Goal: Transaction & Acquisition: Purchase product/service

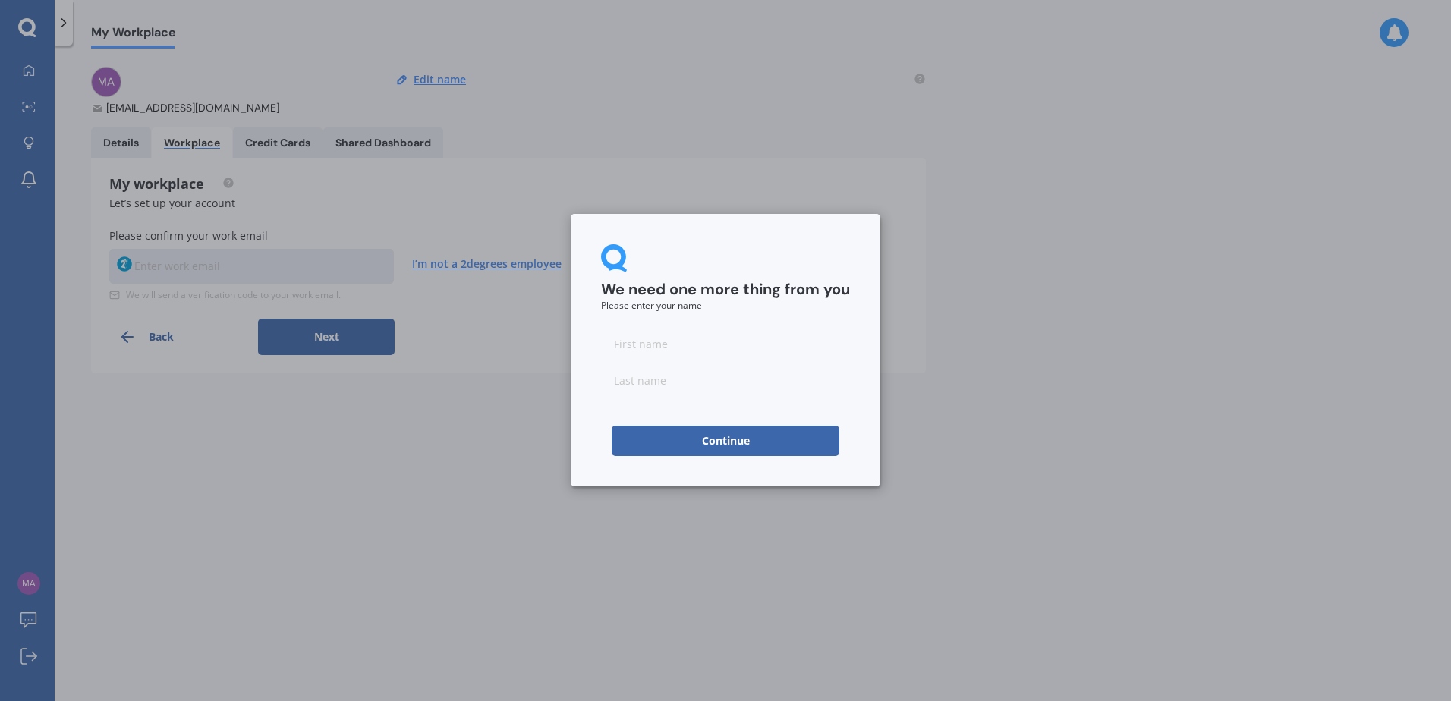
click at [672, 340] on input at bounding box center [725, 344] width 249 height 30
type input "Mark"
type input "[PERSON_NAME]"
click at [719, 443] on button "Continue" at bounding box center [726, 441] width 228 height 30
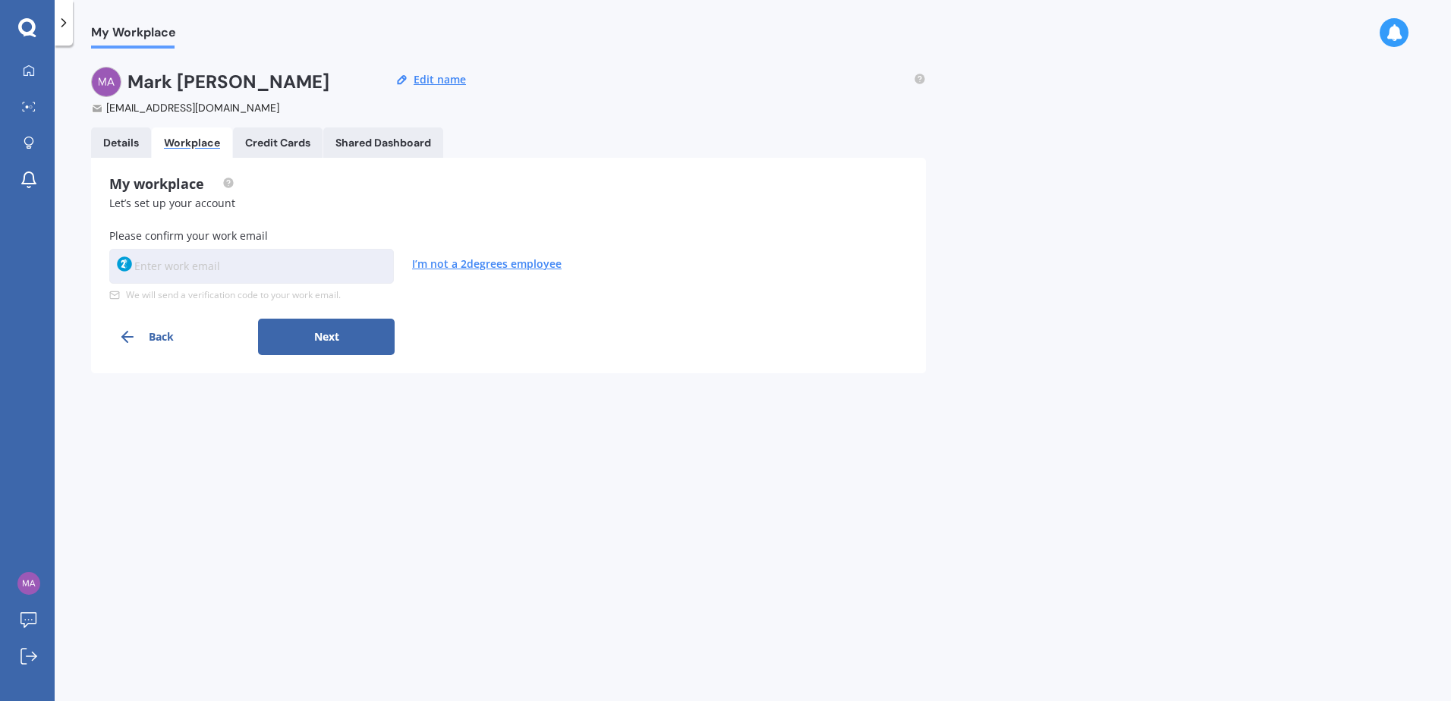
click at [259, 262] on input at bounding box center [251, 266] width 285 height 35
type input "[EMAIL_ADDRESS][PERSON_NAME][DOMAIN_NAME]"
click at [336, 338] on button "Next" at bounding box center [326, 337] width 137 height 36
click at [296, 264] on input at bounding box center [251, 266] width 285 height 35
type input "L0IO8H"
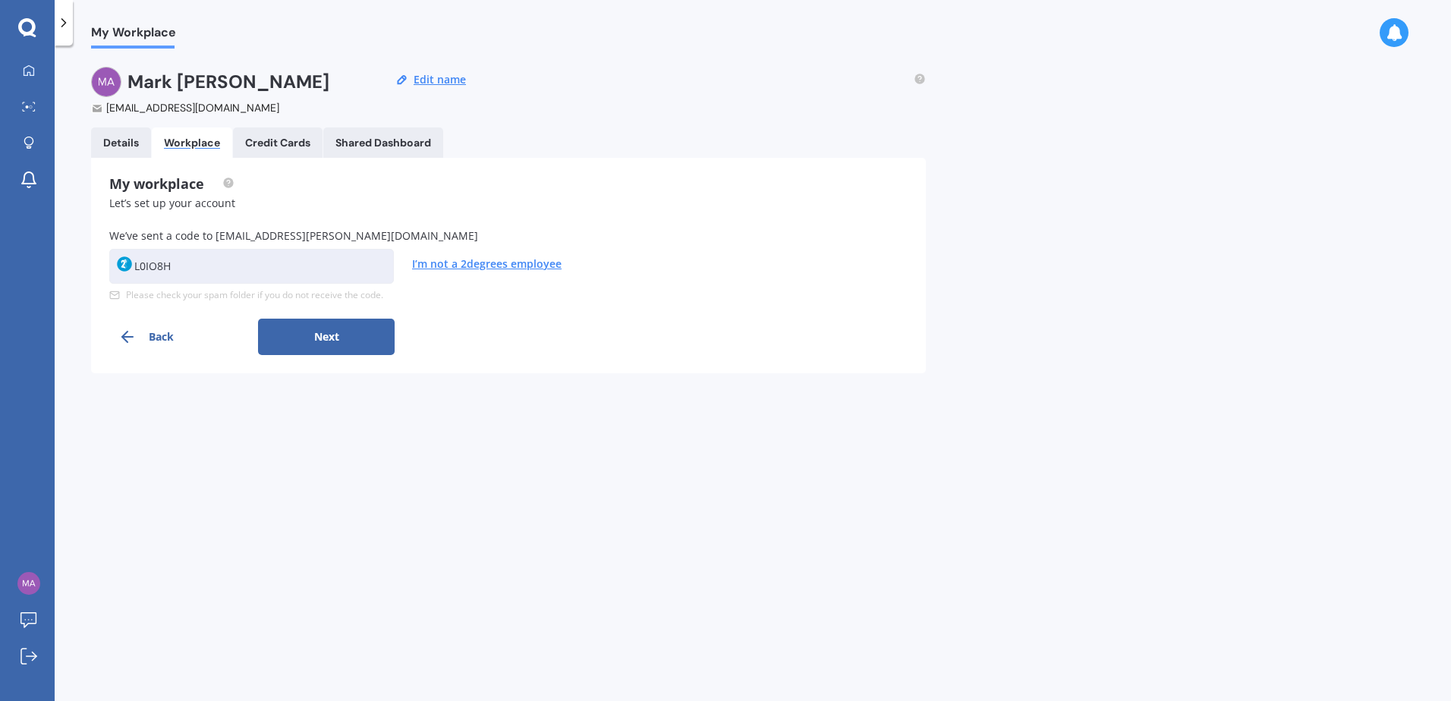
click at [329, 331] on button "Next" at bounding box center [326, 337] width 137 height 36
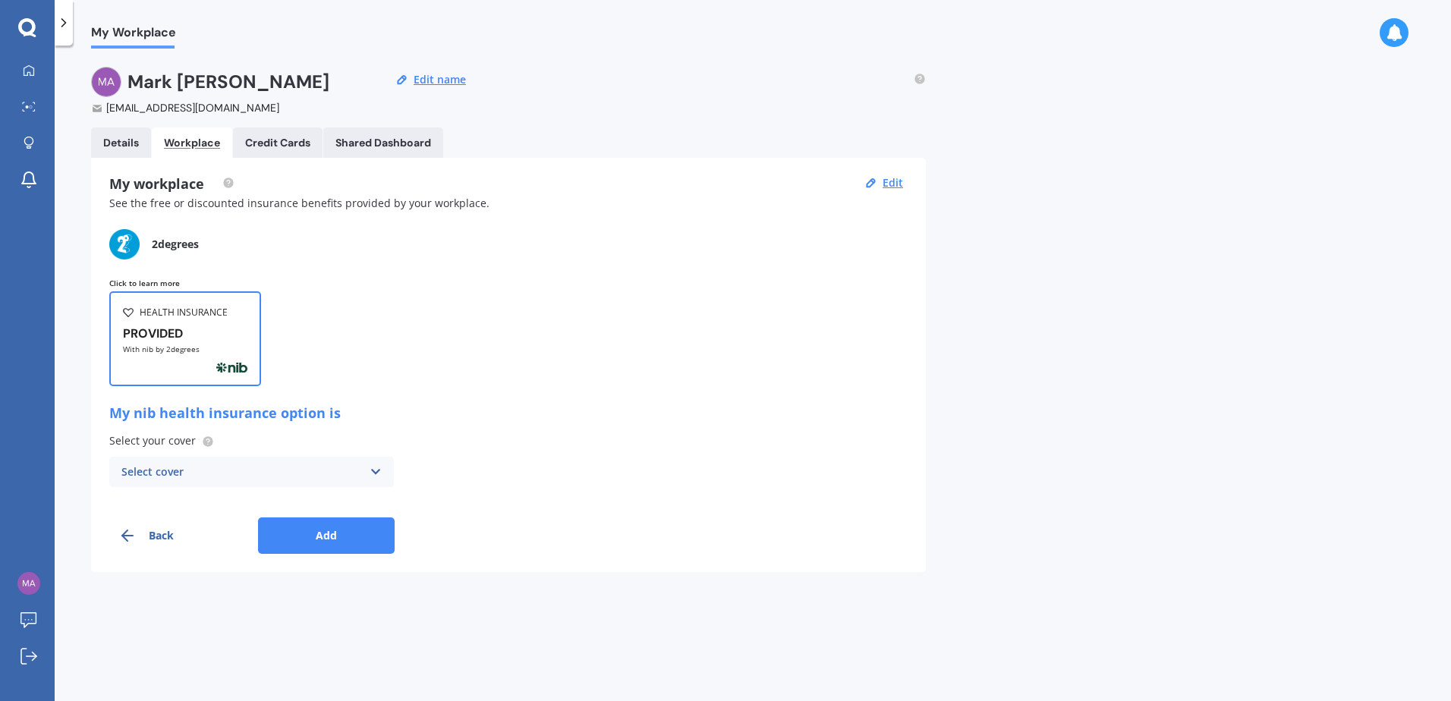
click at [373, 470] on icon at bounding box center [375, 472] width 13 height 17
click at [232, 505] on div "Specialist option" at bounding box center [251, 501] width 283 height 27
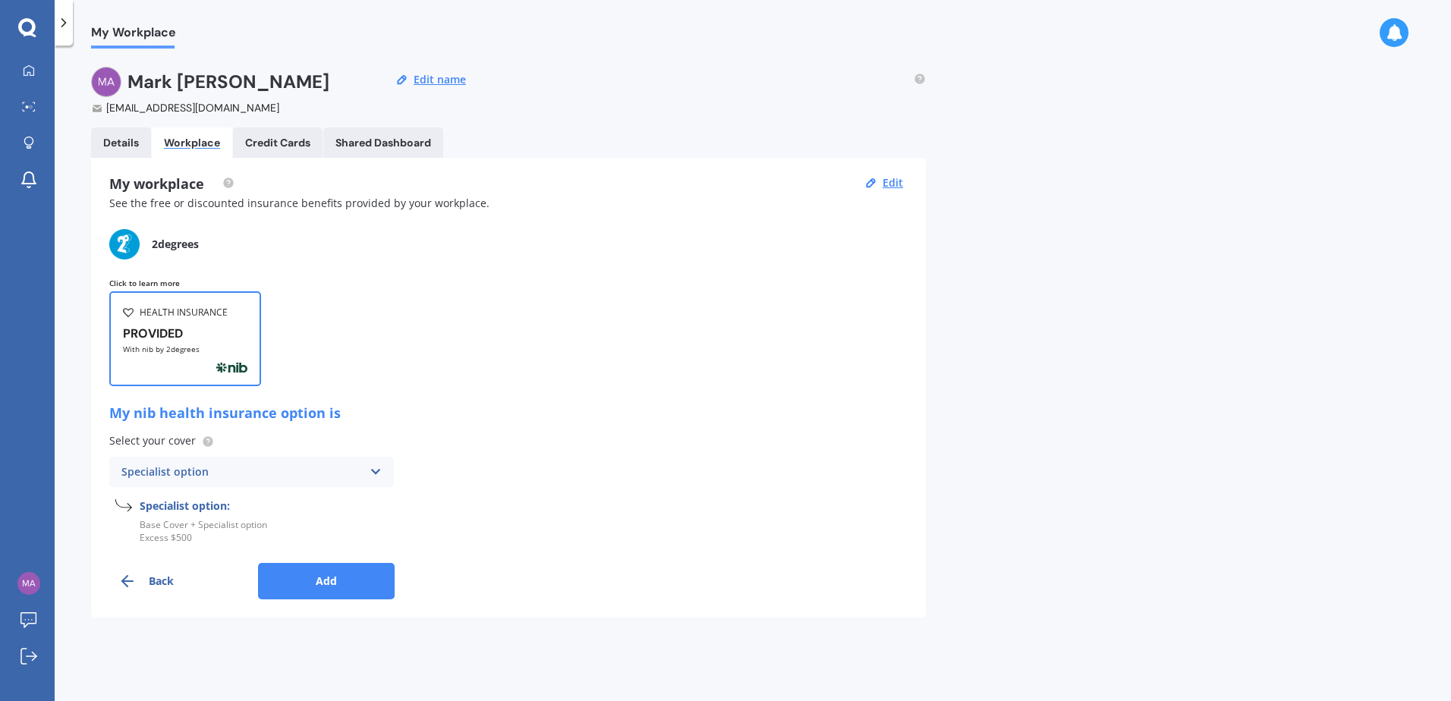
click at [363, 574] on button "Add" at bounding box center [326, 581] width 137 height 36
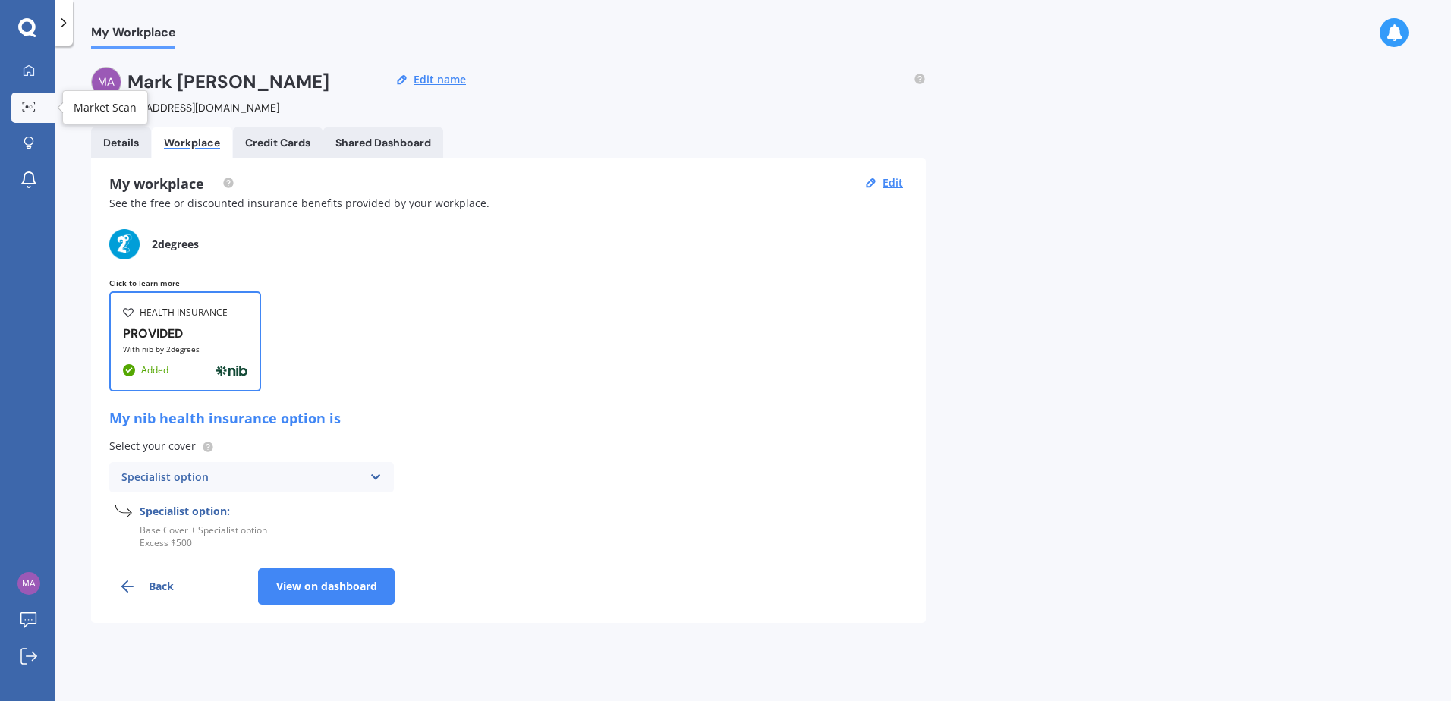
click at [39, 108] on div at bounding box center [28, 107] width 23 height 11
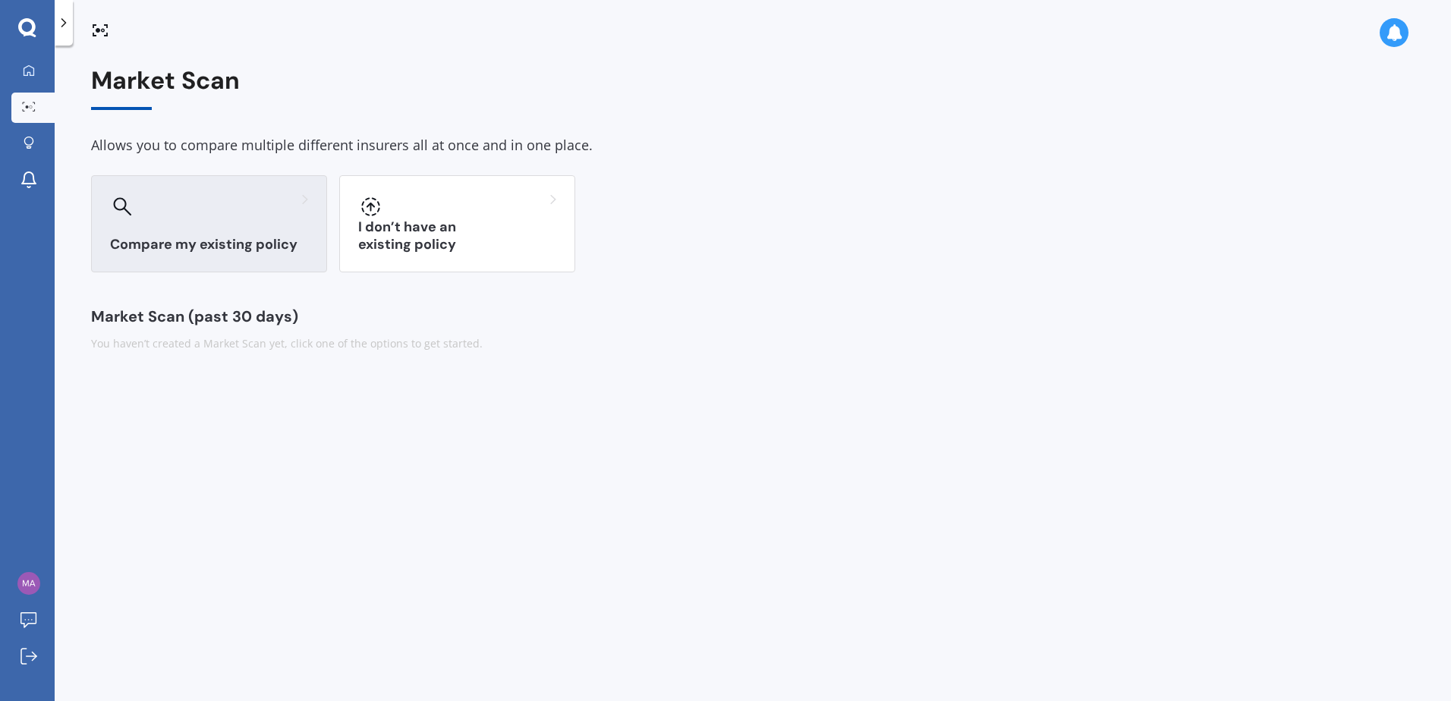
click at [197, 215] on div at bounding box center [209, 206] width 198 height 24
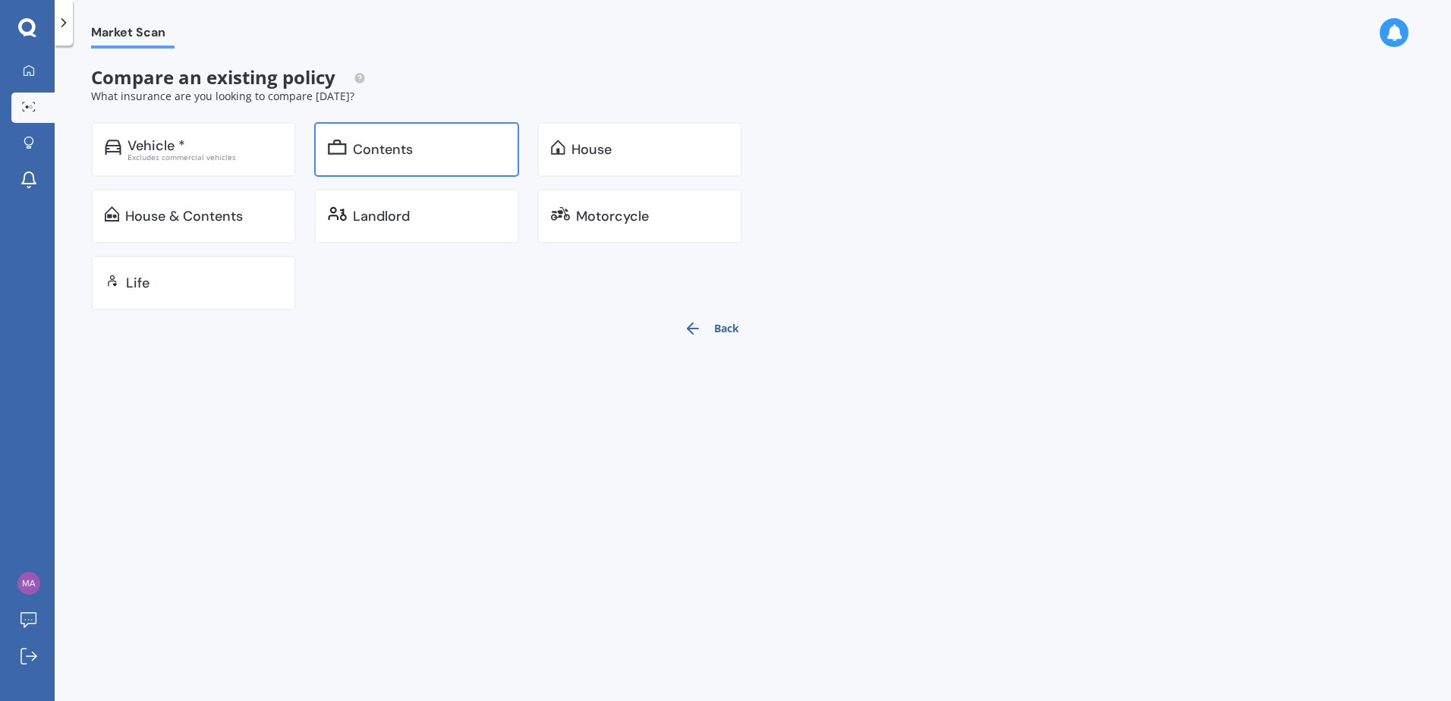
click at [417, 162] on div "Contents" at bounding box center [416, 149] width 205 height 55
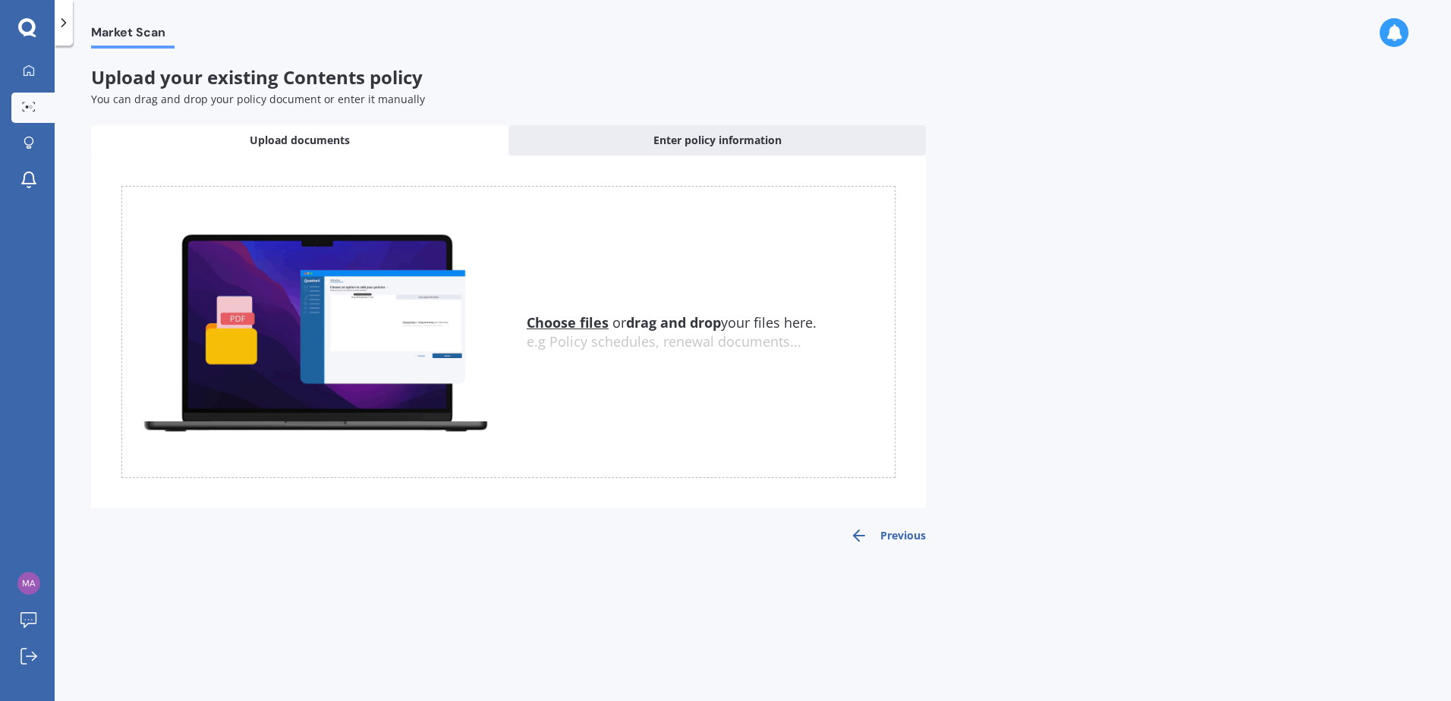
click at [871, 538] on button "Previous" at bounding box center [888, 536] width 76 height 18
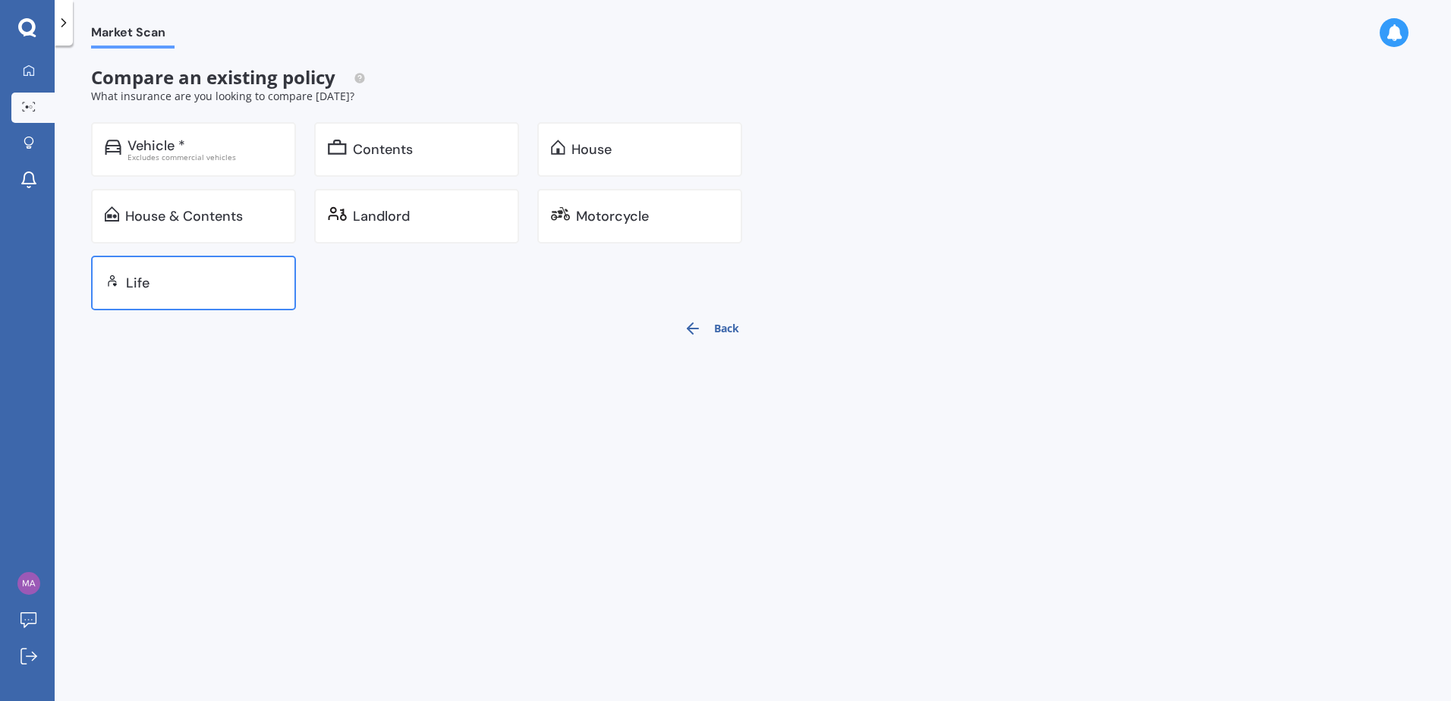
click at [245, 302] on div "Life" at bounding box center [193, 283] width 205 height 55
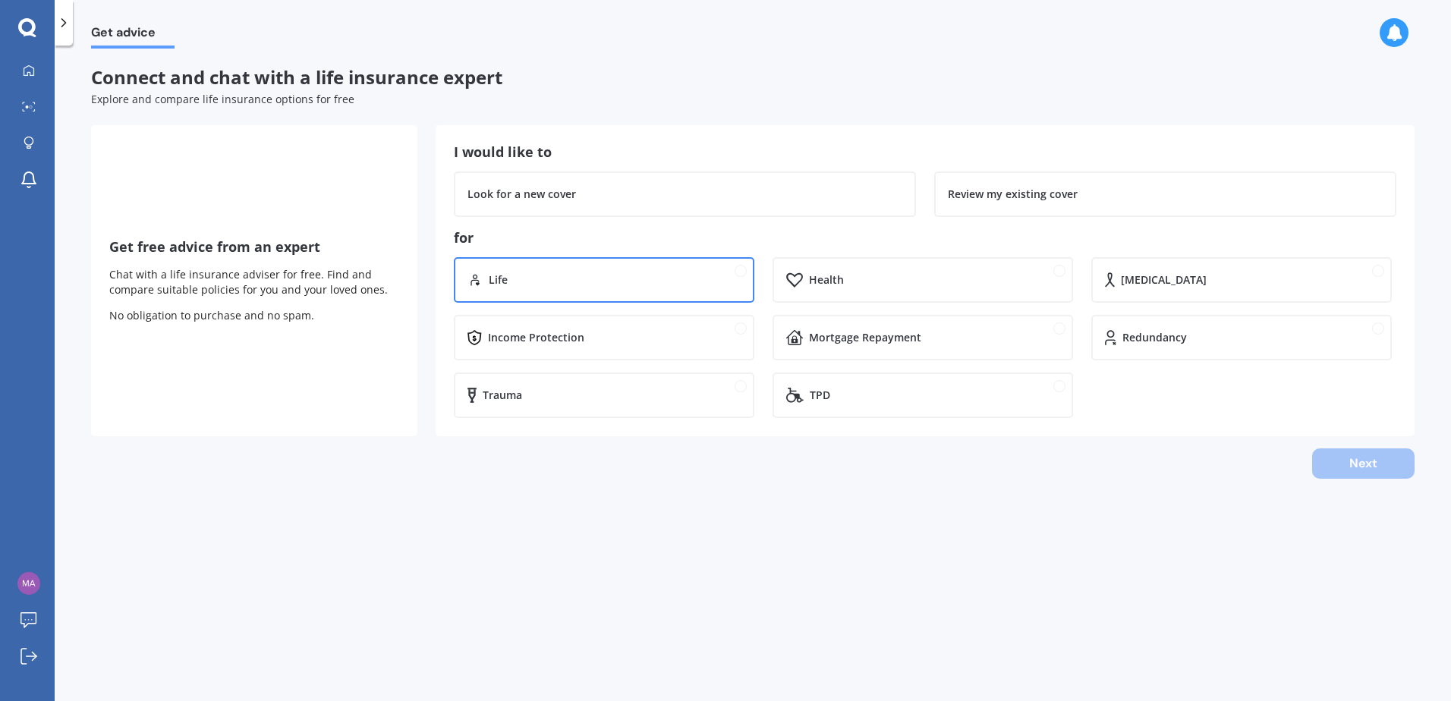
click at [584, 278] on div "Life" at bounding box center [615, 279] width 252 height 15
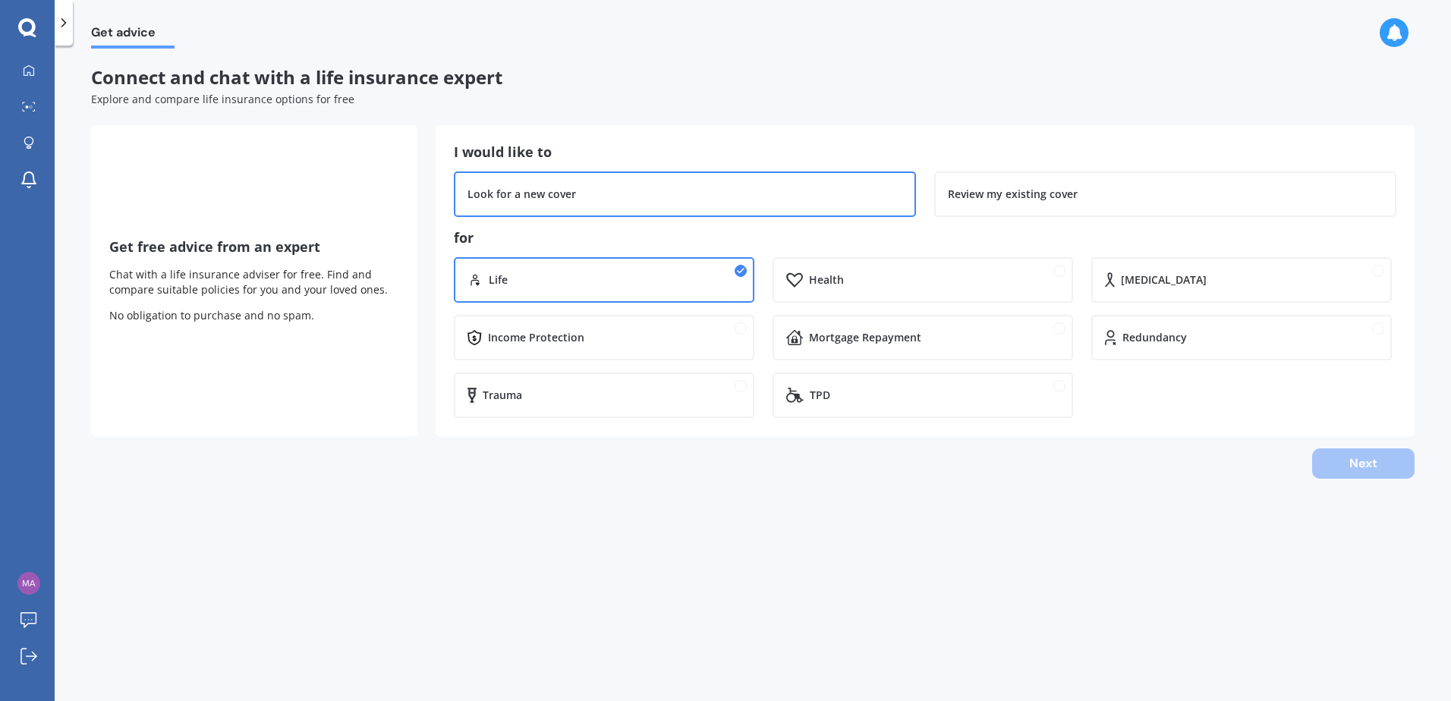
click at [631, 192] on div "Look for a new cover" at bounding box center [684, 194] width 435 height 15
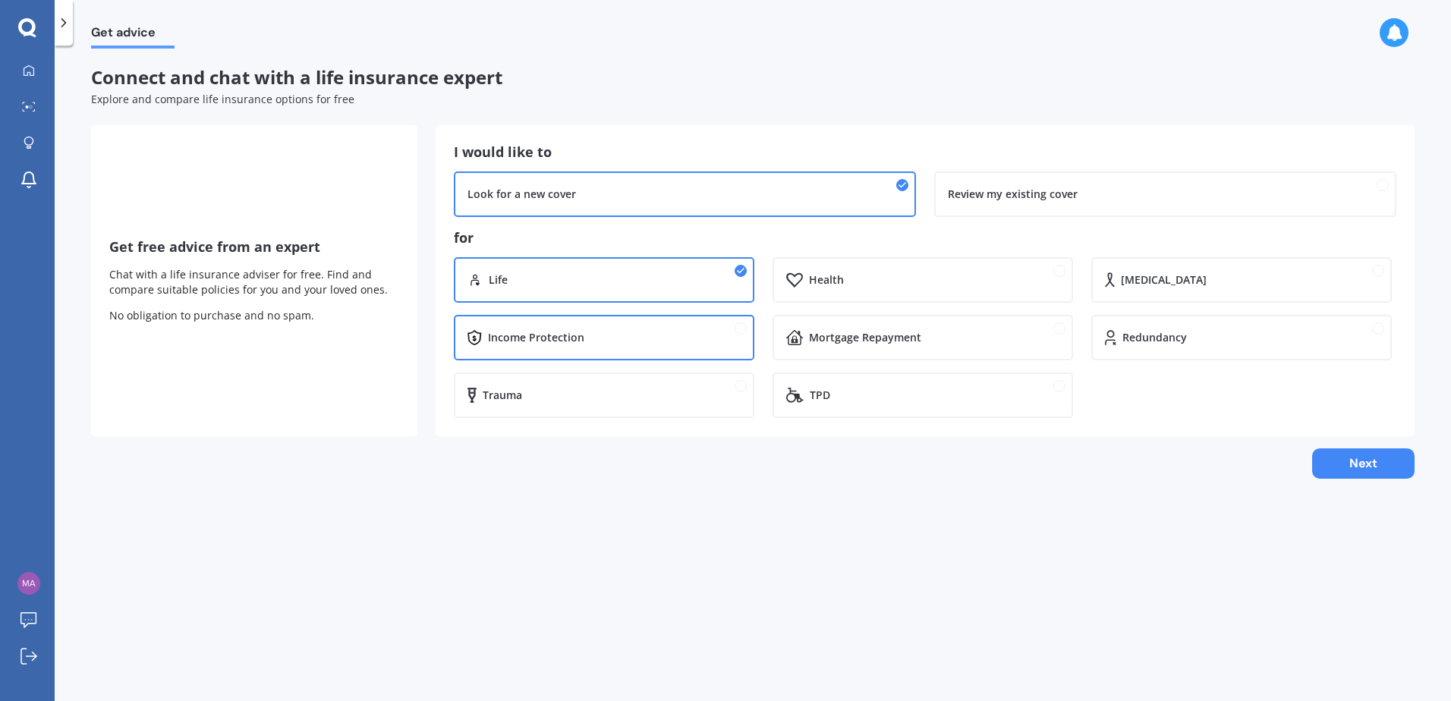
click at [543, 329] on div "Income Protection" at bounding box center [604, 338] width 301 height 46
click at [1343, 466] on button "Next" at bounding box center [1363, 463] width 102 height 30
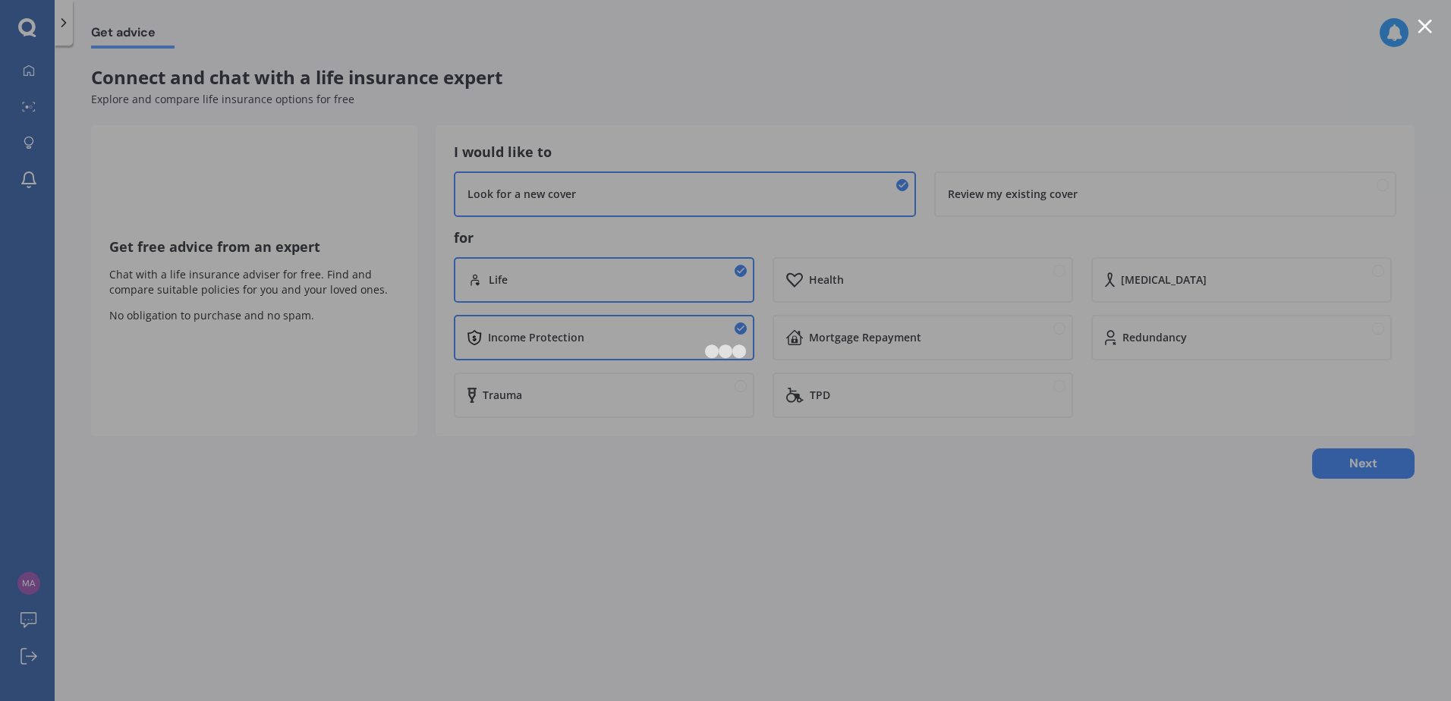
click at [1427, 24] on div at bounding box center [1425, 26] width 14 height 14
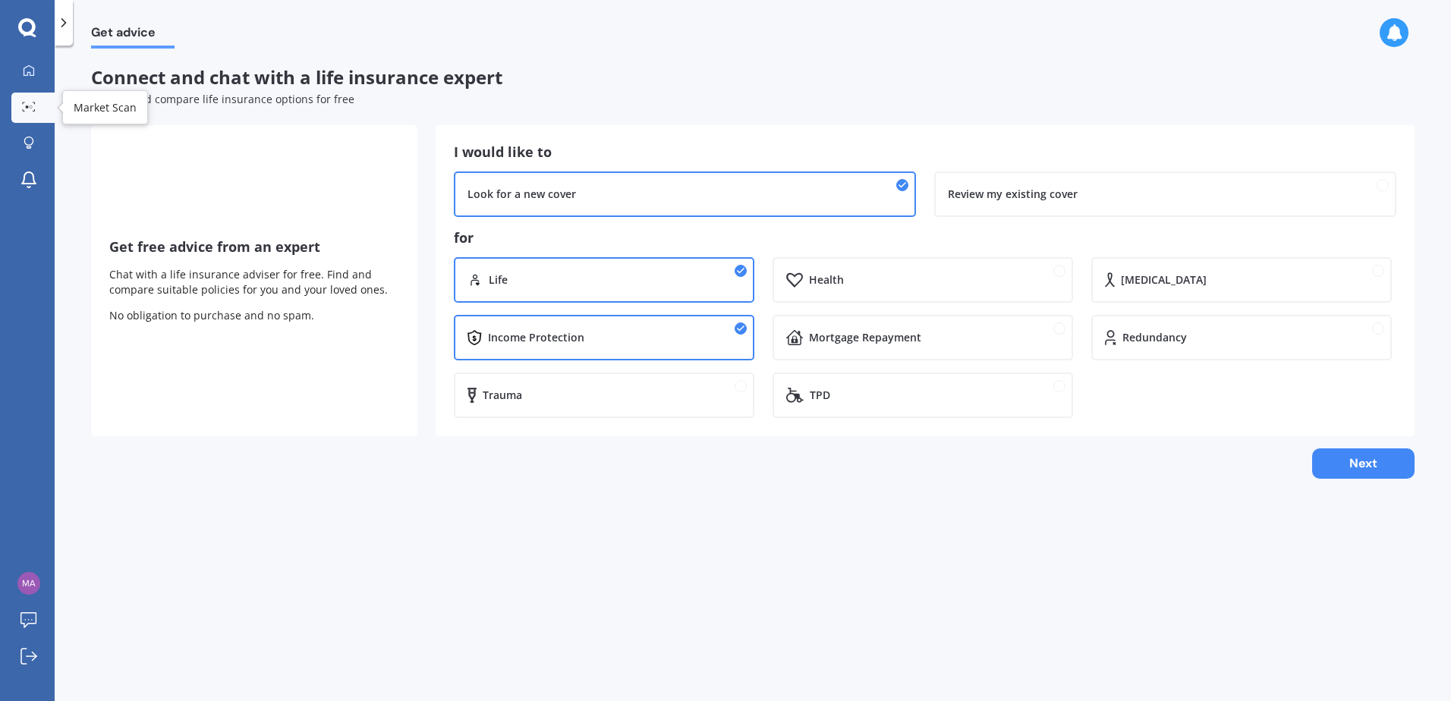
click at [13, 117] on link "Market Scan" at bounding box center [32, 108] width 43 height 30
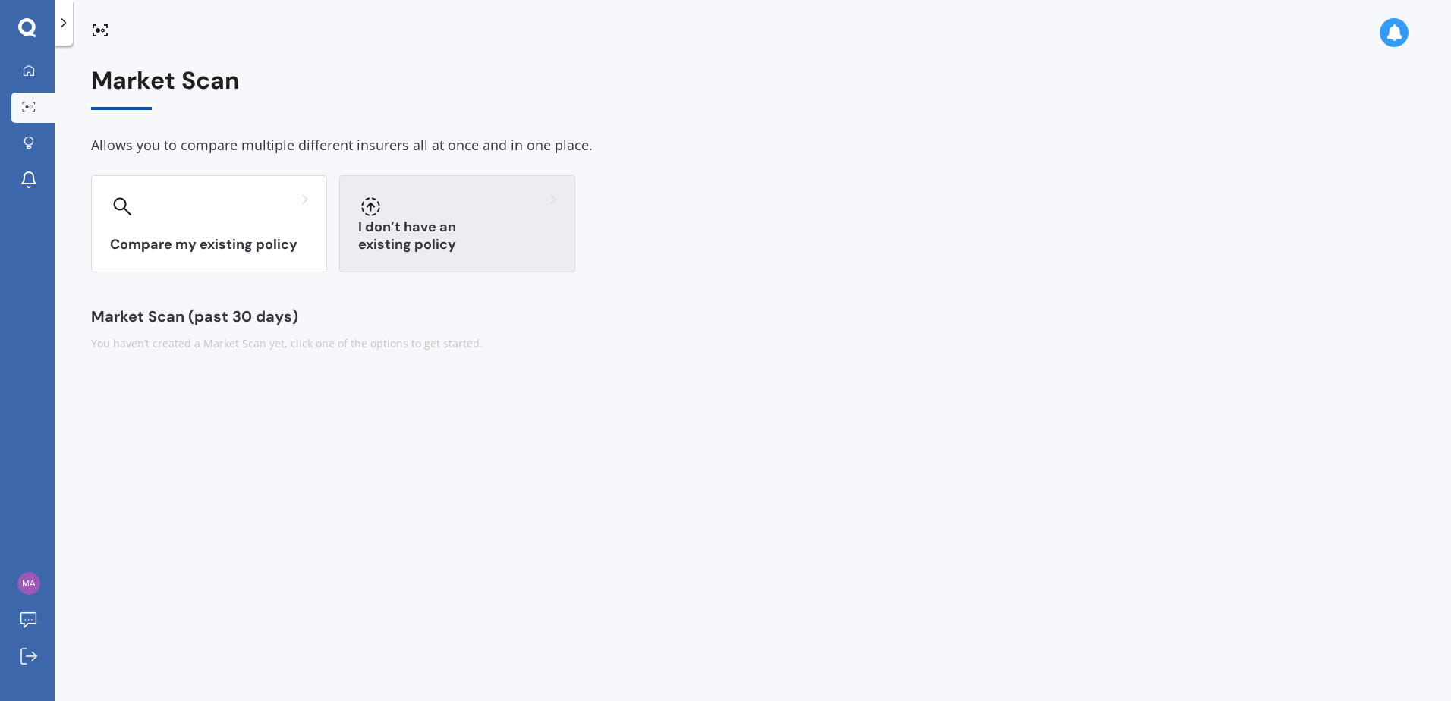
click at [448, 229] on div "I don’t have an existing policy" at bounding box center [457, 223] width 236 height 97
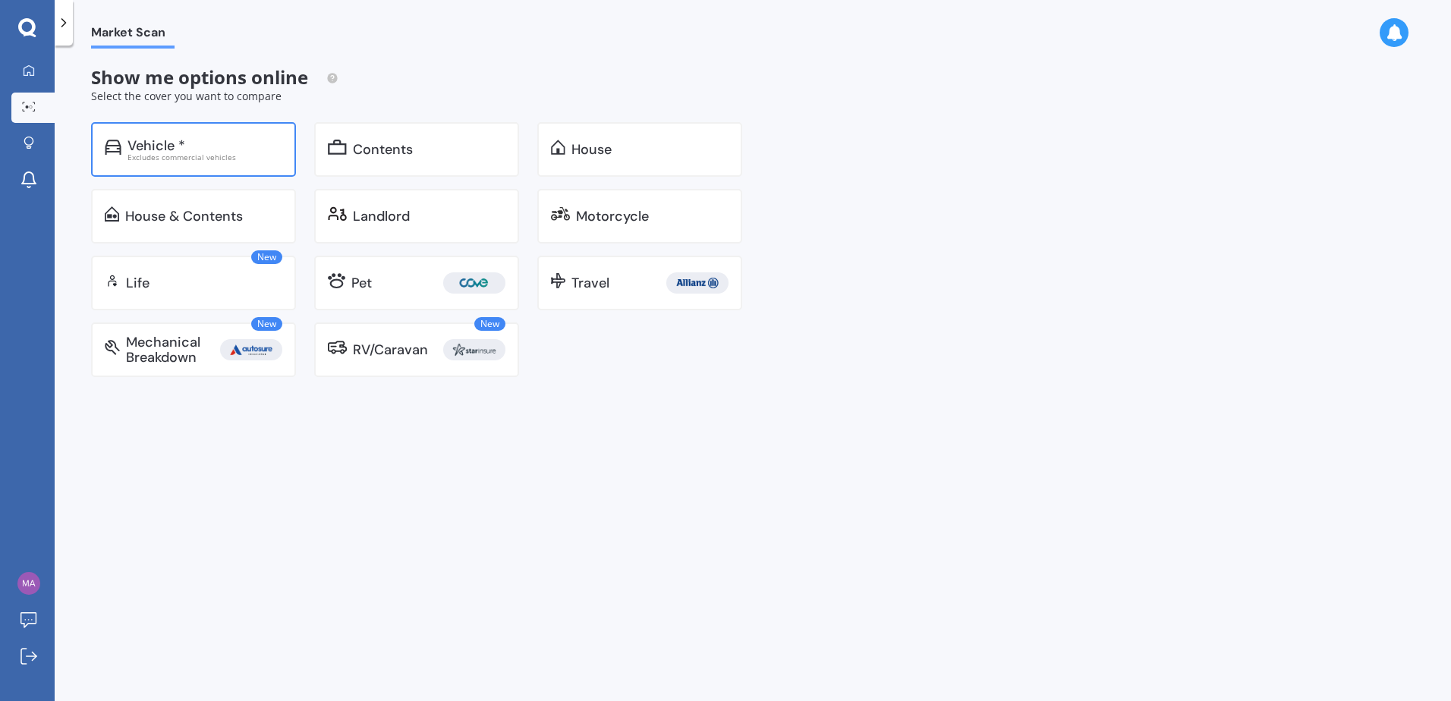
click at [203, 153] on div "Excludes commercial vehicles" at bounding box center [204, 157] width 155 height 8
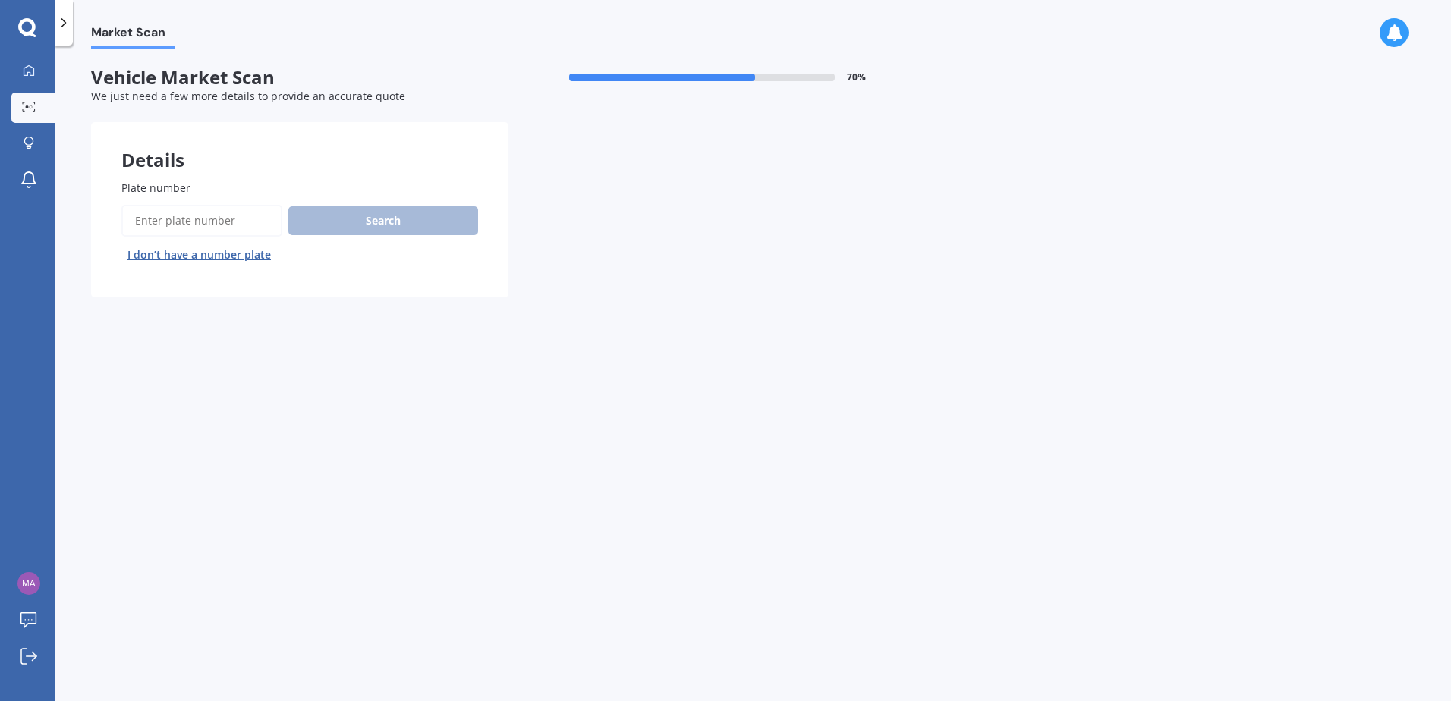
click at [215, 219] on input "Plate number" at bounding box center [201, 221] width 161 height 32
type input "QBN801"
click at [405, 223] on button "Search" at bounding box center [383, 220] width 190 height 29
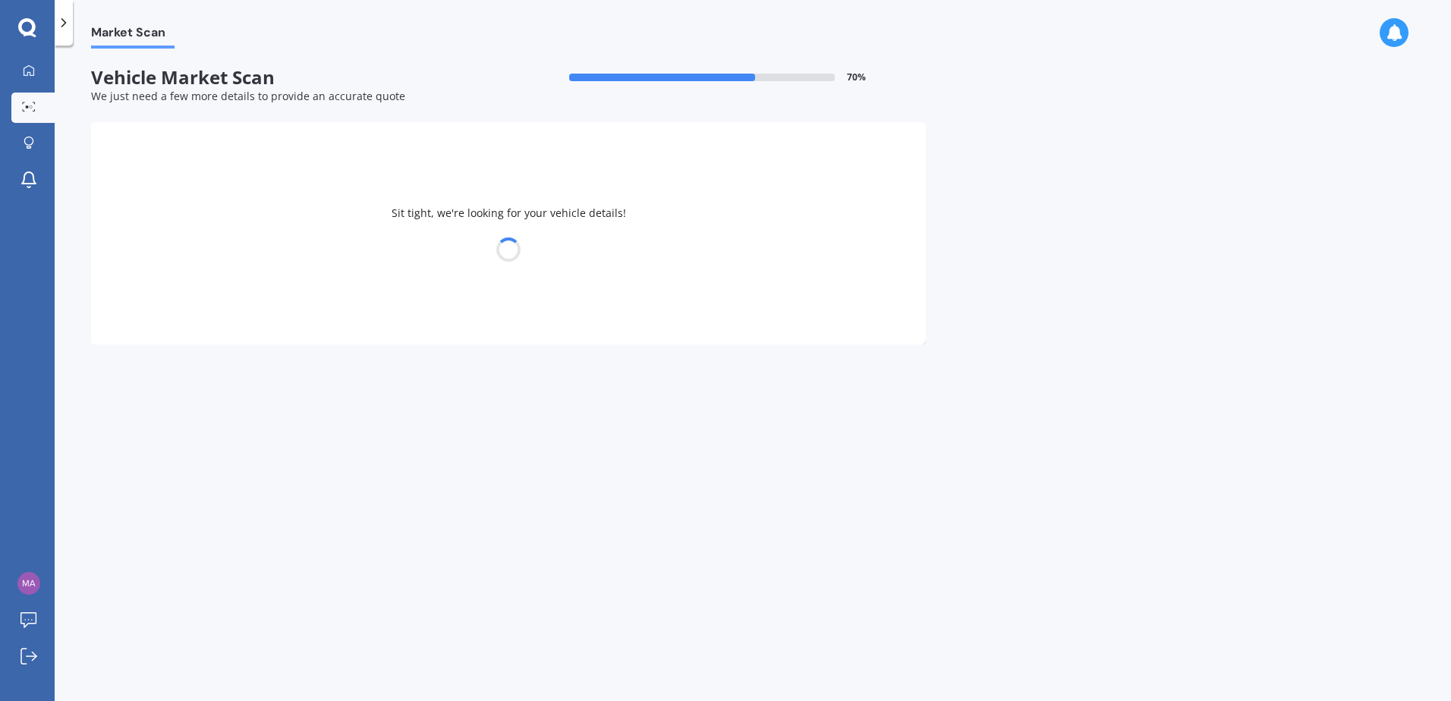
select select "TOYOTA"
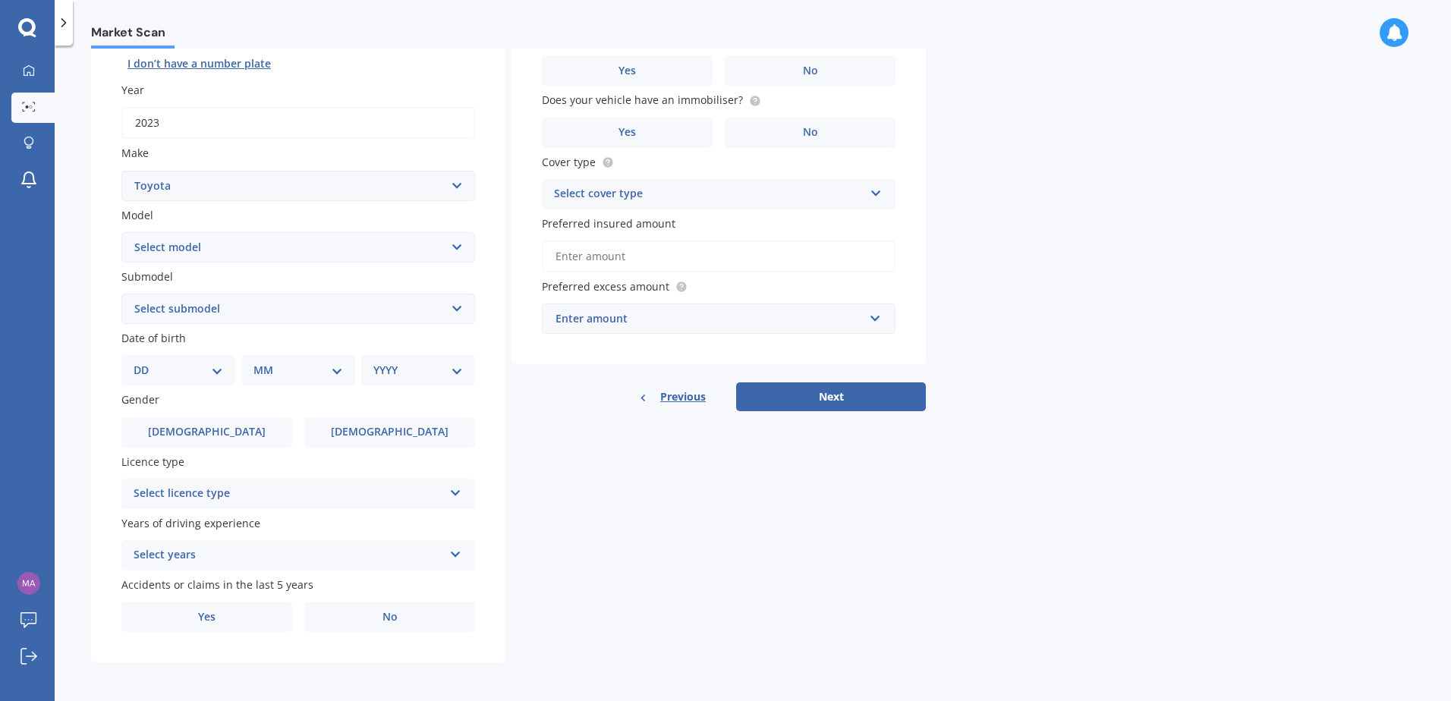
scroll to position [192, 0]
click at [448, 244] on select "Select model 4 Runner 86 [PERSON_NAME] Alphard Altezza Aqua Aristo Aurion Auris…" at bounding box center [298, 246] width 354 height 30
click at [445, 245] on select "Select model 4 Runner 86 [PERSON_NAME] Alphard Altezza Aqua Aristo Aurion Auris…" at bounding box center [298, 246] width 354 height 30
select select "RAV-4"
click at [121, 231] on select "Select model 4 Runner 86 [PERSON_NAME] Alphard Altezza Aqua Aristo Aurion Auris…" at bounding box center [298, 246] width 354 height 30
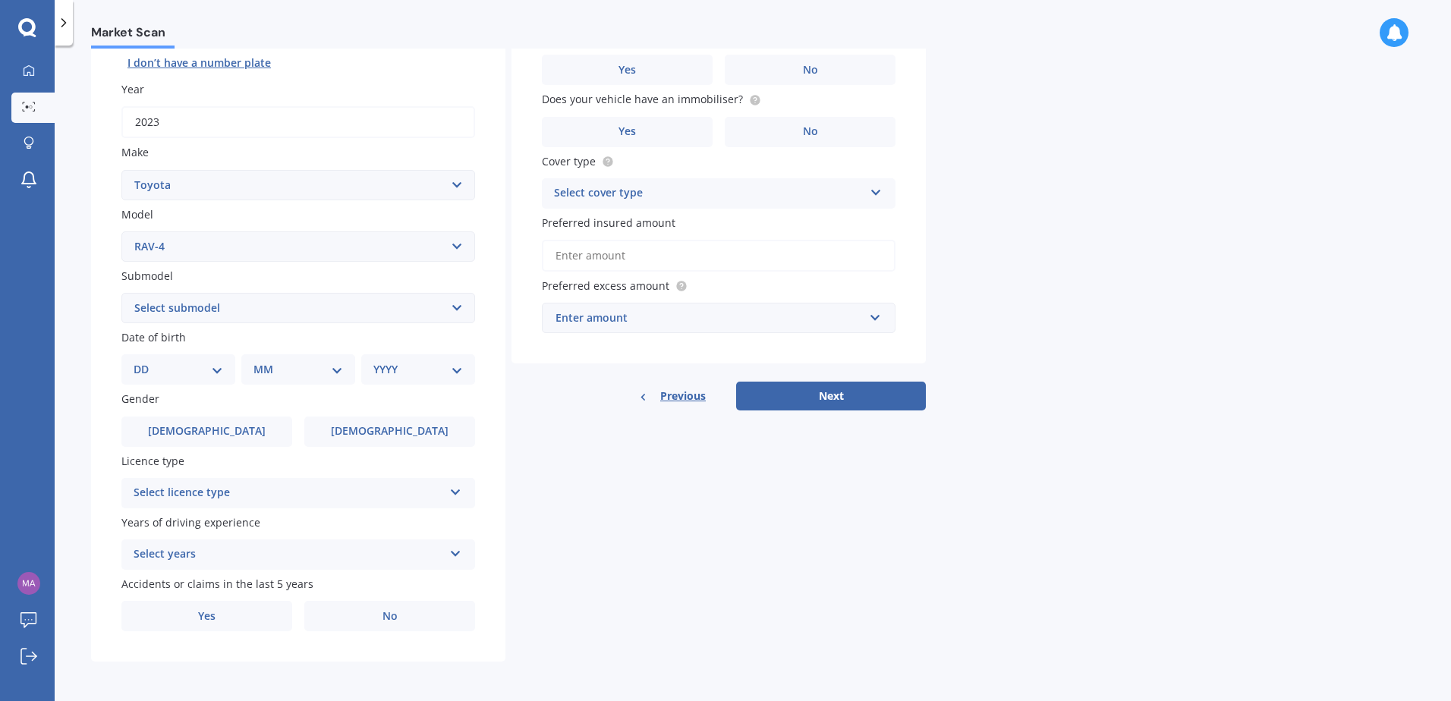
click at [452, 303] on select "Select submodel Diesel EV GX SUV 2.2/4WD/6AT Hybrid Hybrid 2WD Petrol" at bounding box center [298, 308] width 354 height 30
select select "PETROL"
click at [121, 293] on select "Select submodel Diesel EV GX SUV 2.2/4WD/6AT Hybrid Hybrid 2WD Petrol" at bounding box center [298, 308] width 354 height 30
click at [222, 366] on select "DD 01 02 03 04 05 06 07 08 09 10 11 12 13 14 15 16 17 18 19 20 21 22 23 24 25 2…" at bounding box center [179, 369] width 90 height 17
select select "23"
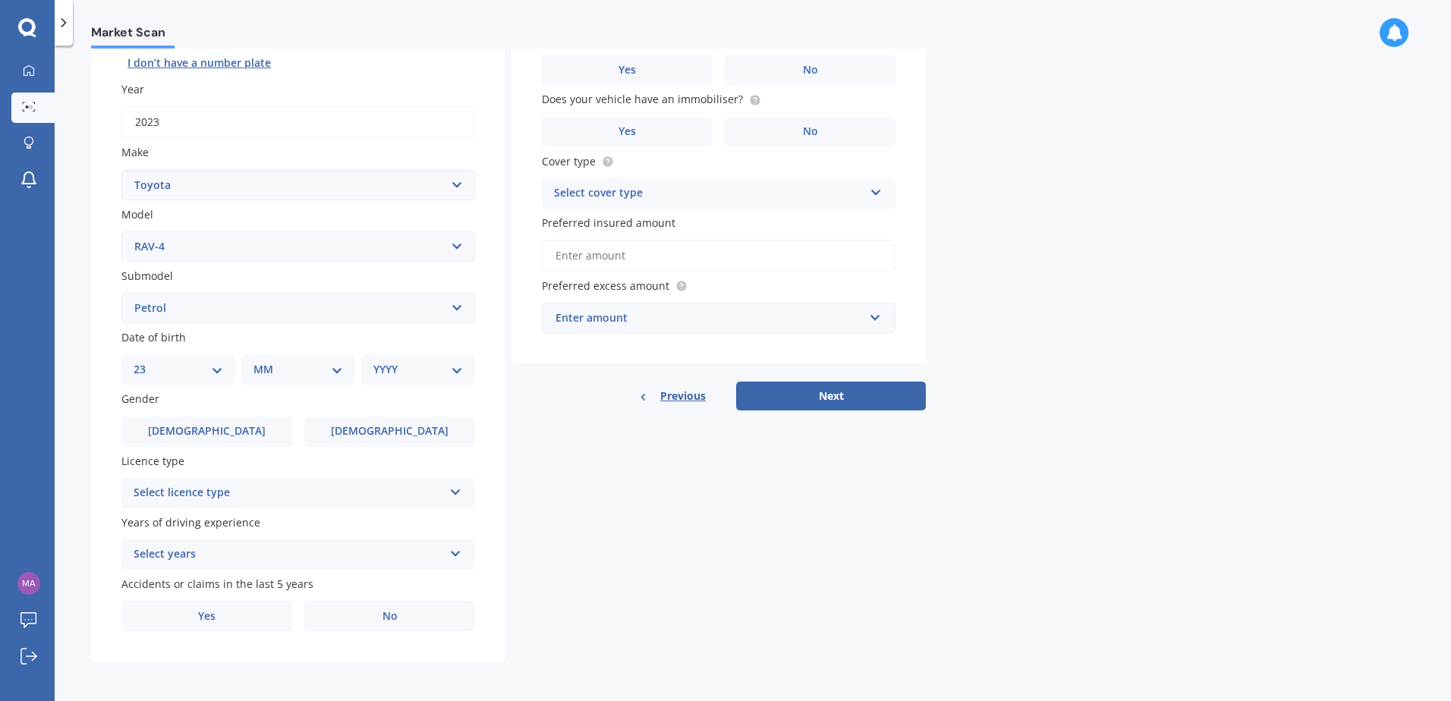
click at [146, 361] on select "DD 01 02 03 04 05 06 07 08 09 10 11 12 13 14 15 16 17 18 19 20 21 22 23 24 25 2…" at bounding box center [179, 369] width 90 height 17
click at [285, 370] on select "MM 01 02 03 04 05 06 07 08 09 10 11 12" at bounding box center [301, 369] width 83 height 17
select select "06"
click at [260, 361] on select "MM 01 02 03 04 05 06 07 08 09 10 11 12" at bounding box center [301, 369] width 83 height 17
click at [423, 370] on select "YYYY 2025 2024 2023 2022 2021 2020 2019 2018 2017 2016 2015 2014 2013 2012 2011…" at bounding box center [414, 369] width 83 height 17
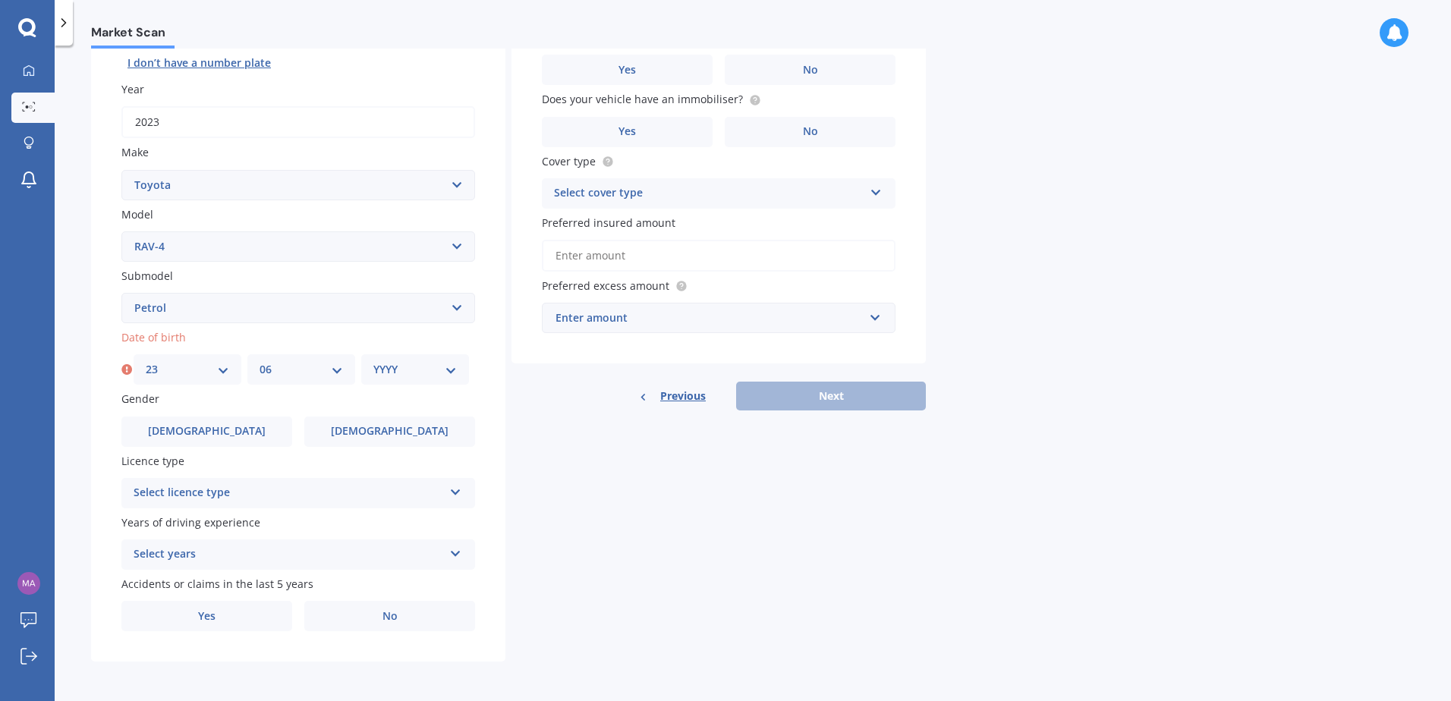
select select "1984"
click at [373, 361] on select "YYYY 2025 2024 2023 2022 2021 2020 2019 2018 2017 2016 2015 2014 2013 2012 2011…" at bounding box center [414, 369] width 83 height 17
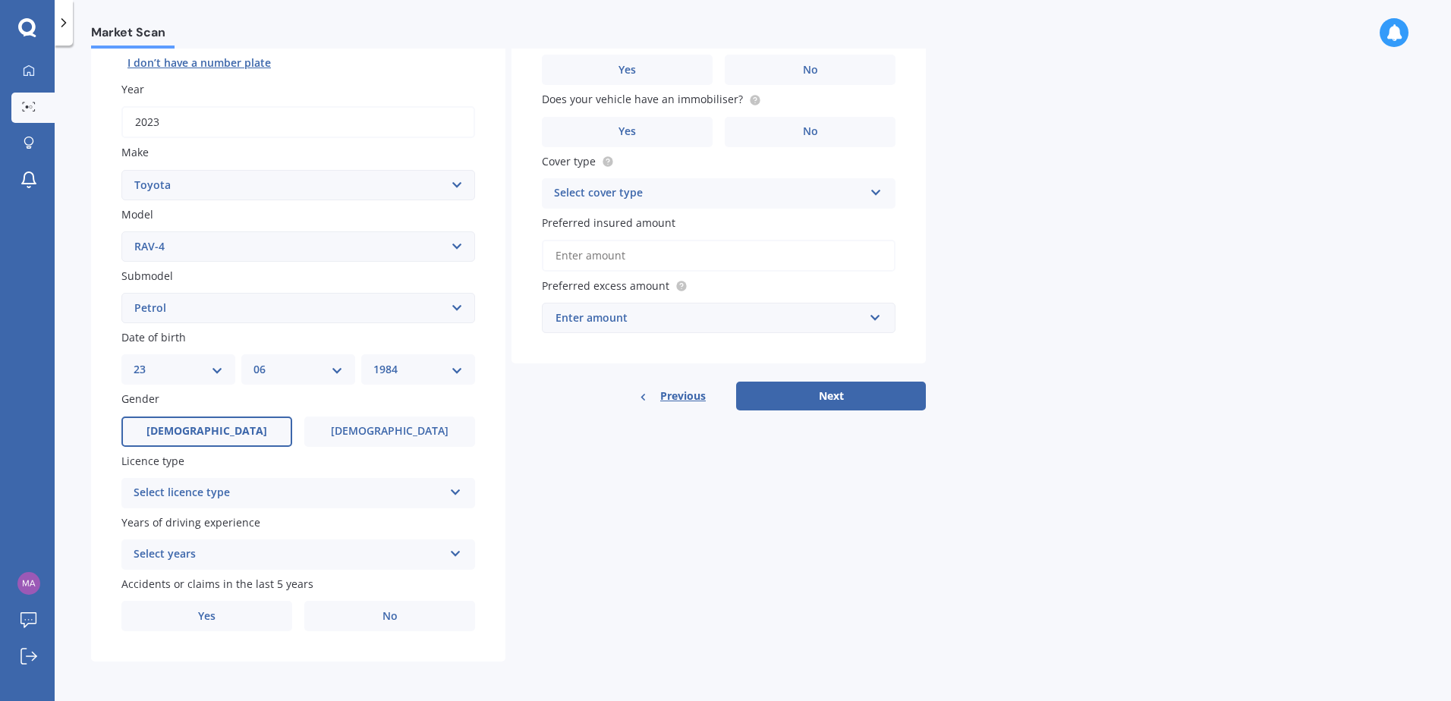
click at [194, 431] on span "[DEMOGRAPHIC_DATA]" at bounding box center [206, 431] width 121 height 13
click at [0, 0] on input "[DEMOGRAPHIC_DATA]" at bounding box center [0, 0] width 0 height 0
click at [273, 484] on div "Select licence type" at bounding box center [289, 493] width 310 height 18
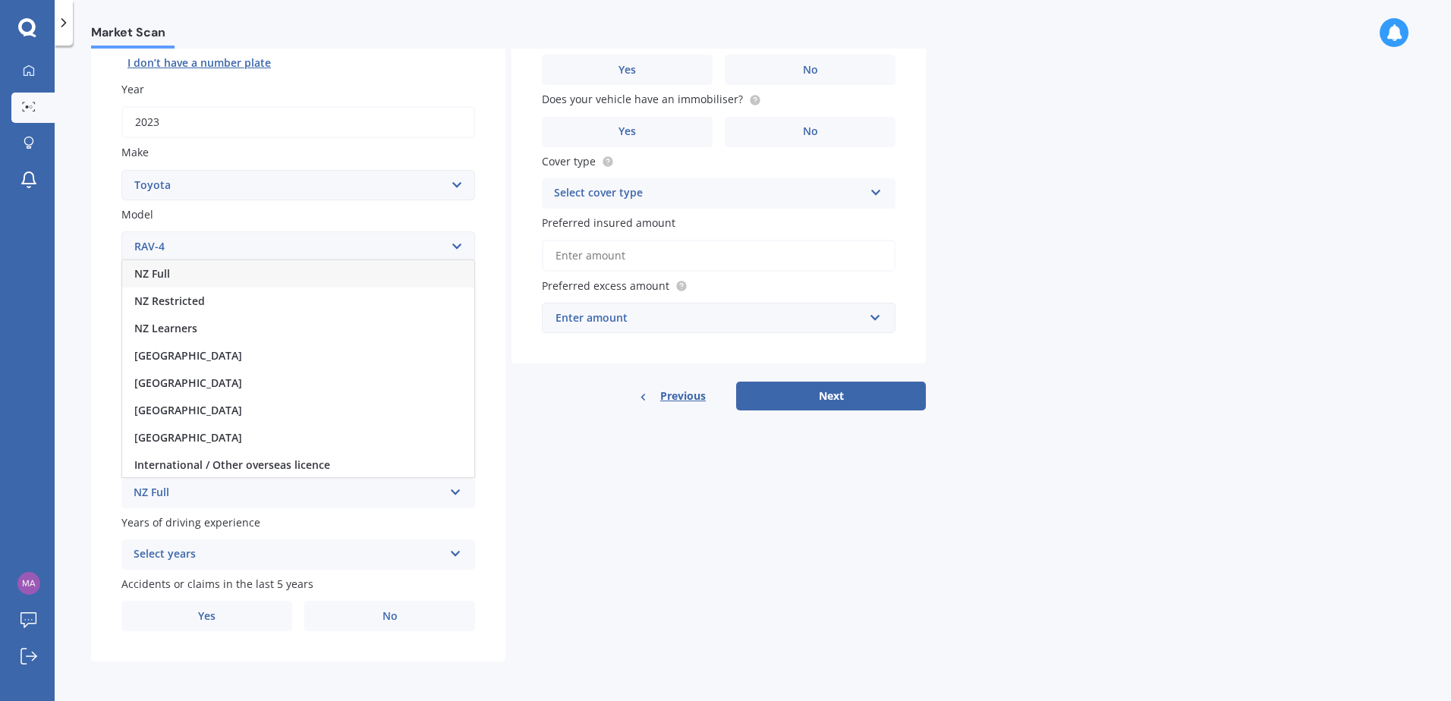
click at [195, 274] on div "NZ Full" at bounding box center [298, 273] width 352 height 27
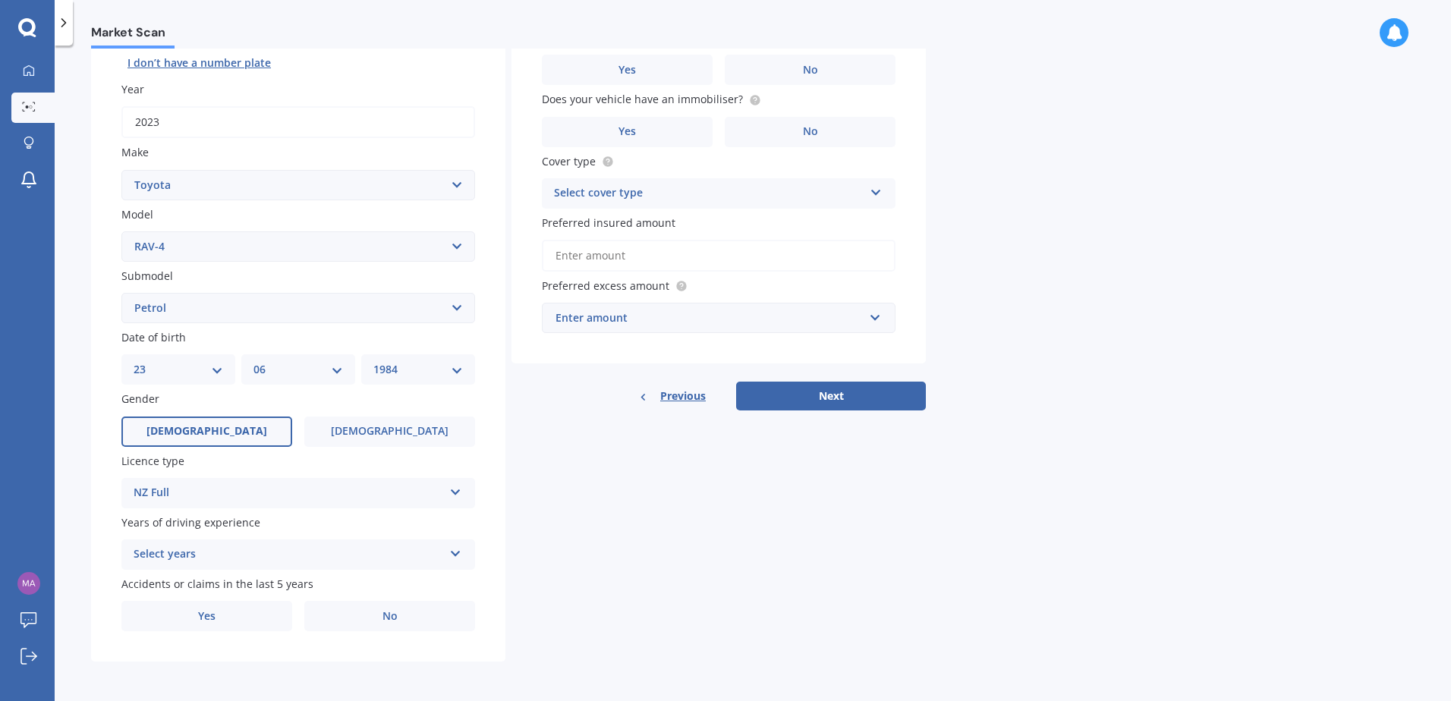
click at [724, 606] on div "Details Plate number Search I don’t have a number plate Year [DATE] Make Select…" at bounding box center [508, 296] width 835 height 732
click at [446, 542] on div "Select years 5 or more years 4 years 3 years 2 years 1 year" at bounding box center [298, 555] width 354 height 30
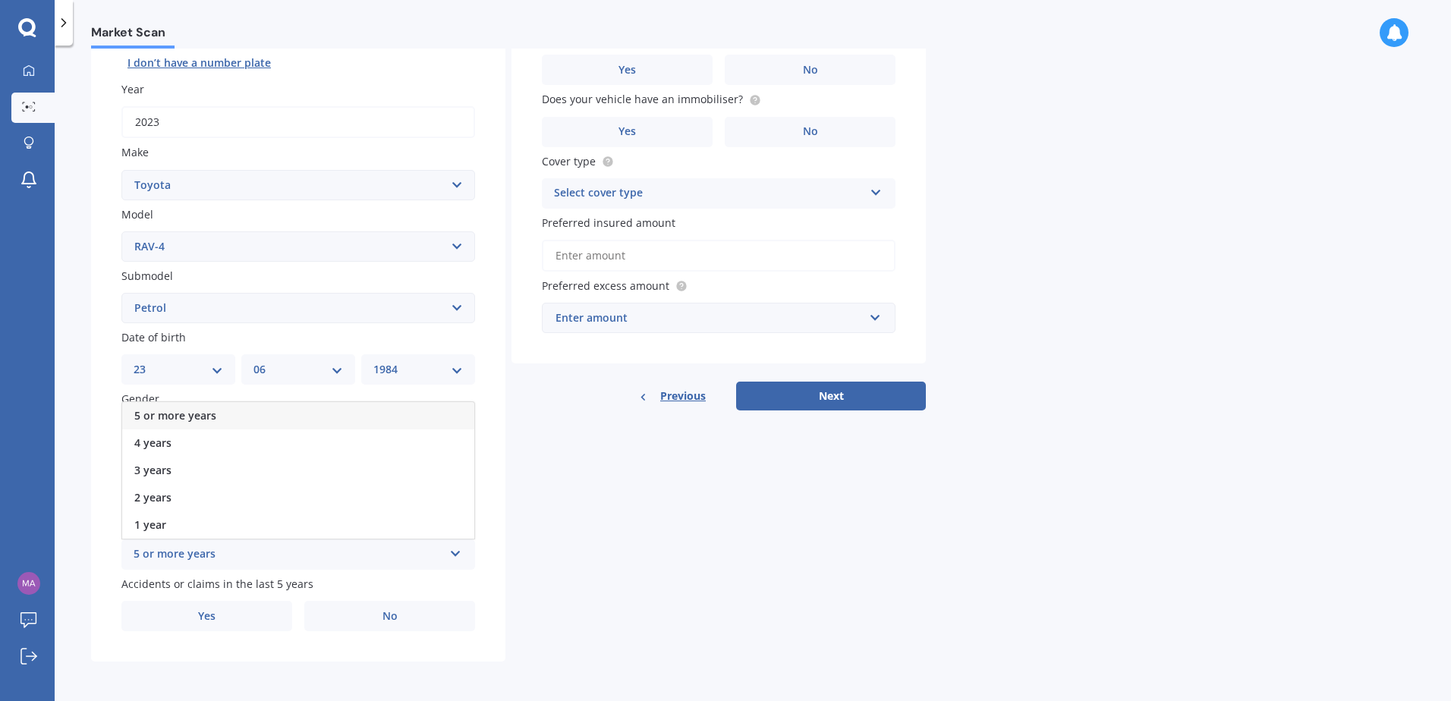
click at [277, 411] on div "5 or more years" at bounding box center [298, 415] width 352 height 27
click at [1308, 337] on div "Market Scan Vehicle Market Scan 70 % We just need a few more details to provide…" at bounding box center [753, 377] width 1396 height 656
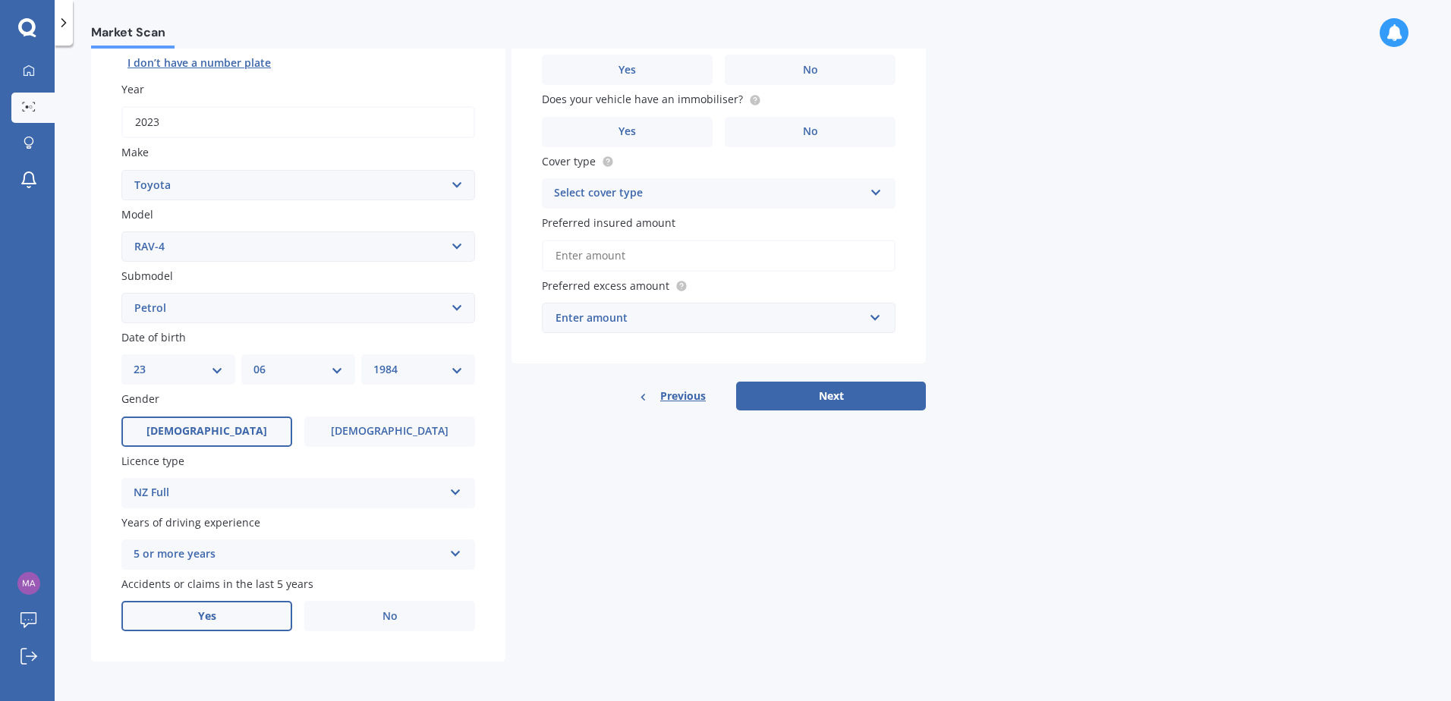
click at [220, 625] on label "Yes" at bounding box center [206, 616] width 171 height 30
click at [0, 0] on input "Yes" at bounding box center [0, 0] width 0 height 0
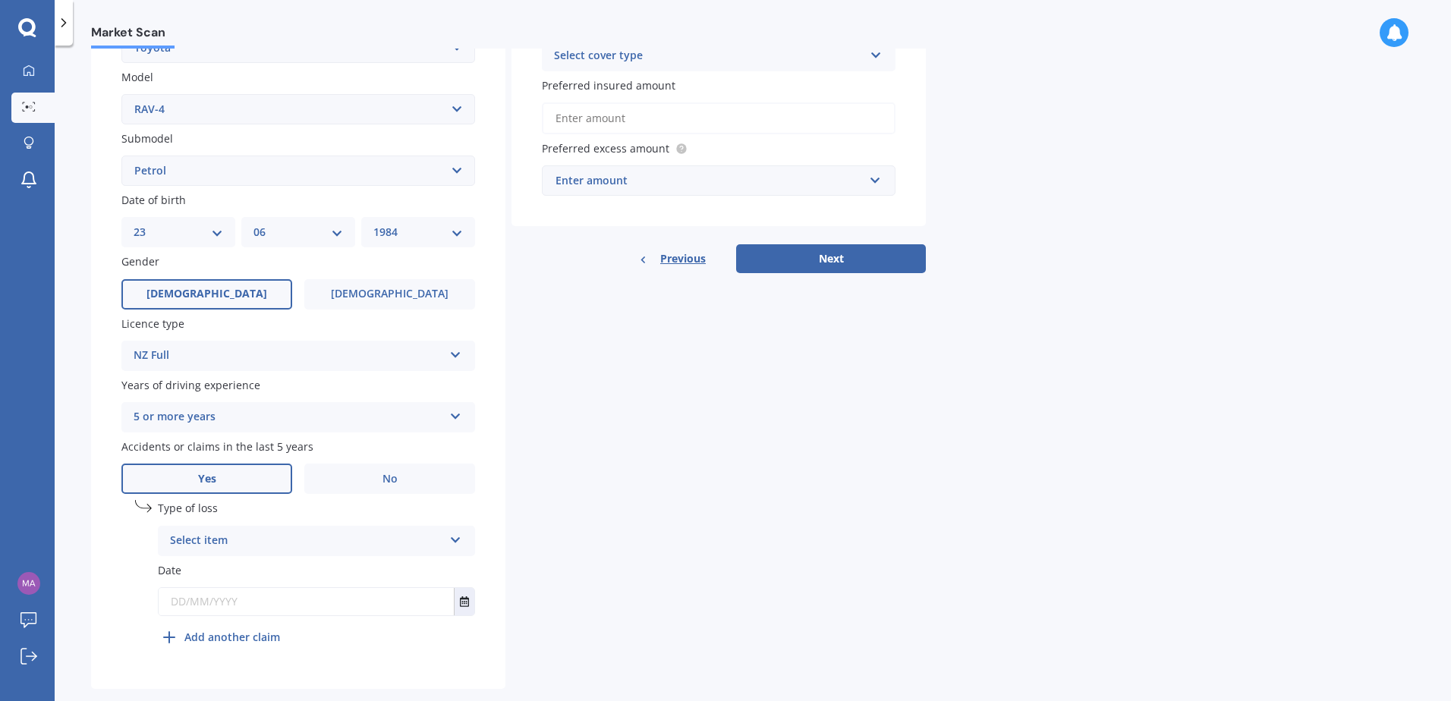
scroll to position [357, 0]
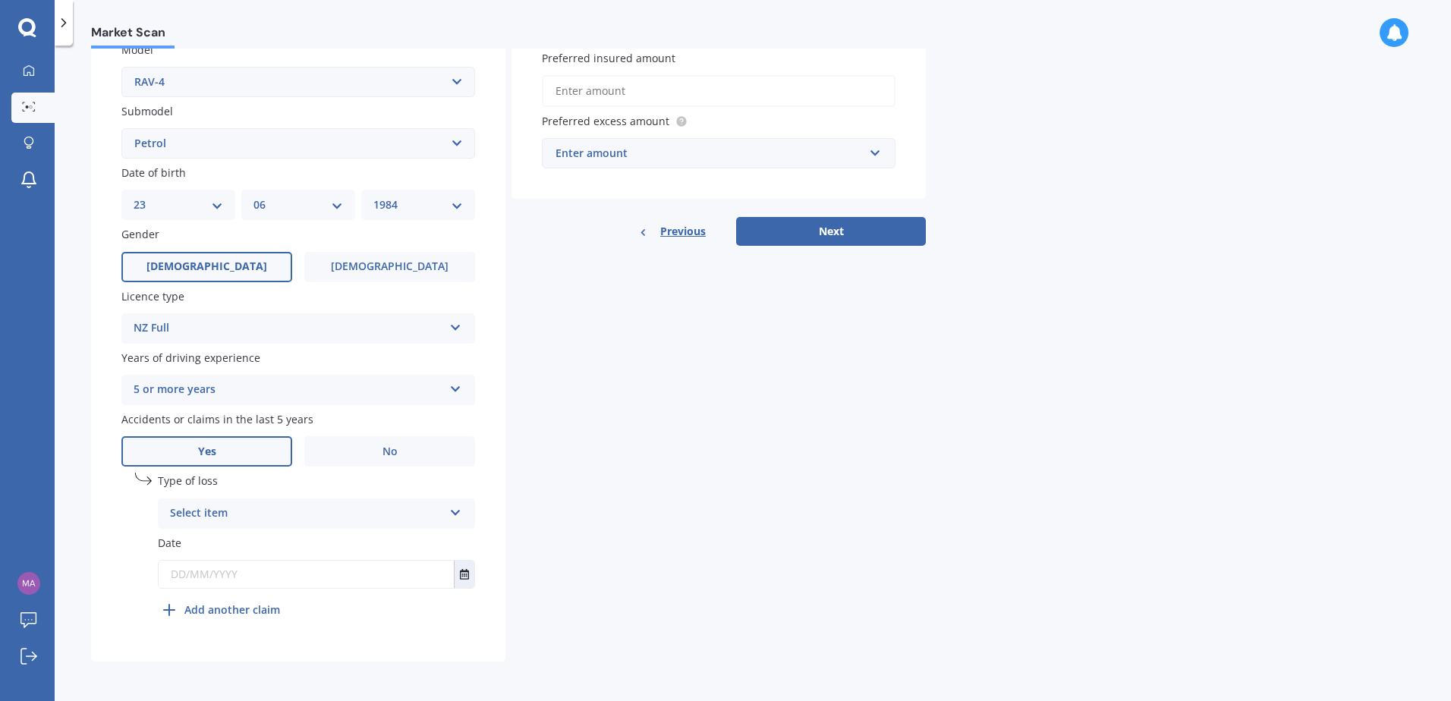
click at [458, 512] on icon at bounding box center [455, 510] width 13 height 11
click at [292, 570] on div "Not at fault accident" at bounding box center [317, 570] width 316 height 27
click at [459, 569] on button "Select date" at bounding box center [464, 574] width 20 height 27
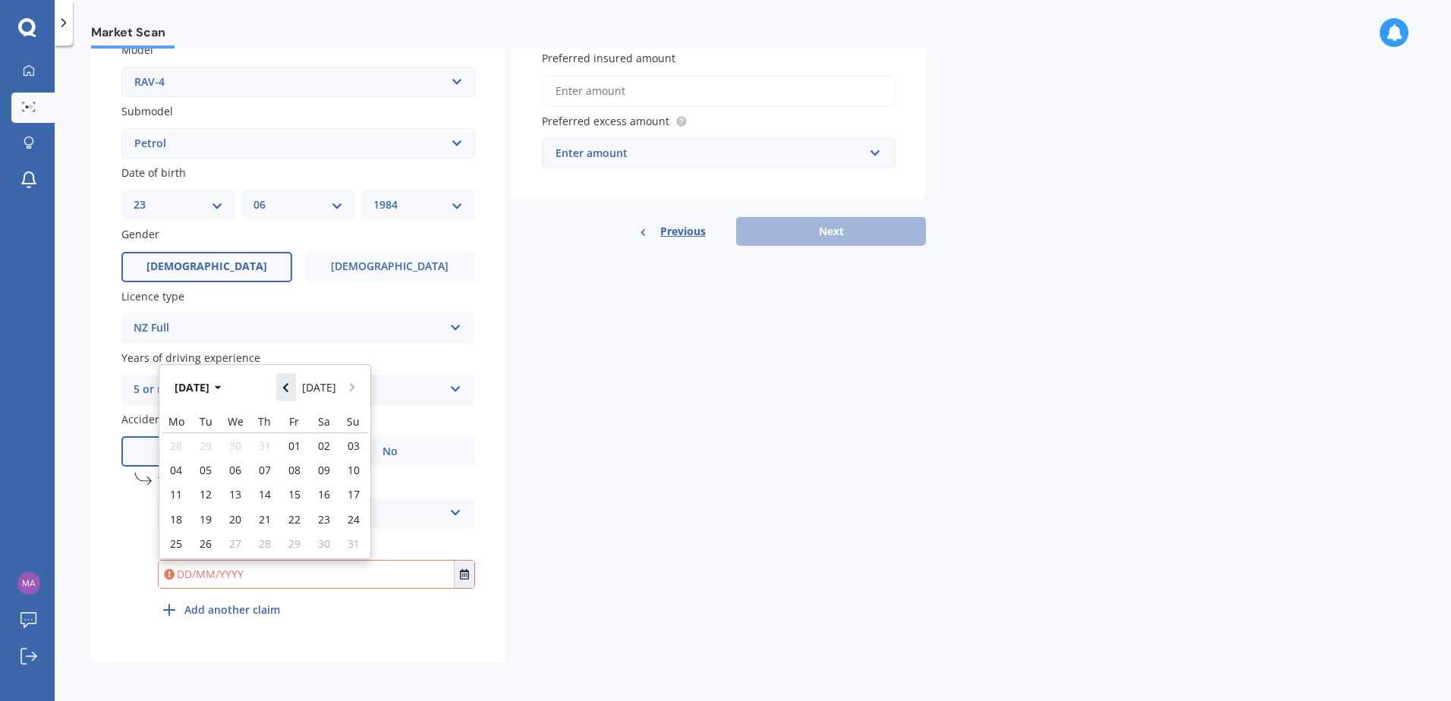
click at [287, 389] on icon "Navigate back" at bounding box center [285, 387] width 7 height 11
click at [287, 389] on button "Navigate back" at bounding box center [286, 382] width 20 height 27
click at [222, 386] on icon "button" at bounding box center [218, 387] width 7 height 11
click at [291, 379] on button "Navigate back" at bounding box center [286, 386] width 20 height 27
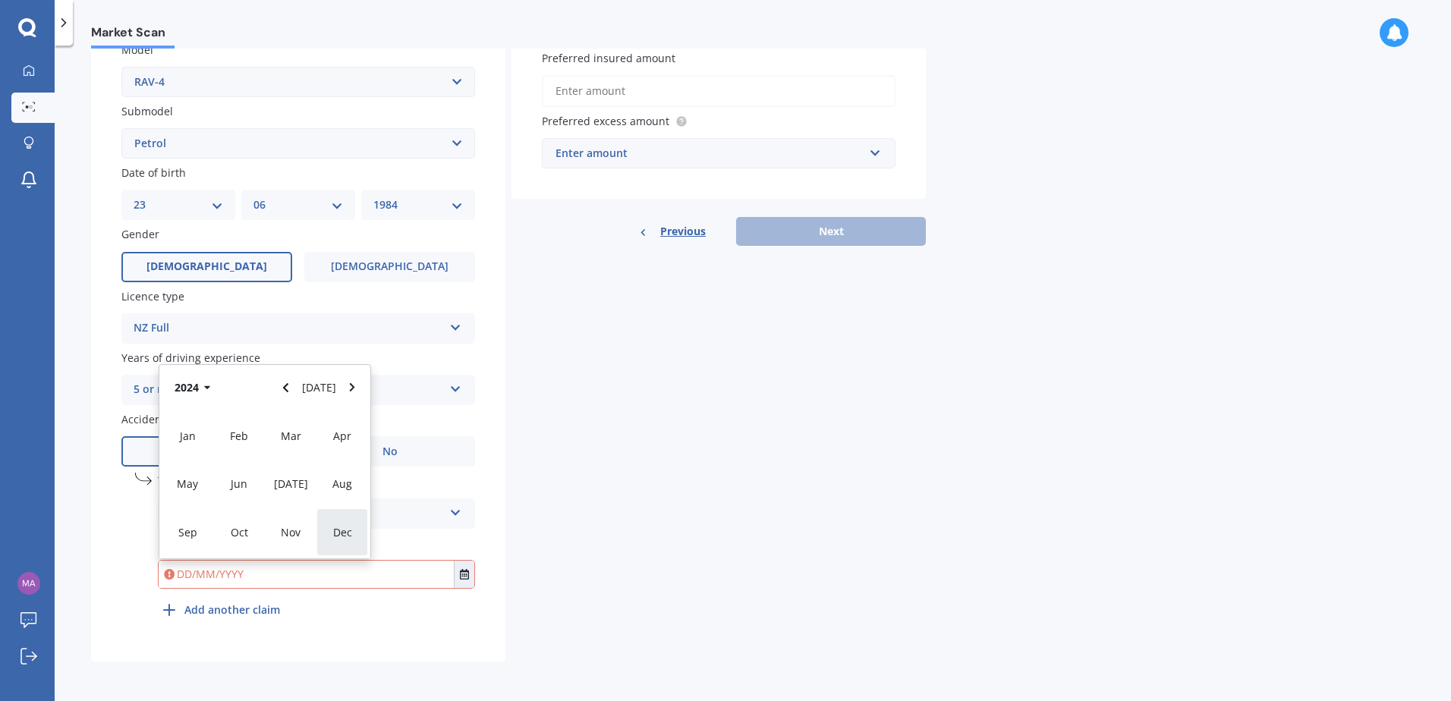
click at [333, 543] on div "Dec" at bounding box center [342, 532] width 52 height 48
click at [225, 504] on div "18" at bounding box center [236, 502] width 30 height 21
type input "[DATE]"
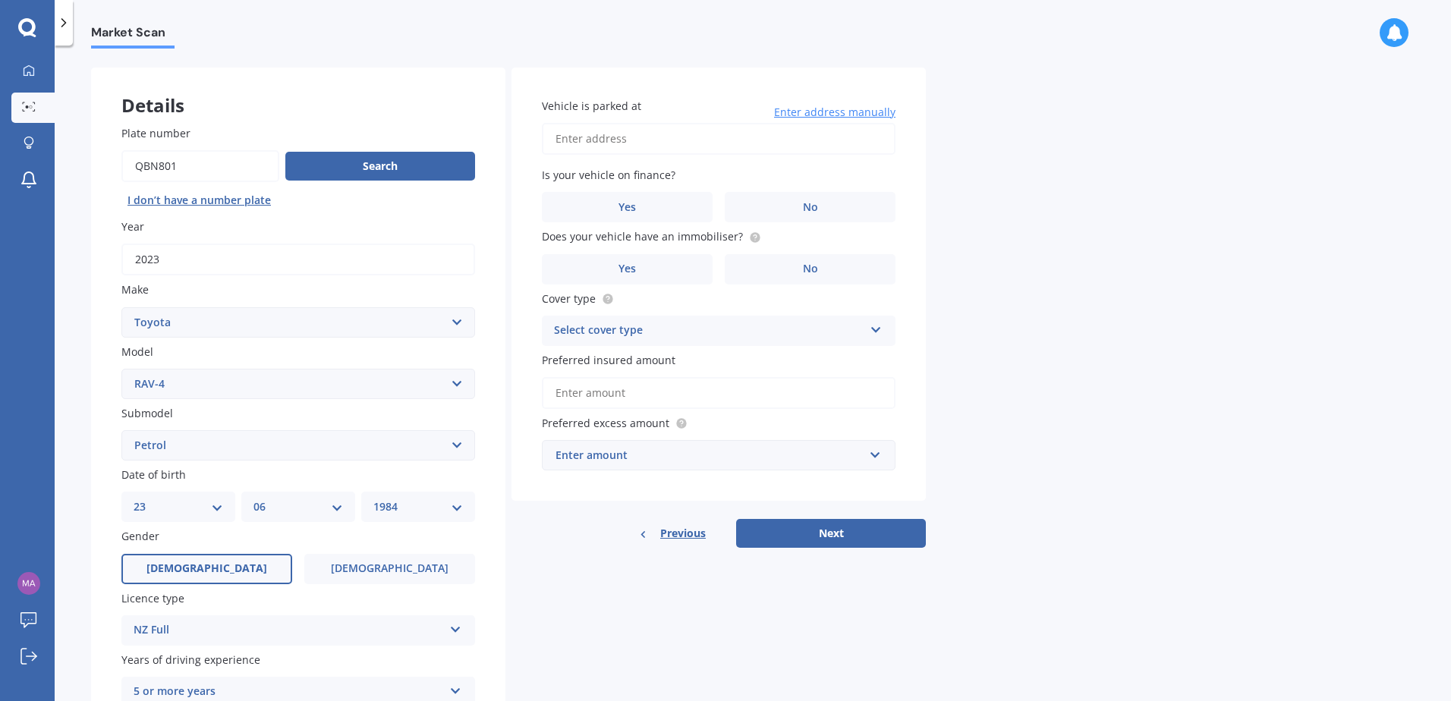
scroll to position [0, 0]
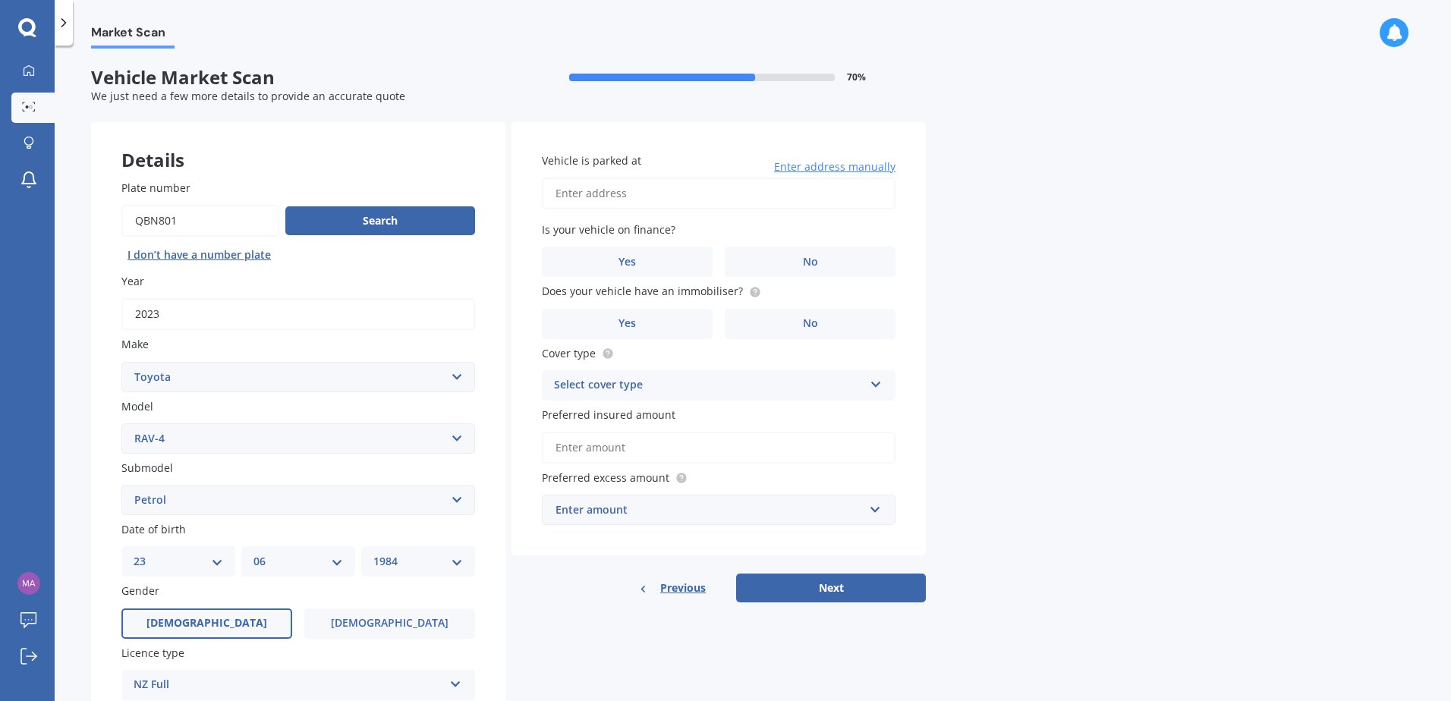
click at [757, 199] on input "Vehicle is parked at" at bounding box center [719, 194] width 354 height 32
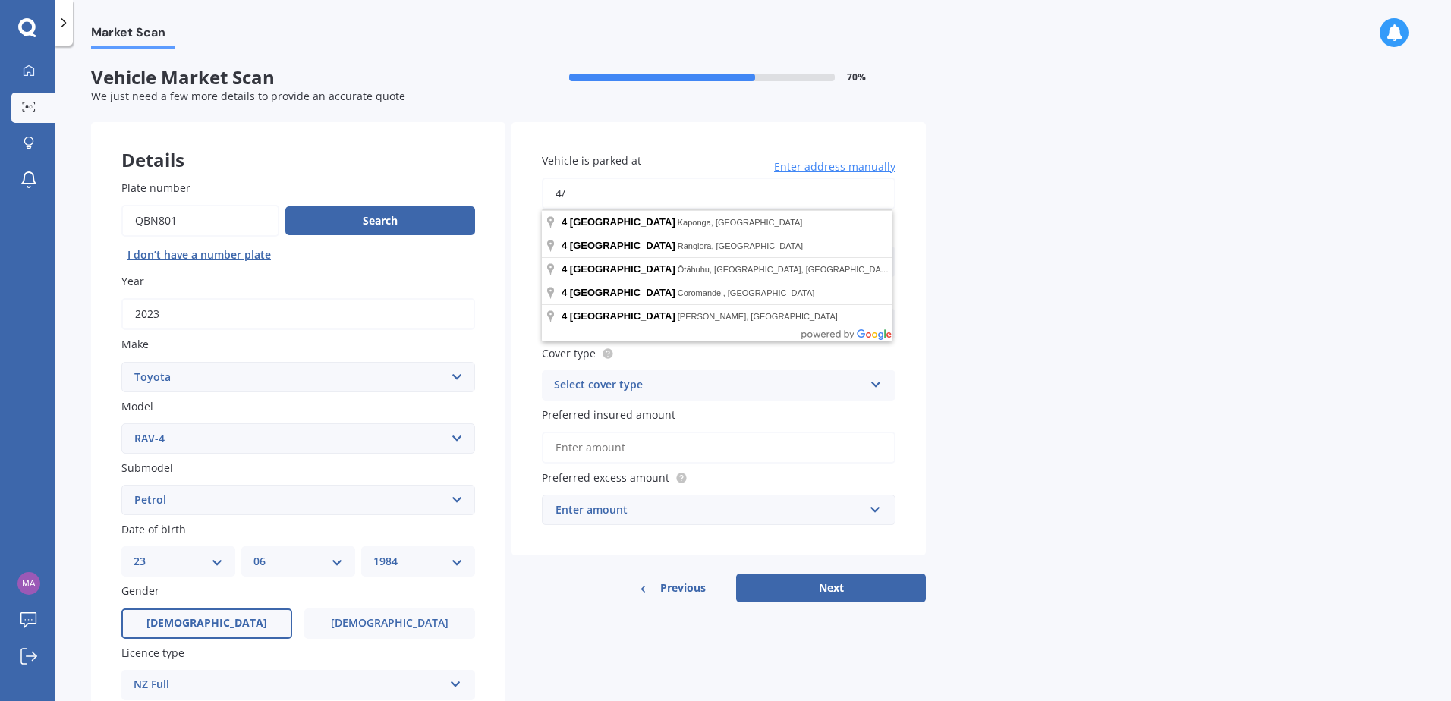
type input "4"
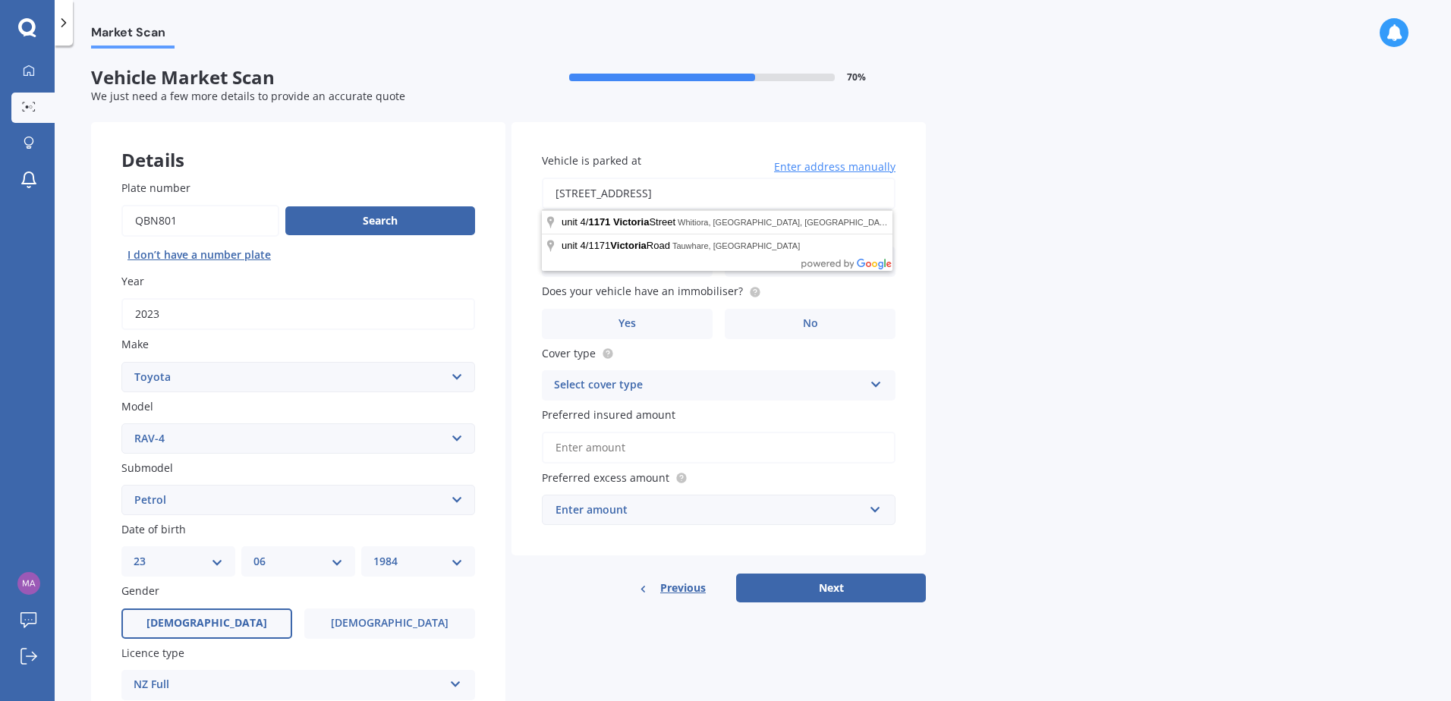
type input "[STREET_ADDRESS][PERSON_NAME]"
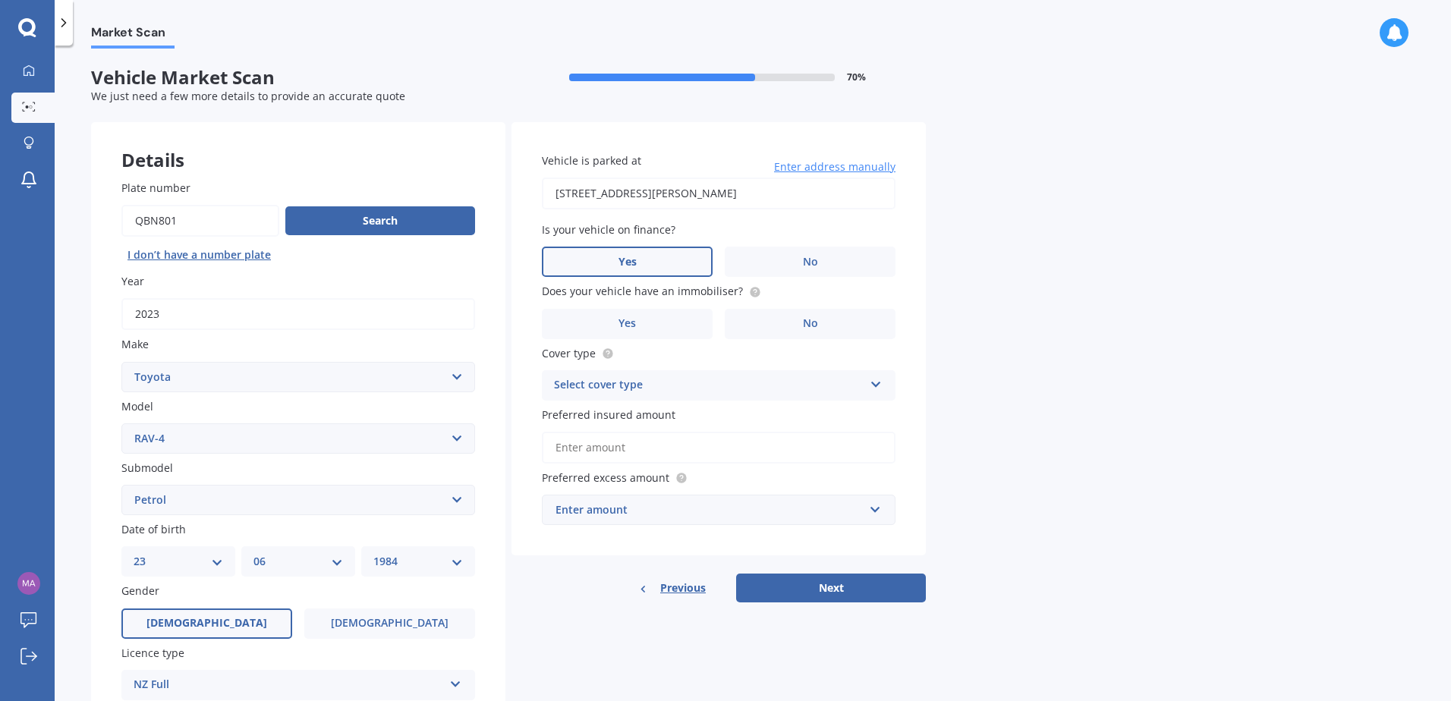
click at [637, 268] on label "Yes" at bounding box center [627, 262] width 171 height 30
click at [0, 0] on input "Yes" at bounding box center [0, 0] width 0 height 0
click at [843, 324] on label "No" at bounding box center [810, 324] width 171 height 30
click at [0, 0] on input "No" at bounding box center [0, 0] width 0 height 0
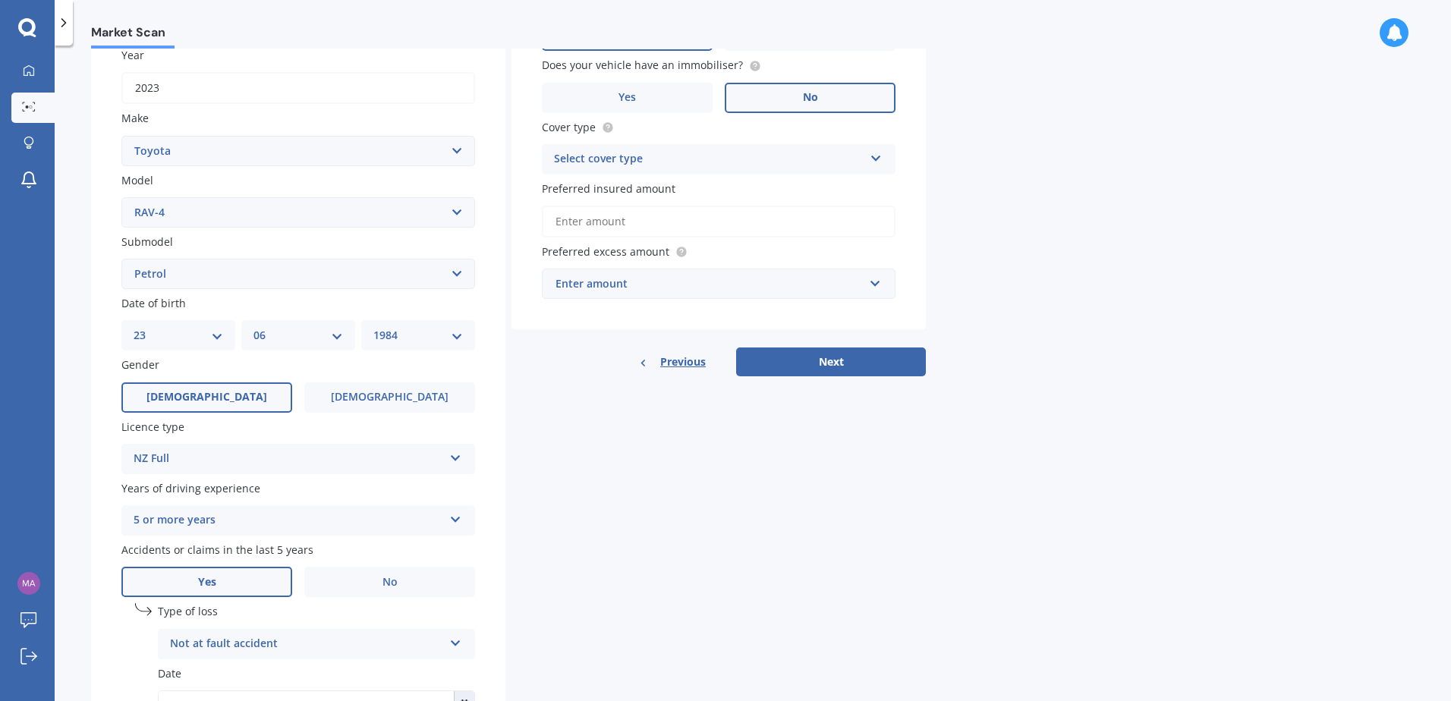
scroll to position [227, 0]
click at [869, 156] on div "Select cover type Comprehensive Third Party, Fire & Theft Third Party" at bounding box center [719, 158] width 354 height 30
click at [747, 193] on div "Comprehensive" at bounding box center [719, 188] width 352 height 27
click at [762, 210] on input "Preferred insured amount" at bounding box center [719, 221] width 354 height 32
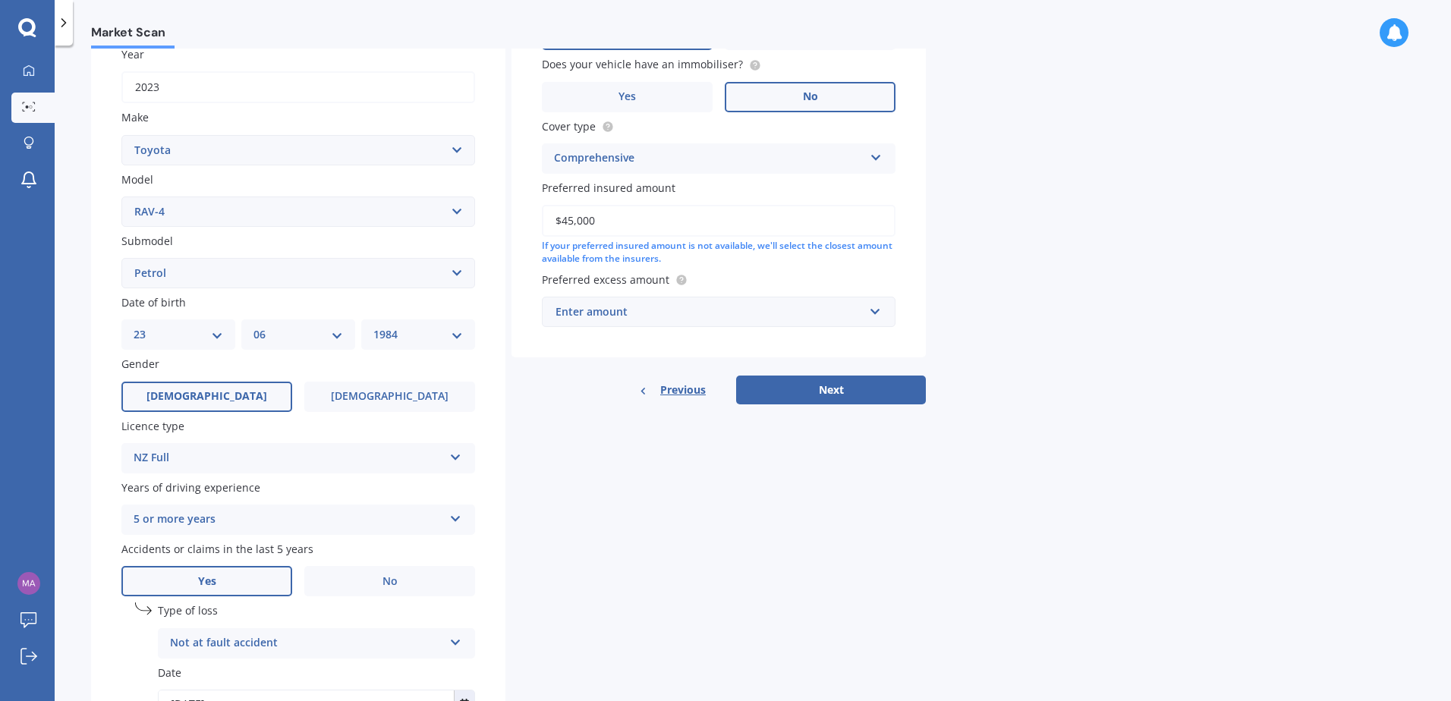
type input "$45,000"
click at [1037, 301] on div "Market Scan Vehicle Market Scan 70 % We just need a few more details to provide…" at bounding box center [753, 377] width 1396 height 656
click at [880, 307] on input "text" at bounding box center [713, 311] width 340 height 29
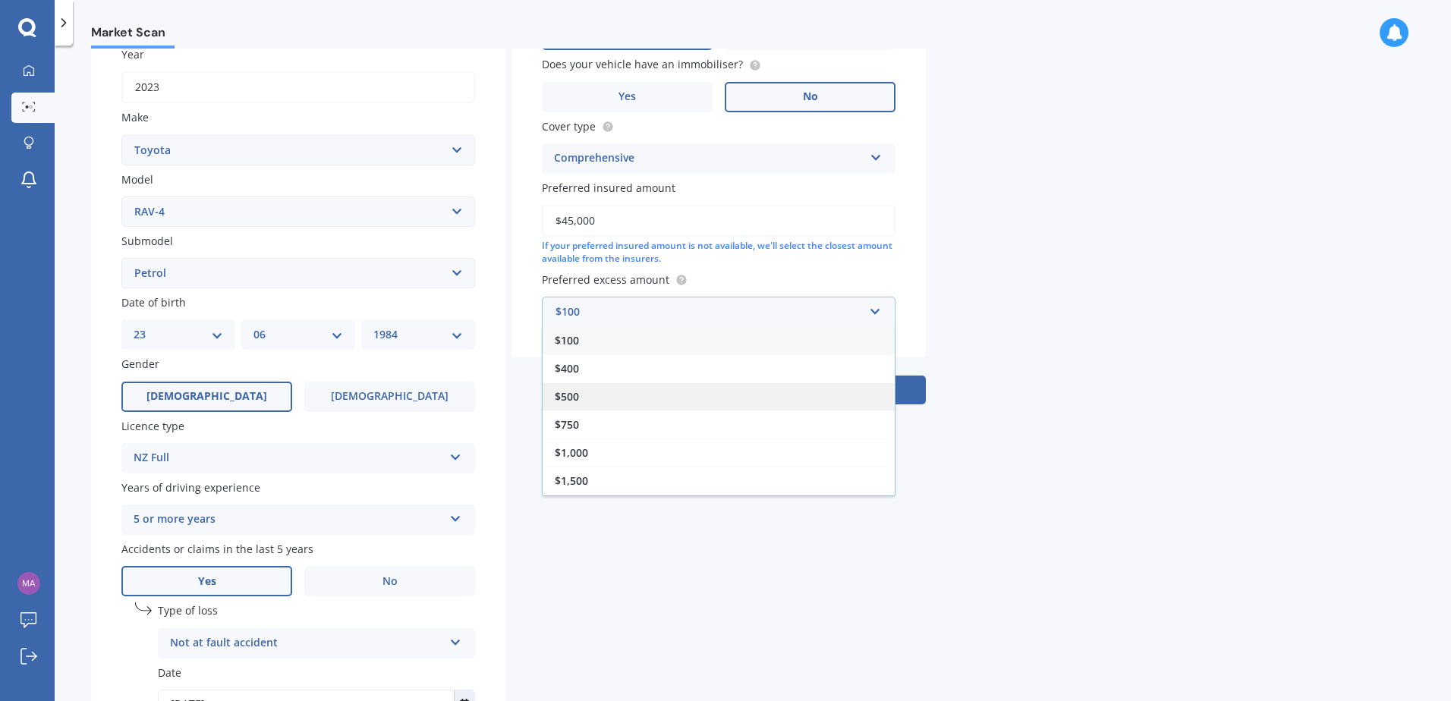
click at [669, 406] on div "$500" at bounding box center [719, 396] width 352 height 28
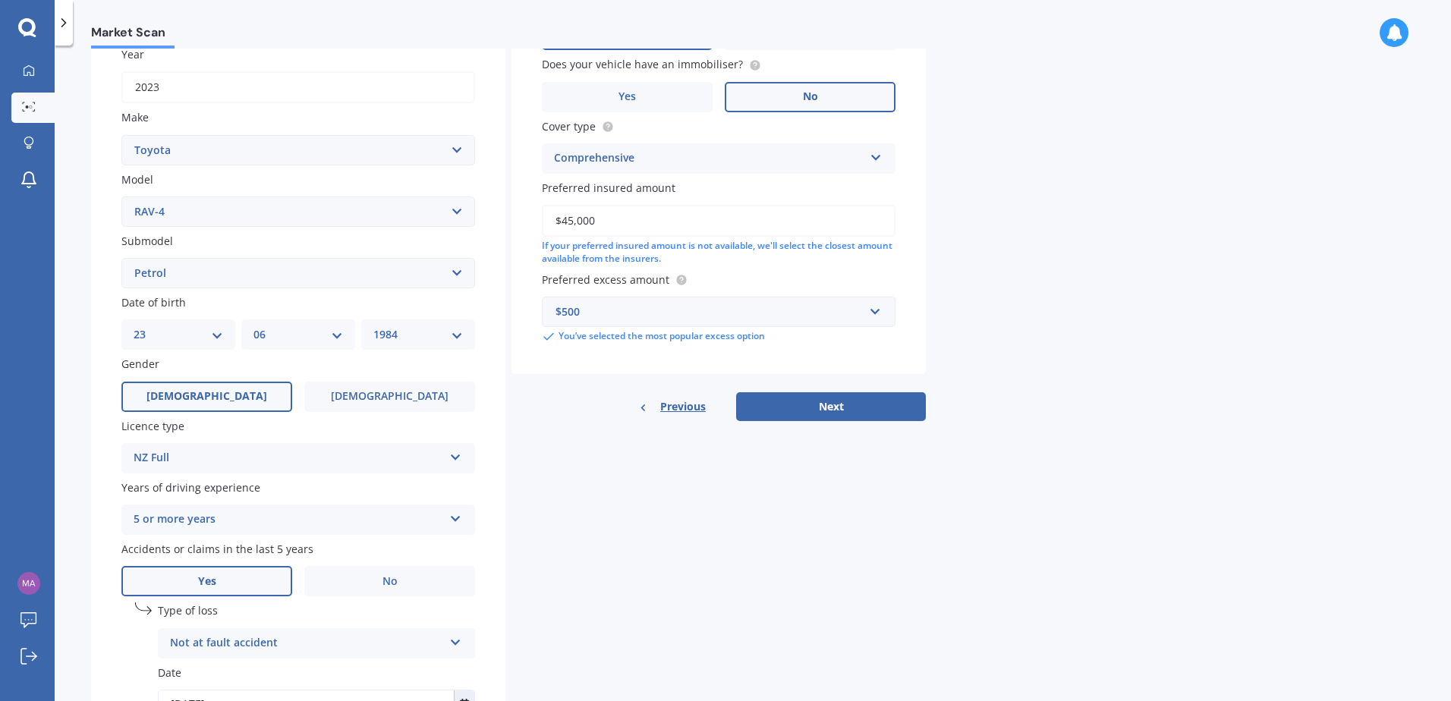
click at [1145, 389] on div "Market Scan Vehicle Market Scan 70 % We just need a few more details to provide…" at bounding box center [753, 377] width 1396 height 656
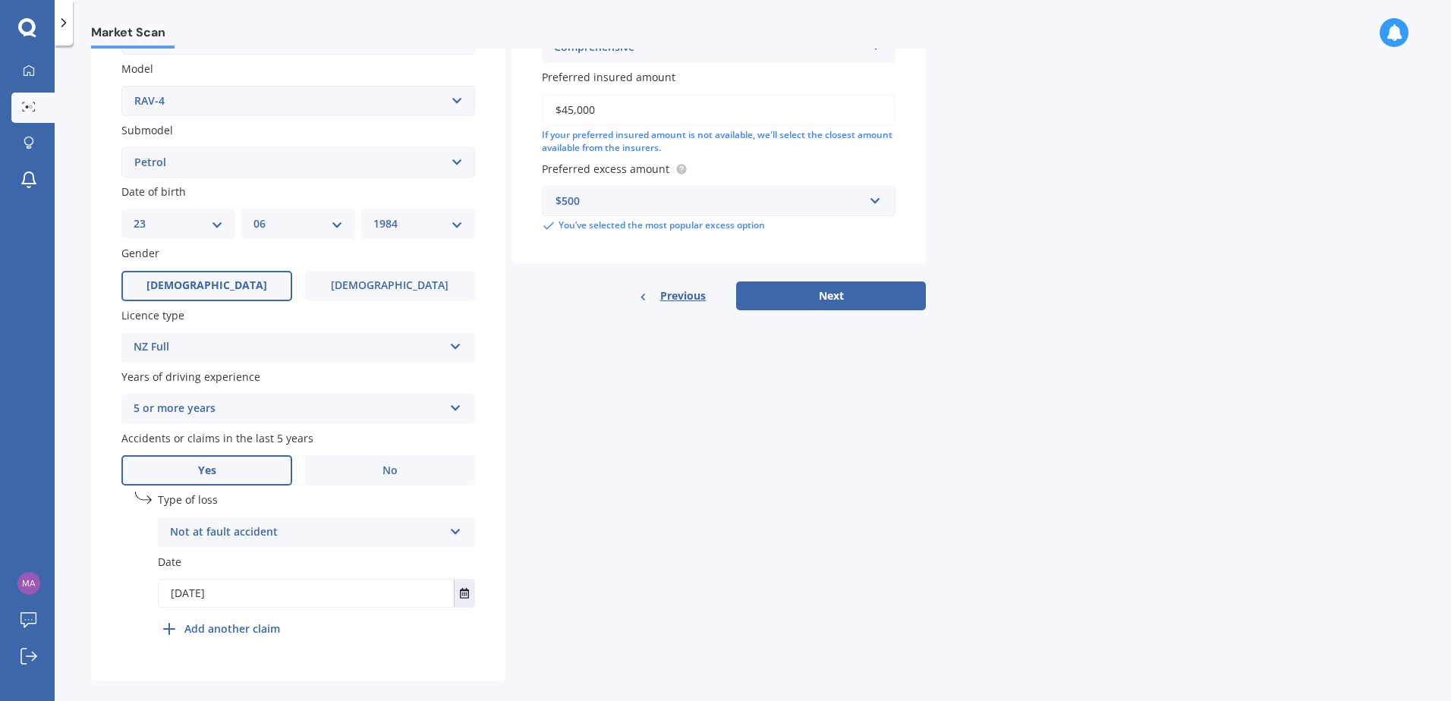
scroll to position [357, 0]
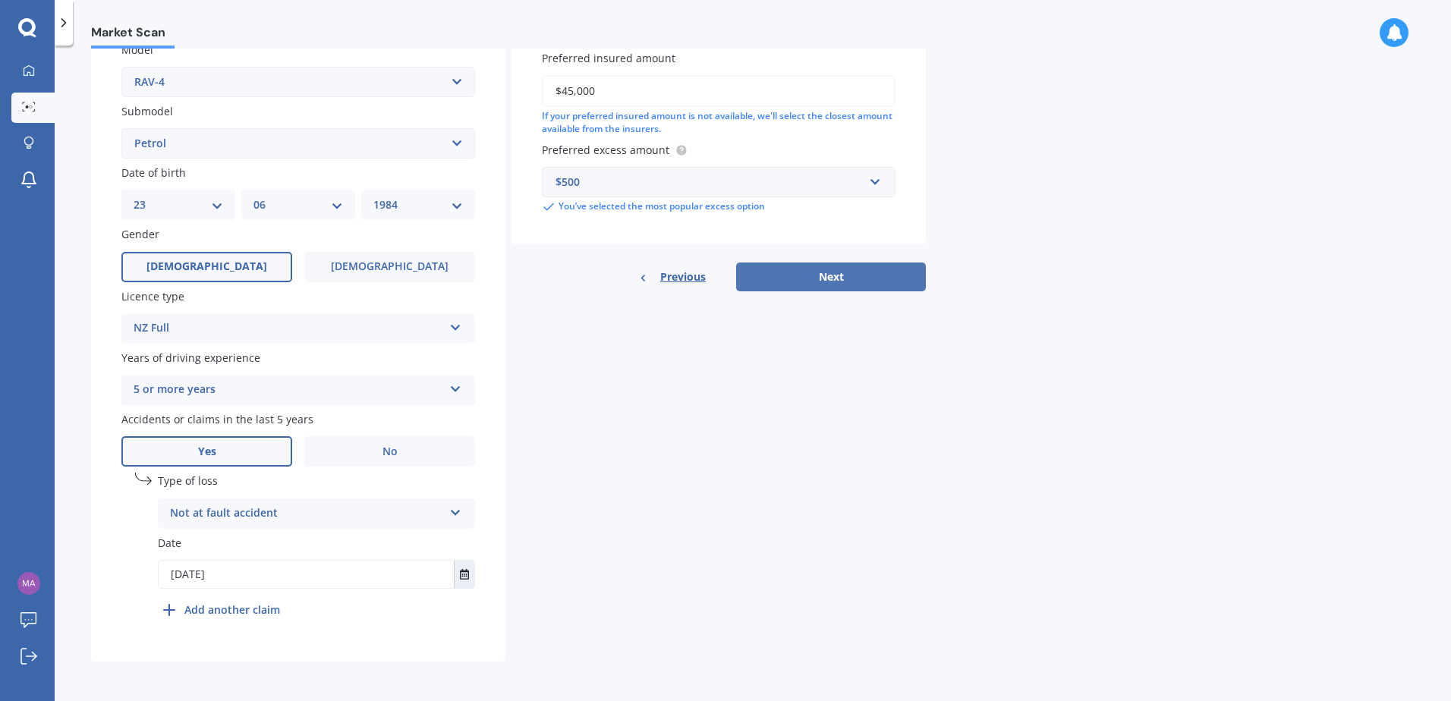
click at [833, 285] on button "Next" at bounding box center [831, 277] width 190 height 29
select select "23"
select select "06"
select select "1984"
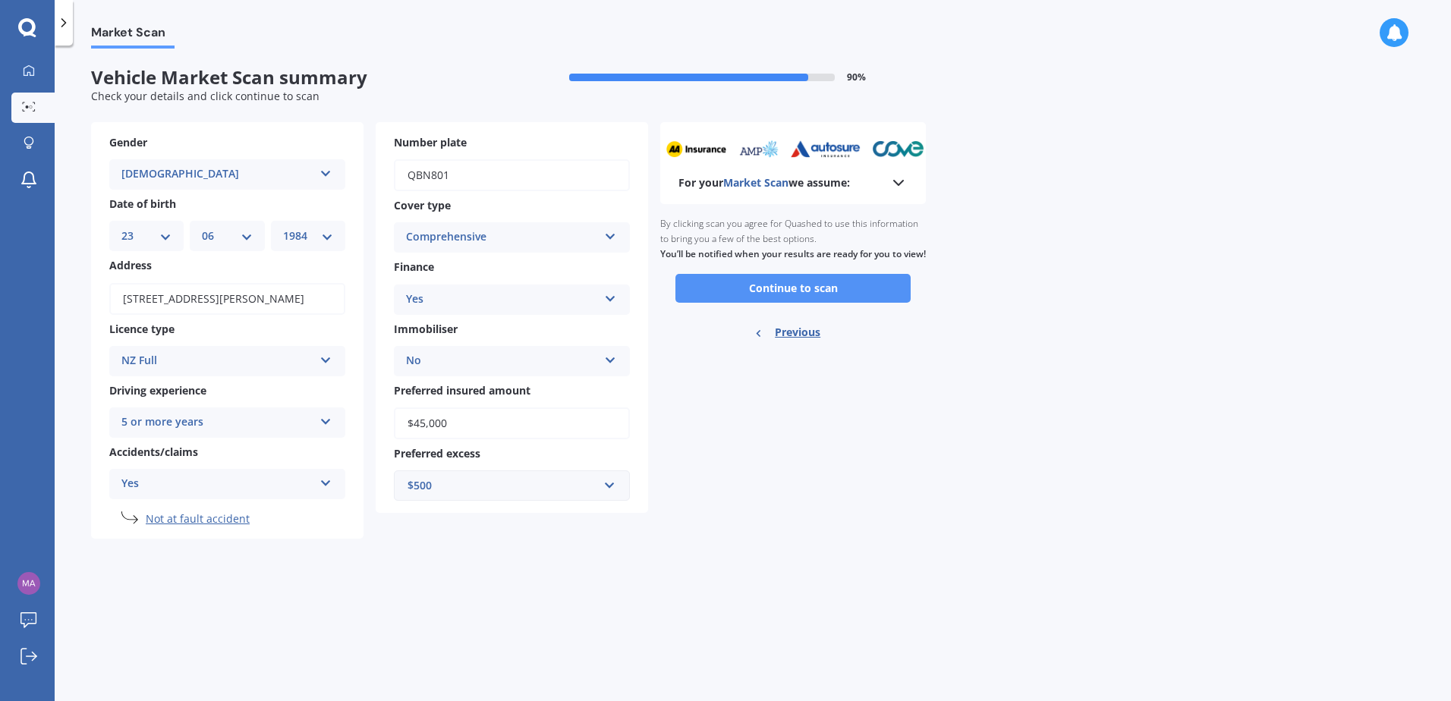
scroll to position [0, 0]
click at [902, 183] on polyline at bounding box center [898, 183] width 9 height 5
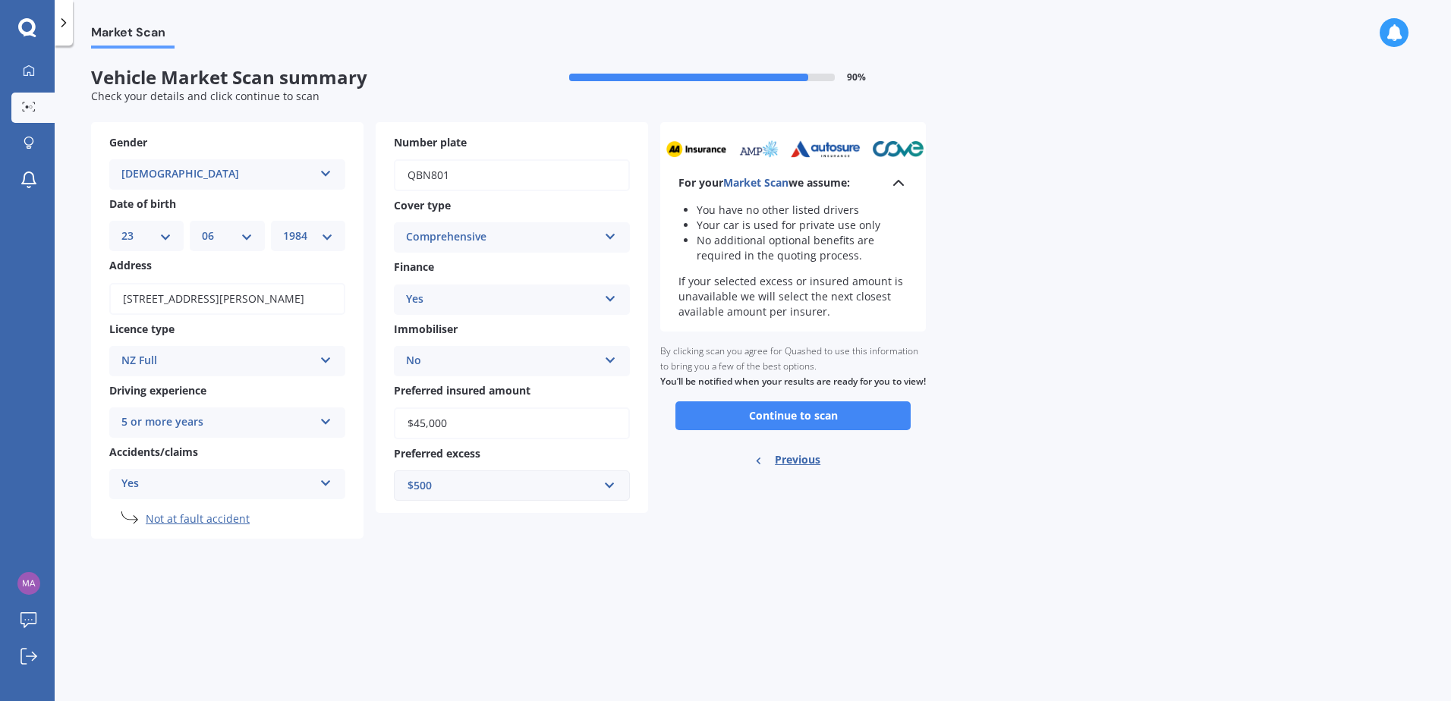
click at [902, 183] on polyline at bounding box center [898, 183] width 9 height 5
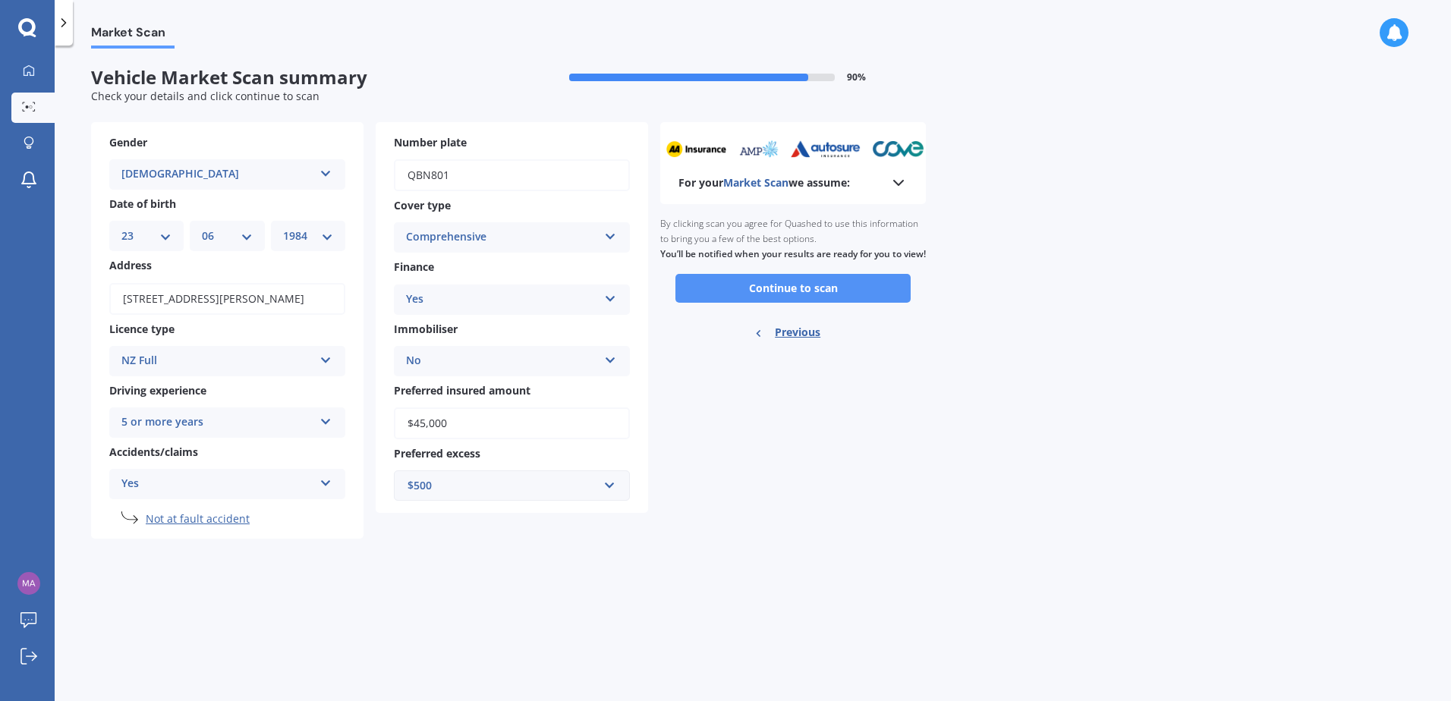
click at [814, 300] on button "Continue to scan" at bounding box center [792, 288] width 235 height 29
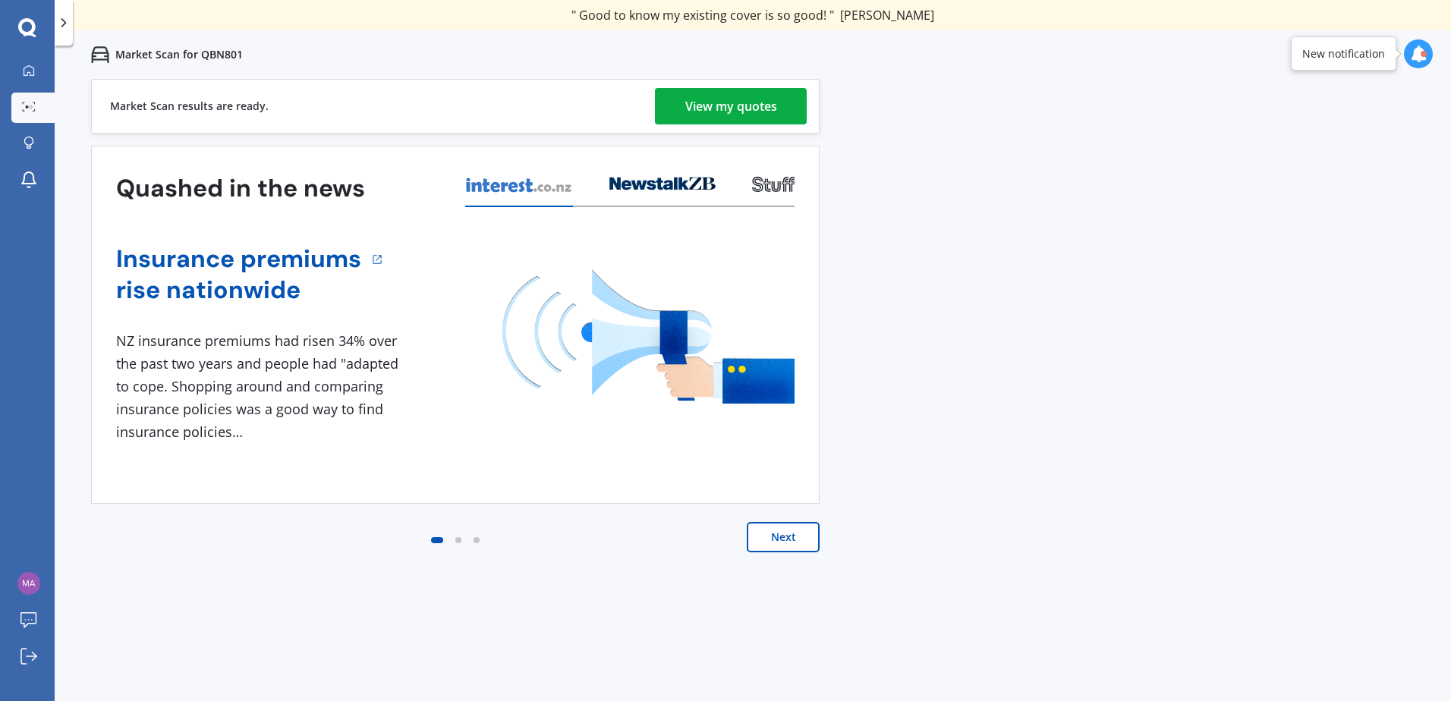
click at [708, 102] on div "View my quotes" at bounding box center [731, 106] width 92 height 36
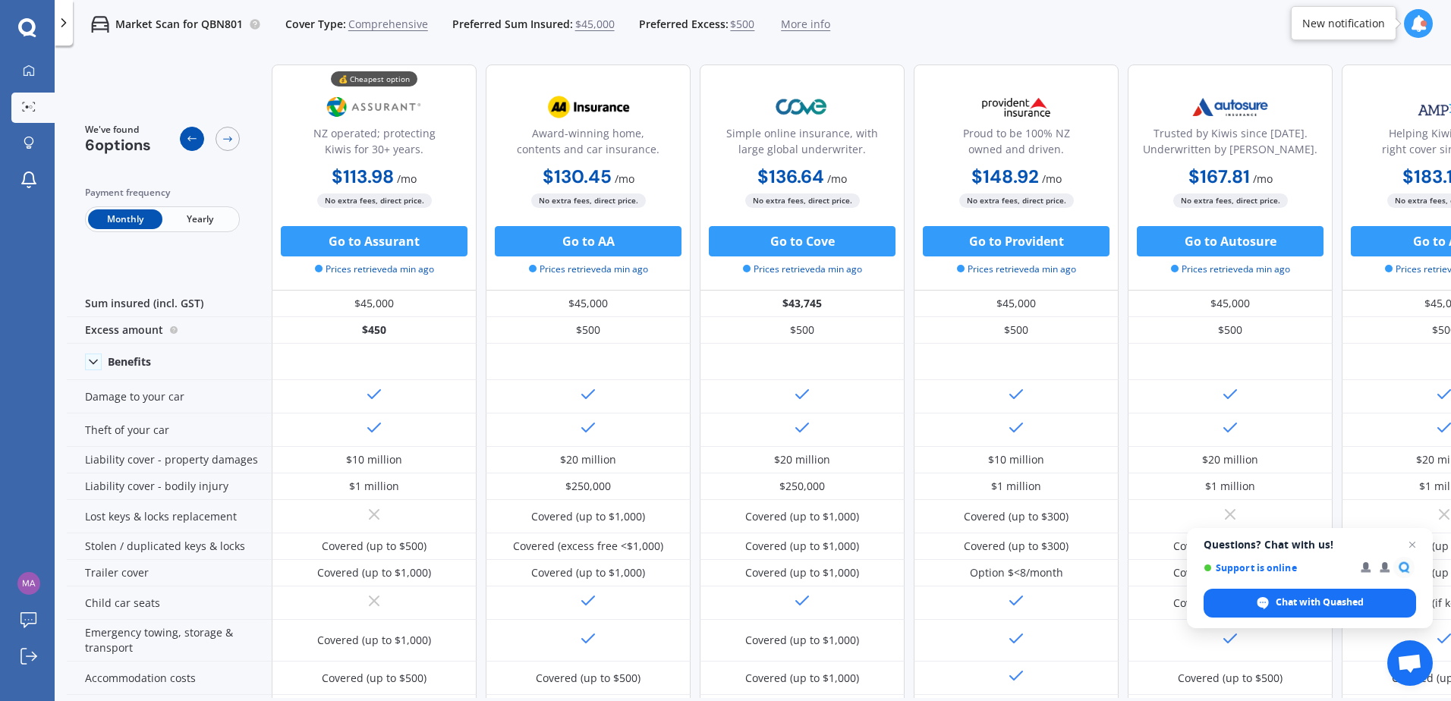
click at [193, 138] on icon at bounding box center [192, 139] width 12 height 12
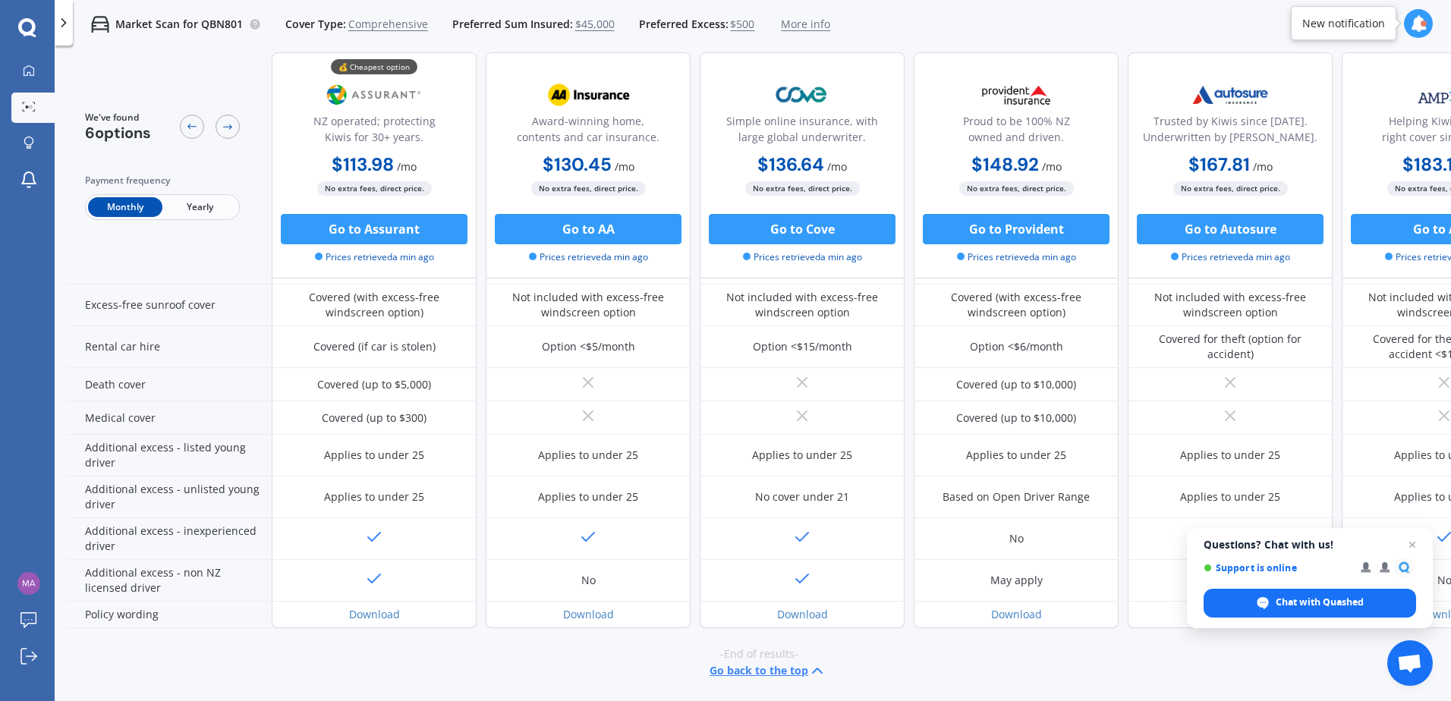
scroll to position [606, 0]
click at [31, 107] on circle at bounding box center [31, 106] width 3 height 3
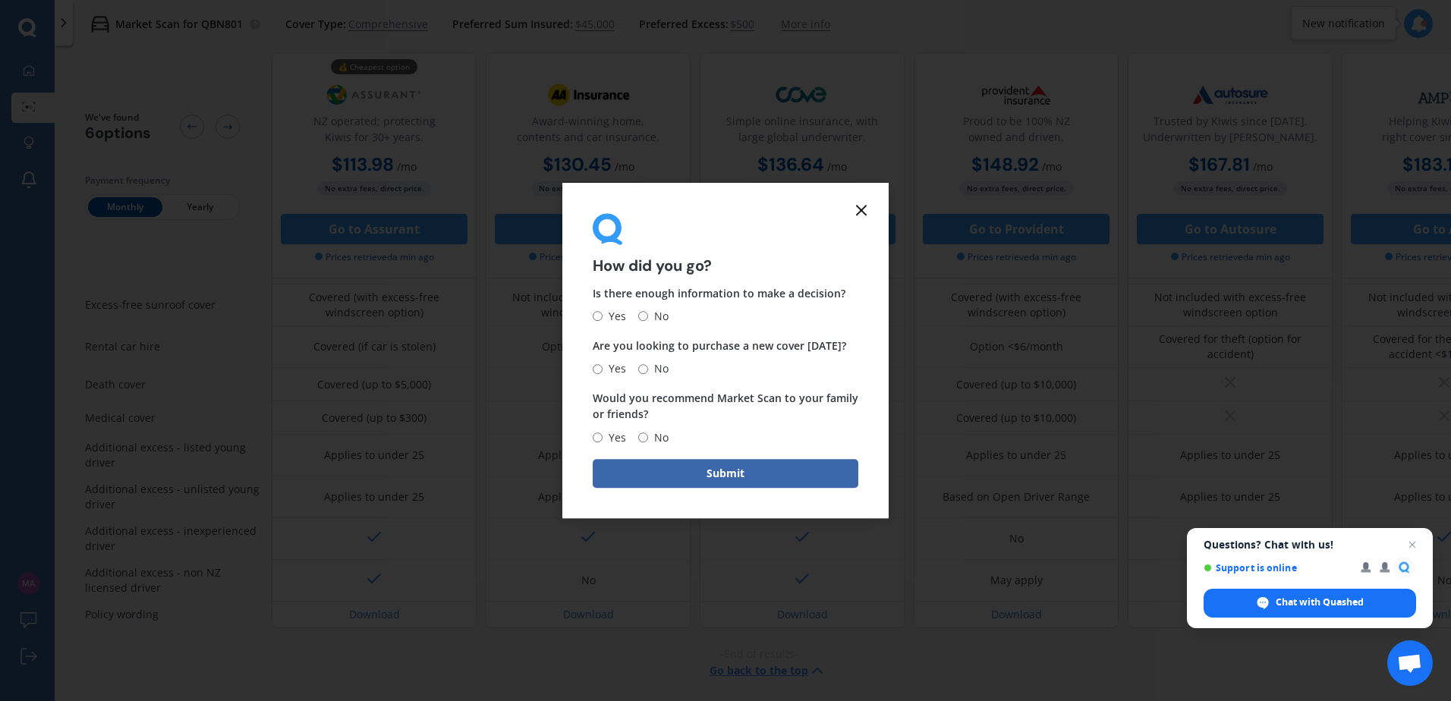
click at [596, 316] on input "Yes" at bounding box center [598, 317] width 10 height 10
radio input "true"
click at [593, 434] on input "Yes" at bounding box center [598, 438] width 10 height 10
radio input "true"
click at [643, 373] on input "No" at bounding box center [643, 369] width 10 height 10
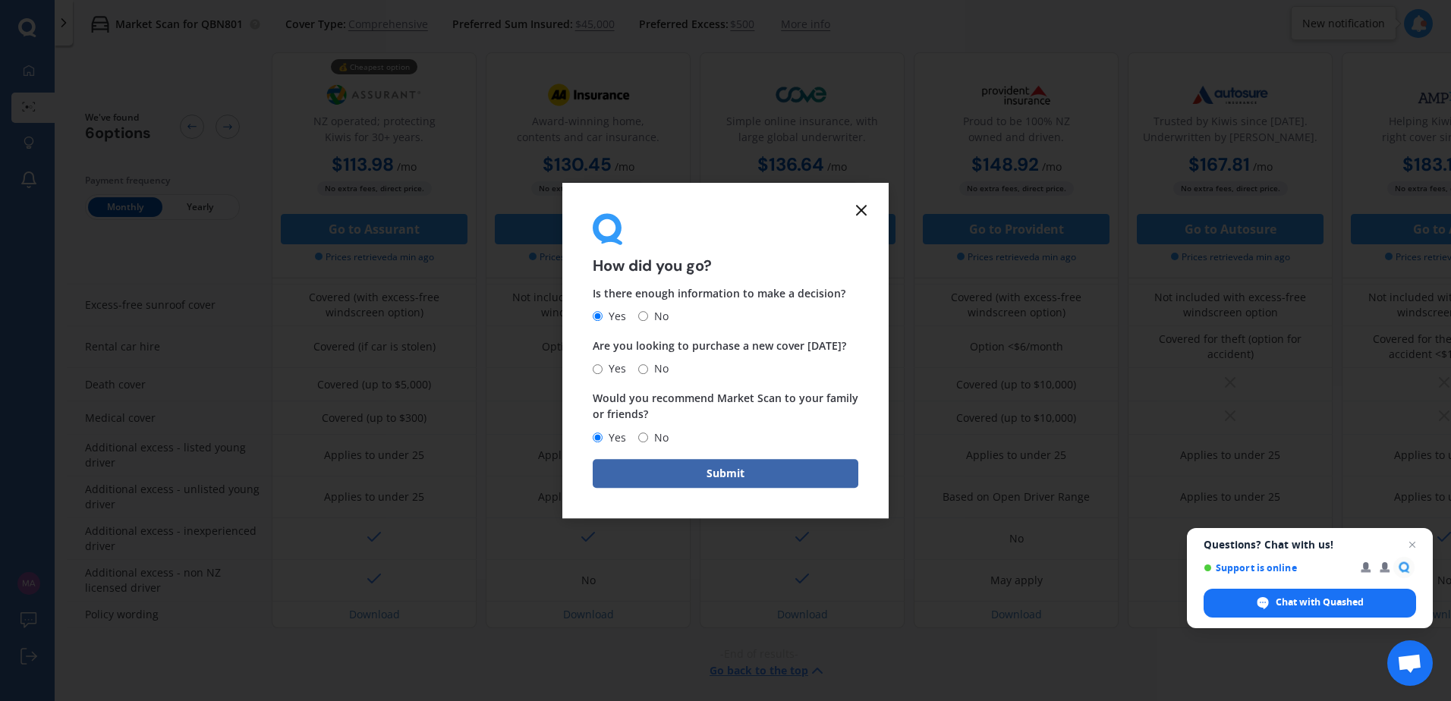
radio input "true"
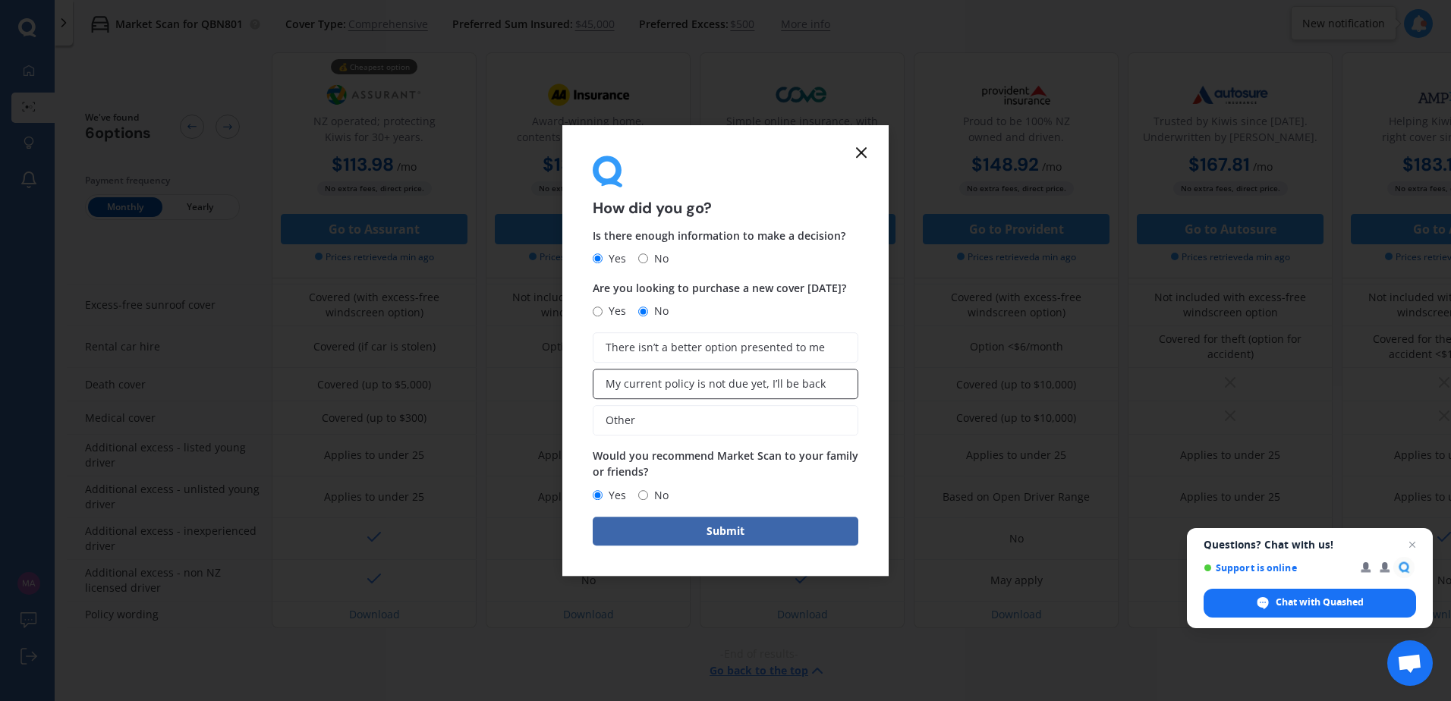
click at [661, 395] on label "My current policy is not due yet, I’ll be back" at bounding box center [726, 384] width 266 height 30
click at [0, 0] on input "My current policy is not due yet, I’ll be back" at bounding box center [0, 0] width 0 height 0
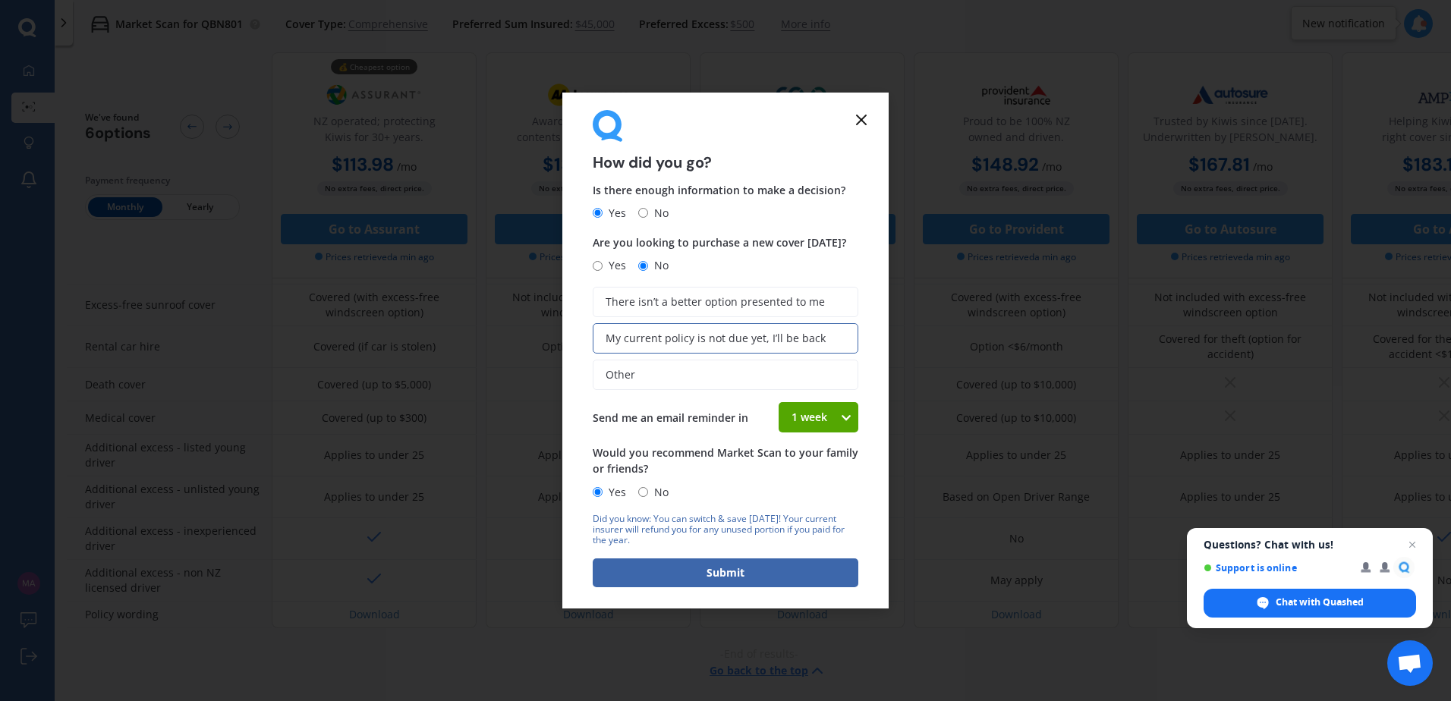
scroll to position [22, 0]
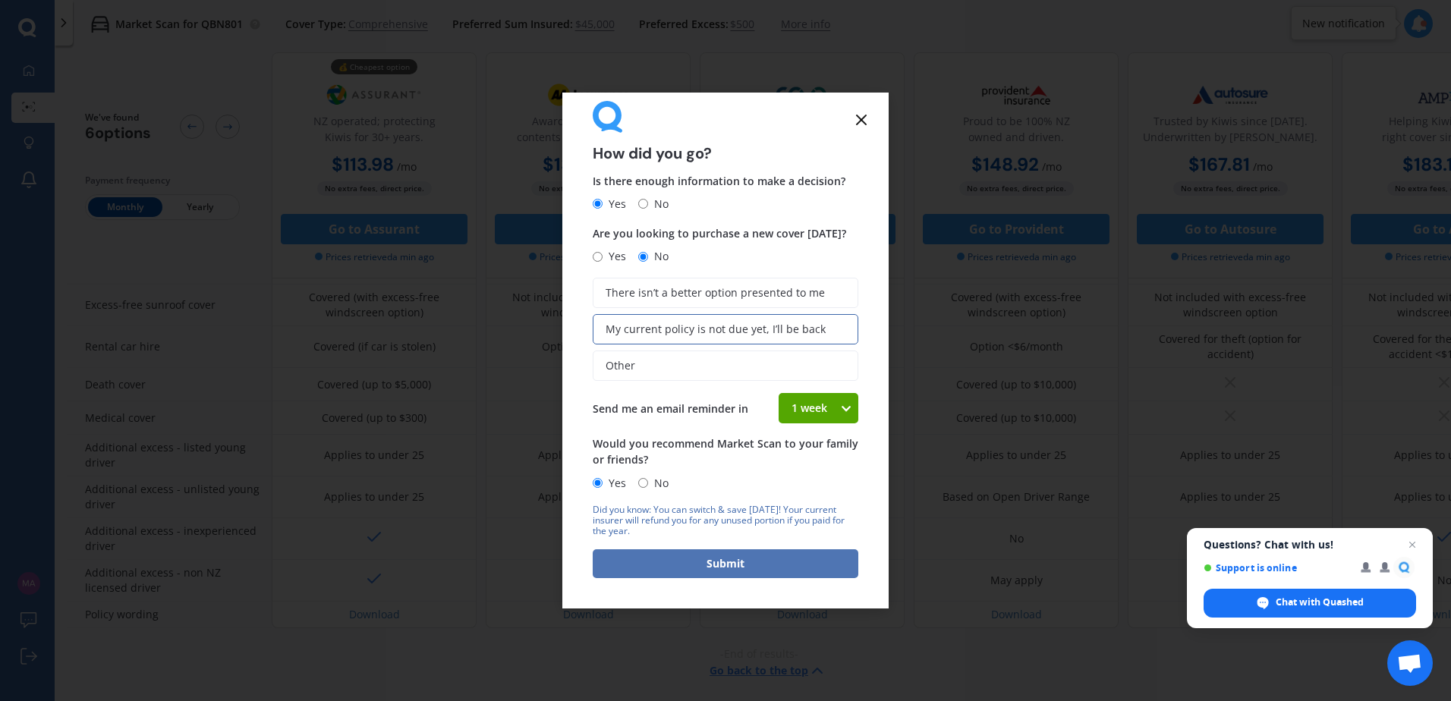
click at [718, 562] on button "Submit" at bounding box center [726, 563] width 266 height 29
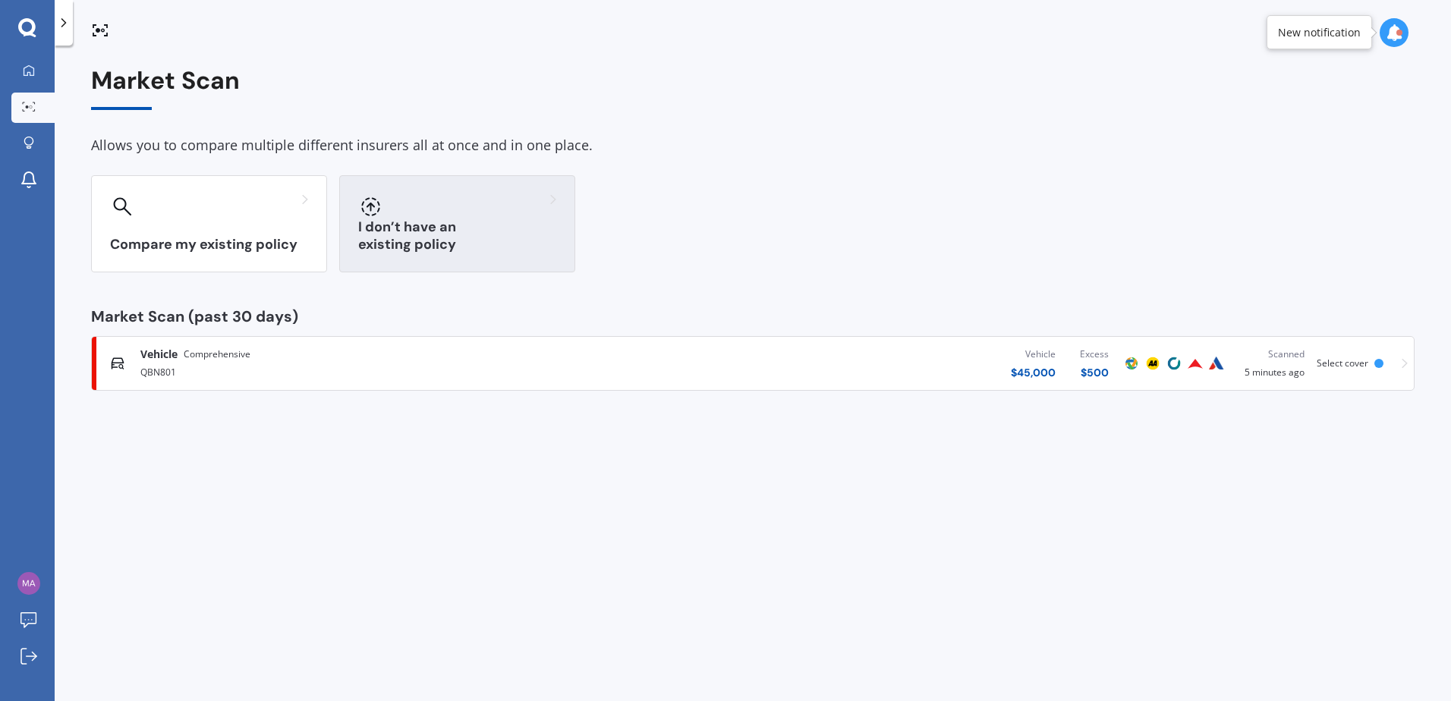
click at [483, 206] on div at bounding box center [457, 206] width 198 height 24
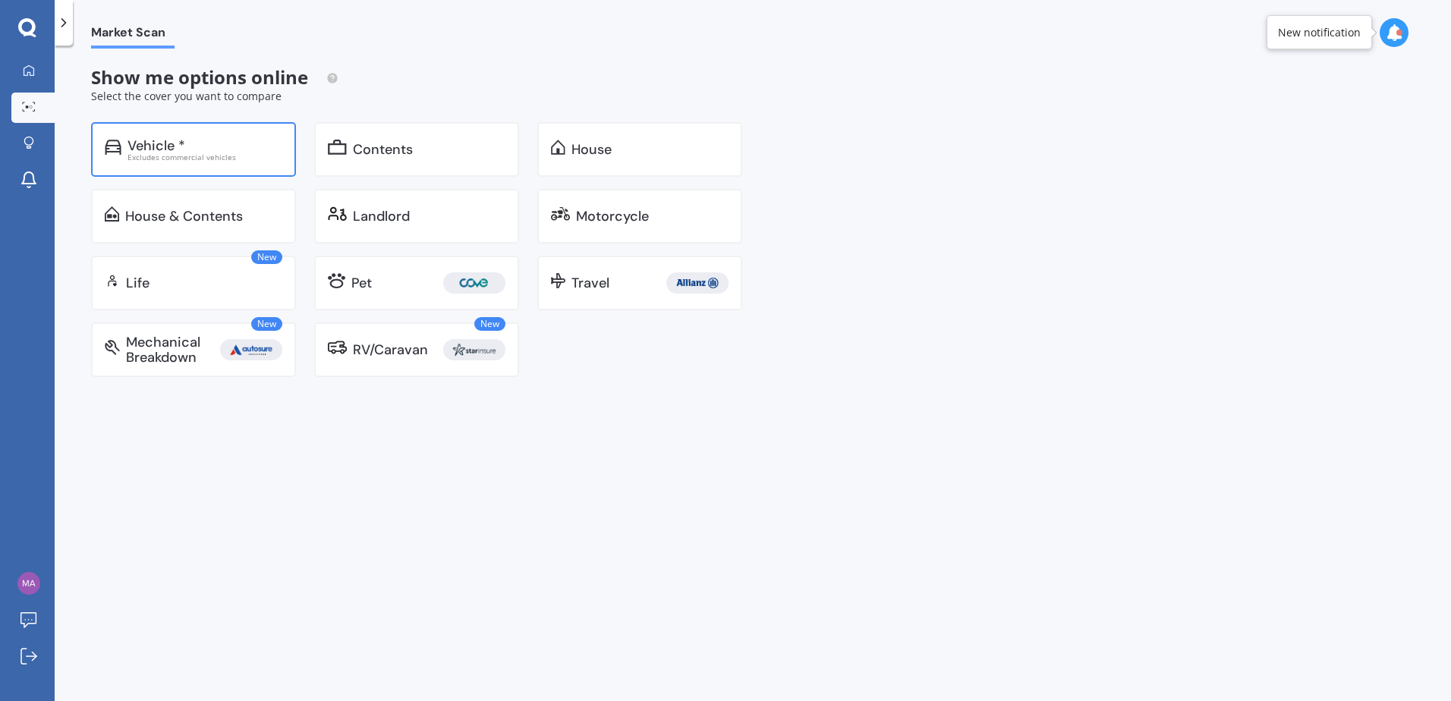
click at [224, 160] on div "Excludes commercial vehicles" at bounding box center [204, 157] width 155 height 8
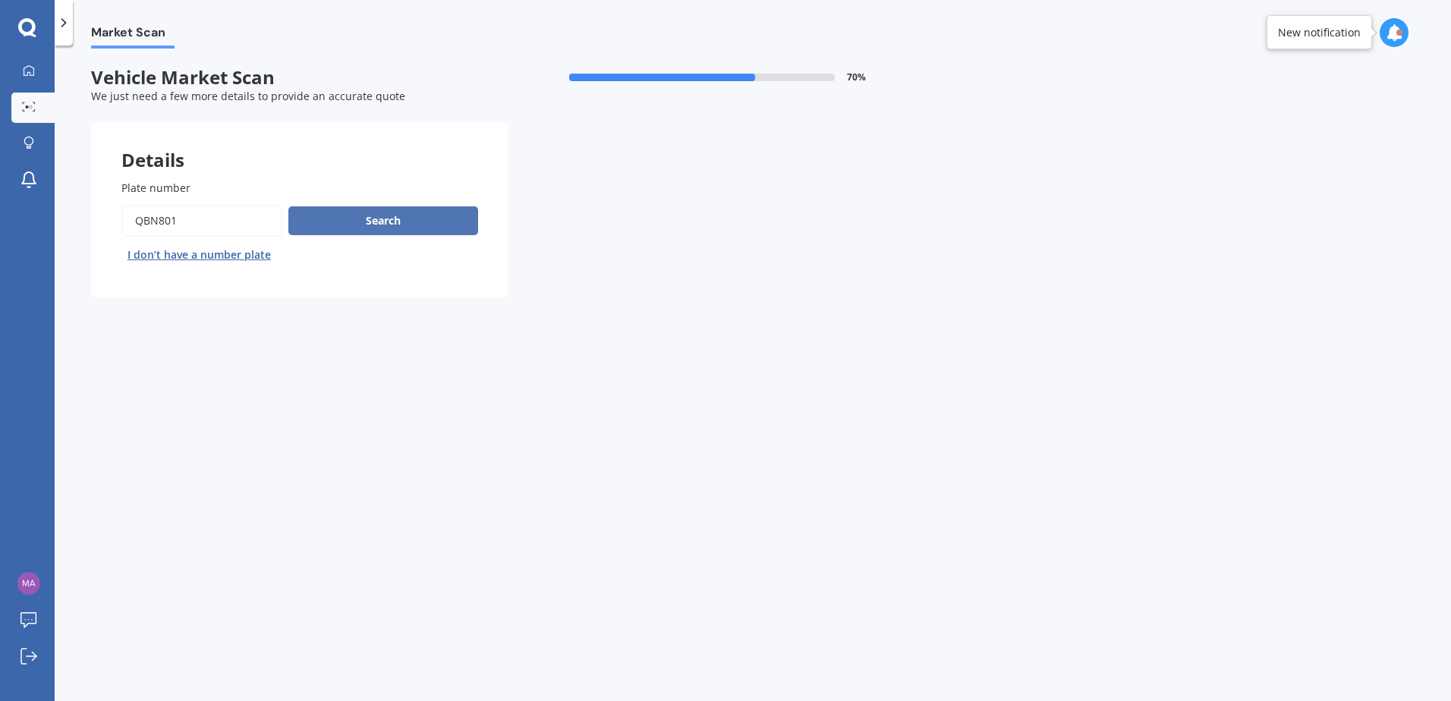
click at [374, 220] on button "Search" at bounding box center [383, 220] width 190 height 29
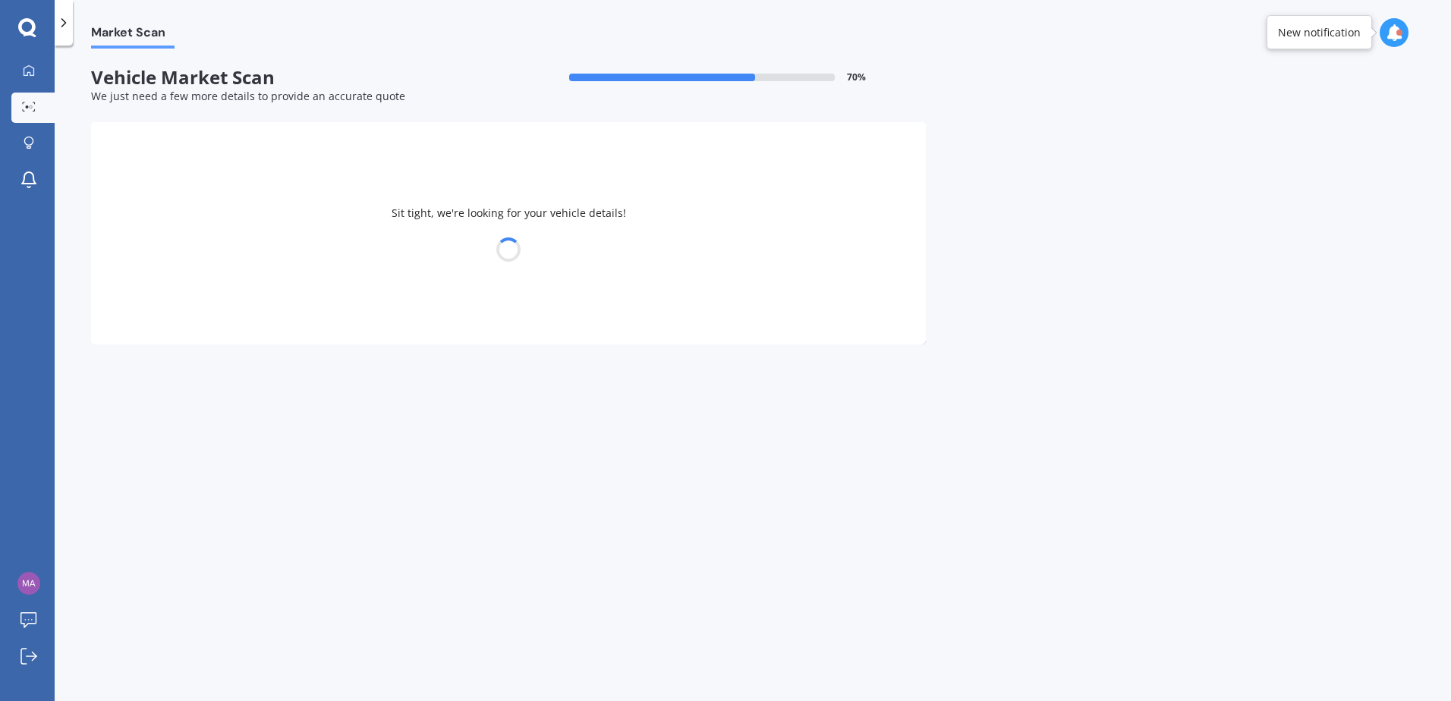
select select "TOYOTA"
select select "23"
select select "06"
select select "1984"
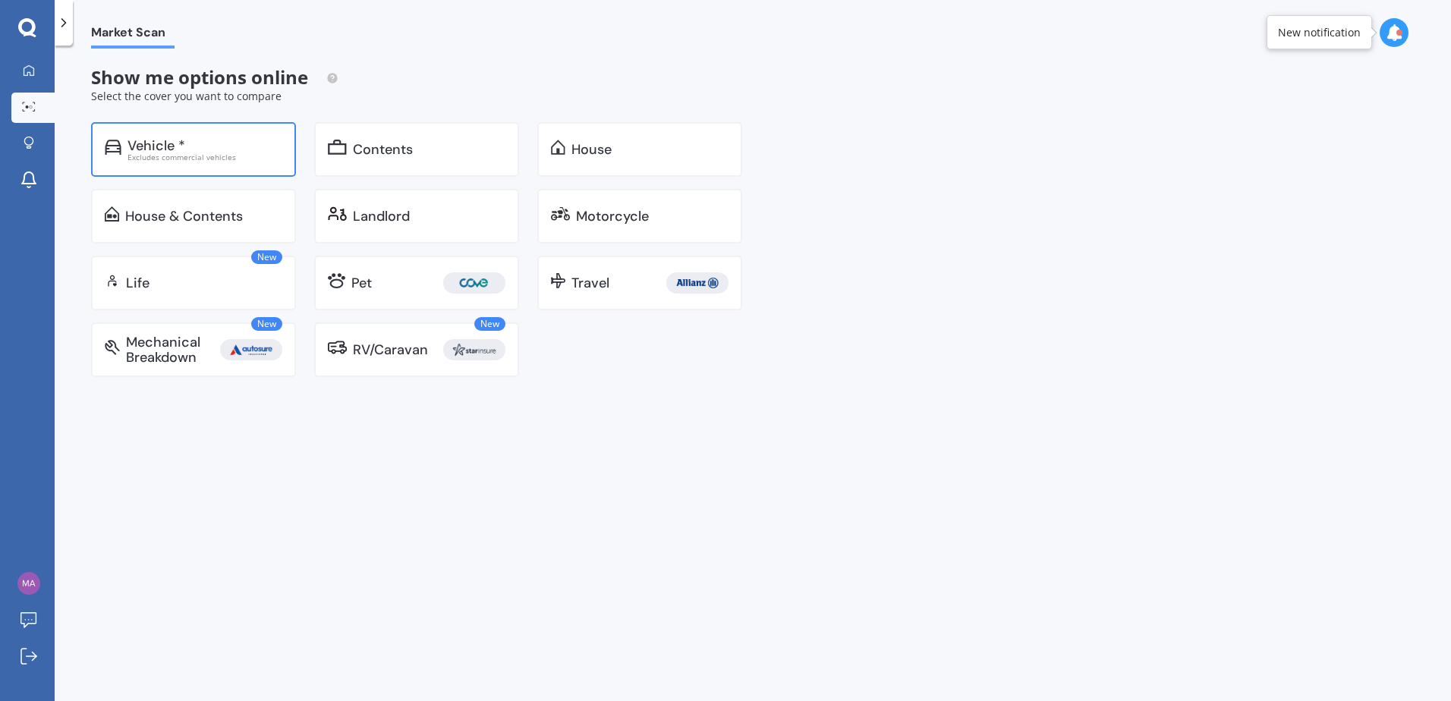
click at [217, 138] on div "Vehicle *" at bounding box center [204, 145] width 155 height 15
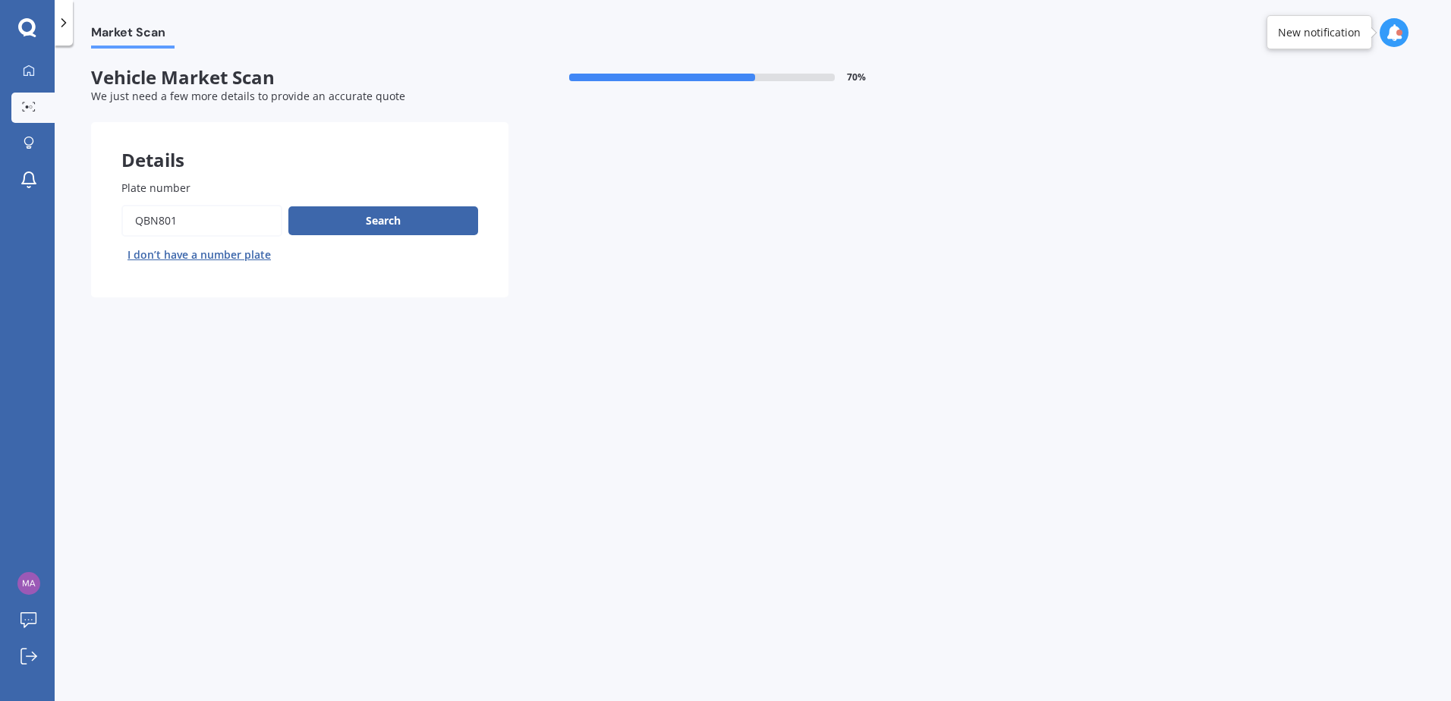
click at [186, 219] on input "Plate number" at bounding box center [201, 221] width 161 height 32
type input "RJF251"
click at [378, 214] on button "Search" at bounding box center [383, 220] width 190 height 29
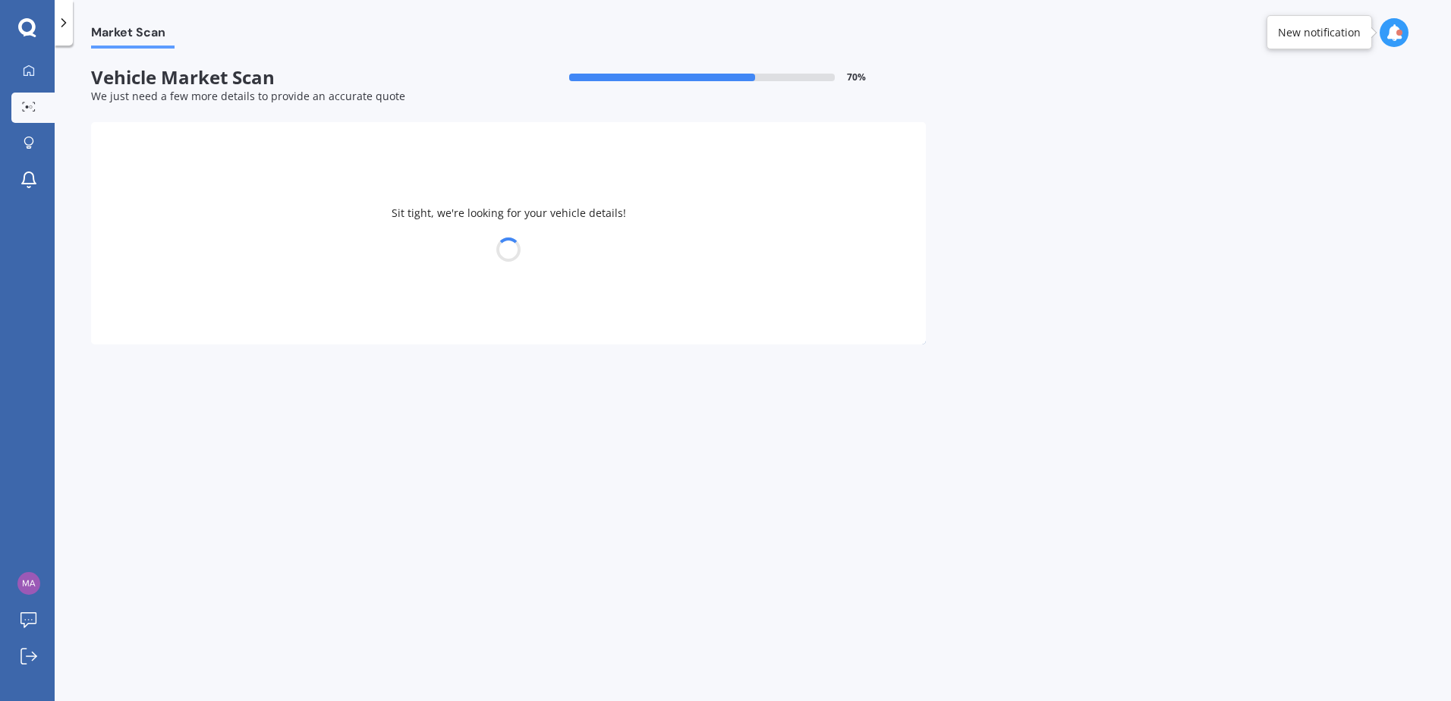
select select "HONDA"
select select "FIT"
select select "23"
select select "06"
select select "1984"
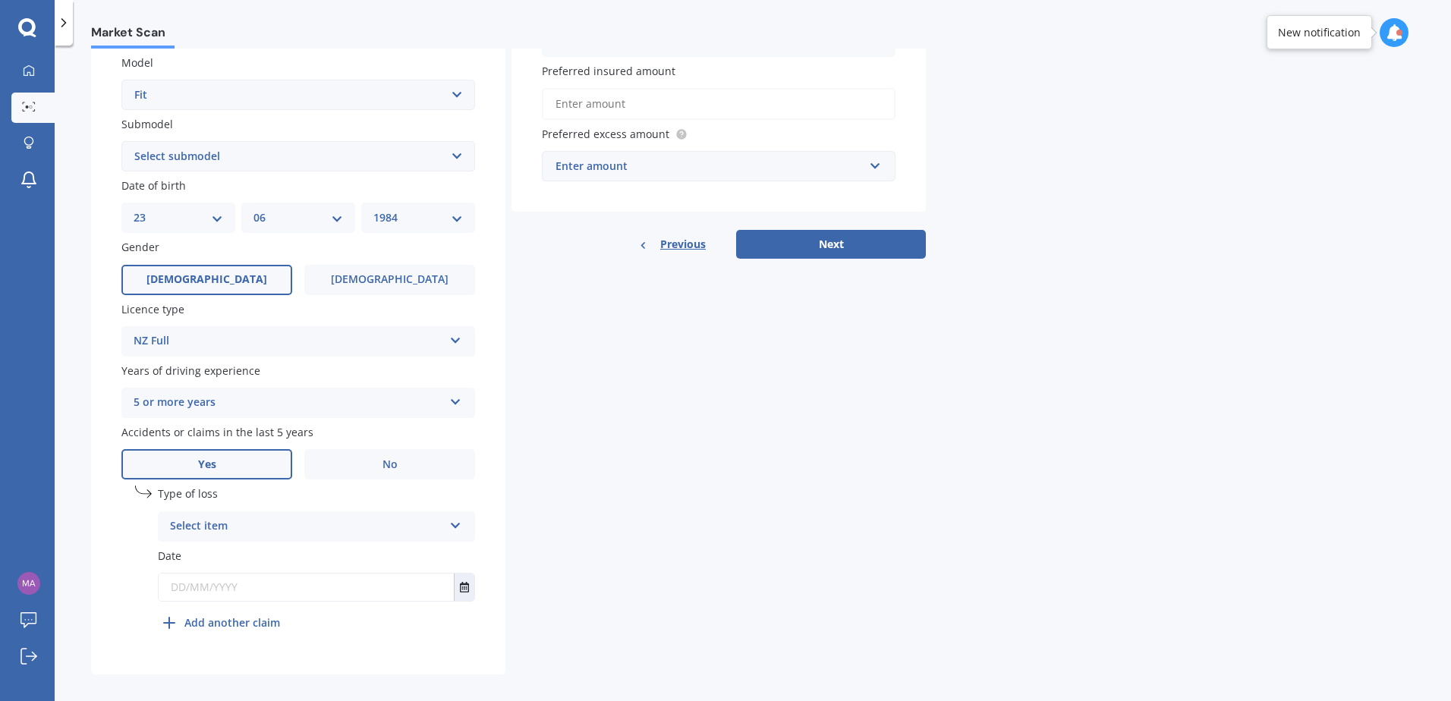
scroll to position [357, 0]
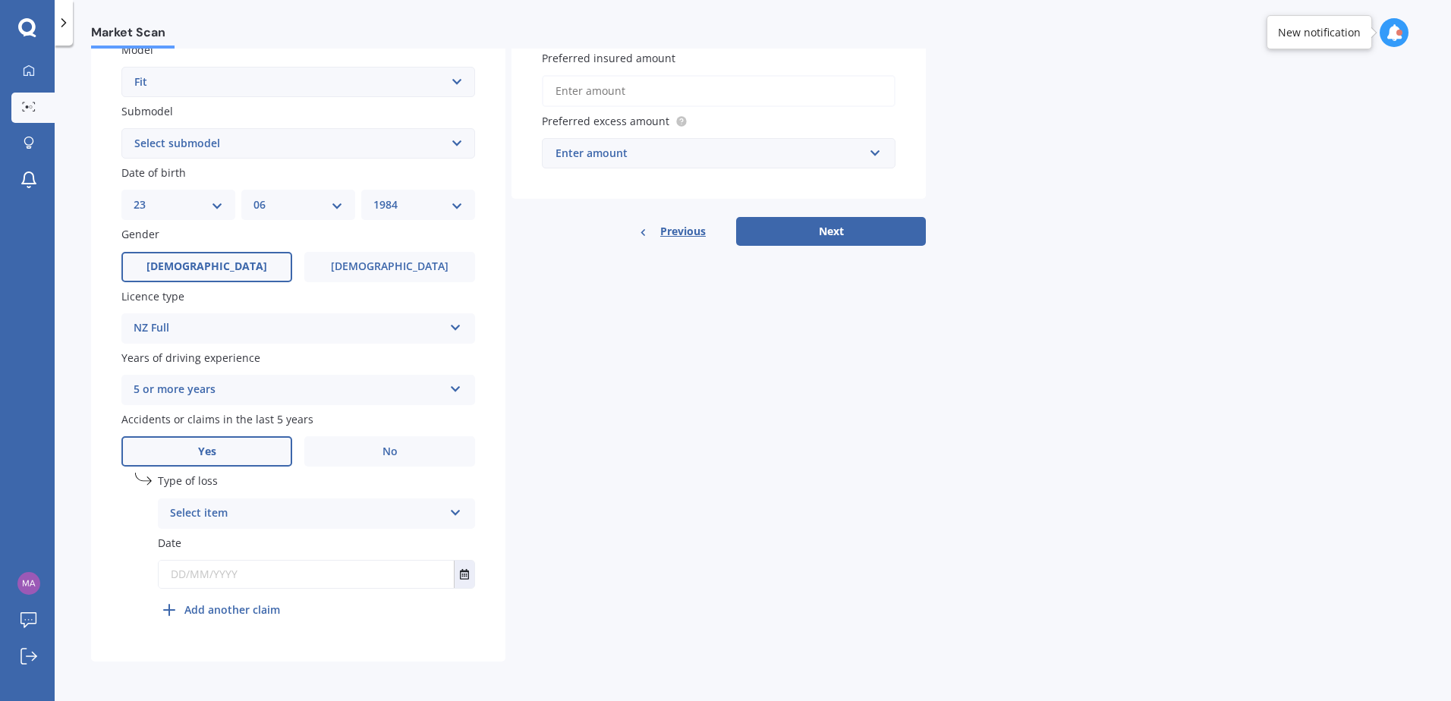
click at [439, 508] on div "Select item" at bounding box center [306, 514] width 273 height 18
click at [439, 508] on div "At fault accident" at bounding box center [306, 514] width 273 height 18
click at [395, 435] on div "Accidents or claims in the last 5 years Yes No" at bounding box center [298, 438] width 354 height 55
click at [389, 448] on span "No" at bounding box center [389, 451] width 15 height 13
click at [0, 0] on input "No" at bounding box center [0, 0] width 0 height 0
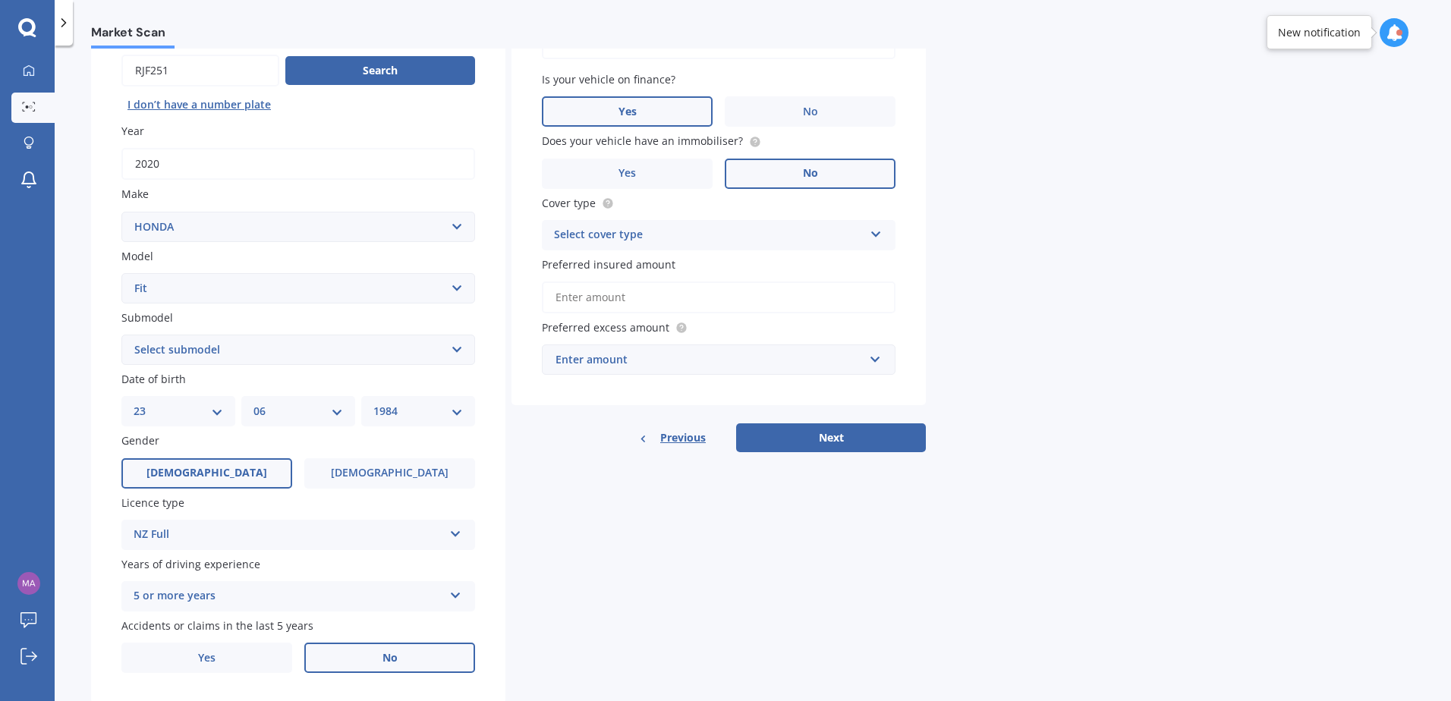
scroll to position [151, 0]
click at [870, 242] on div "Select cover type Comprehensive Third Party, Fire & Theft Third Party" at bounding box center [719, 234] width 354 height 30
click at [752, 269] on div "Comprehensive" at bounding box center [719, 263] width 352 height 27
click at [843, 297] on input "Preferred insured amount" at bounding box center [719, 297] width 354 height 32
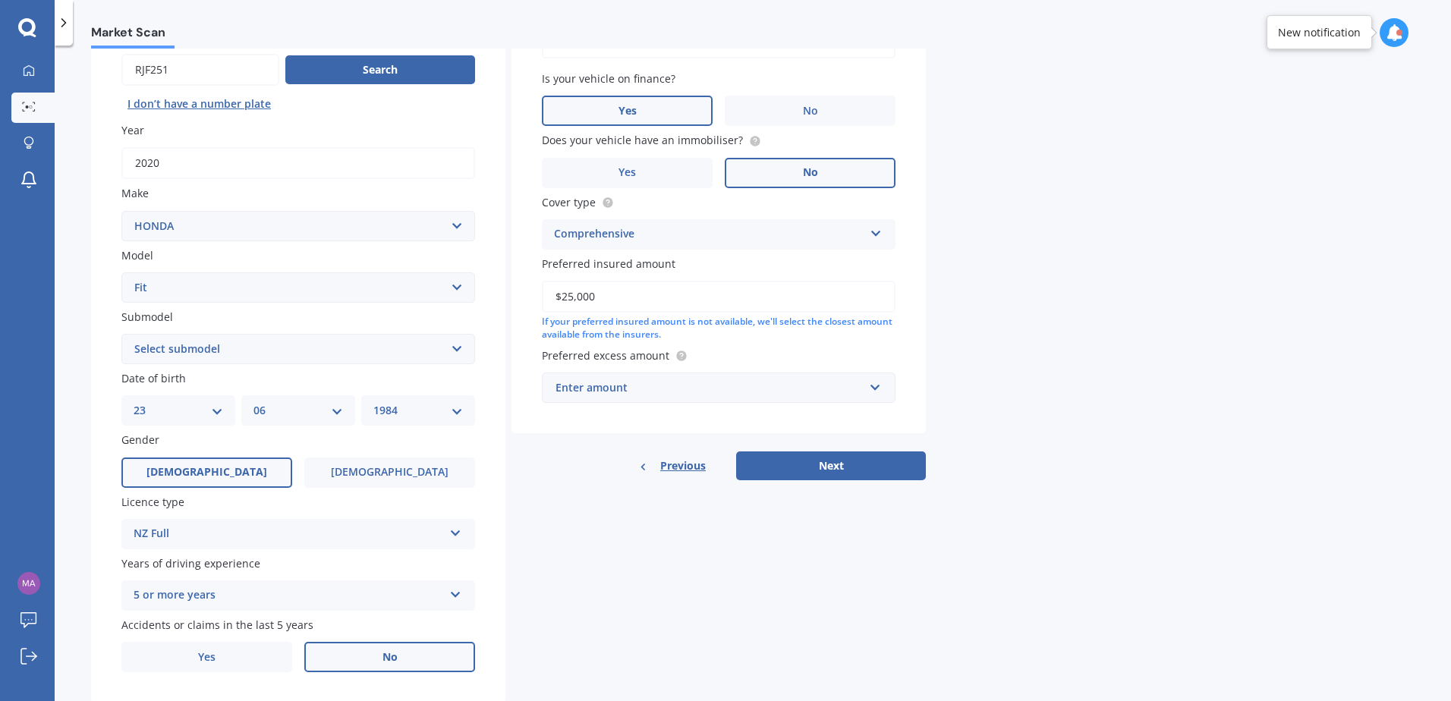
type input "$25,000"
click at [1095, 362] on div "Market Scan Vehicle Market Scan 70 % We just need a few more details to provide…" at bounding box center [753, 377] width 1396 height 656
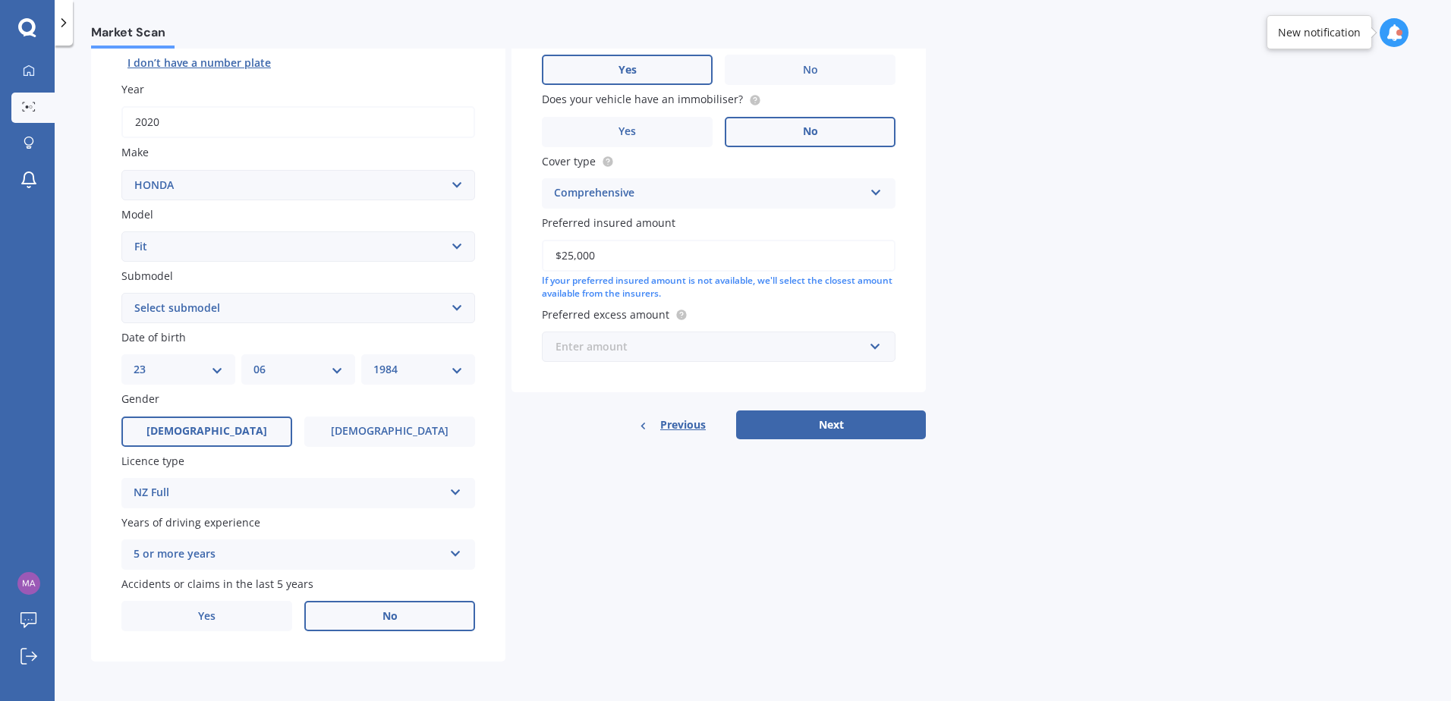
click at [873, 348] on input "text" at bounding box center [713, 346] width 340 height 29
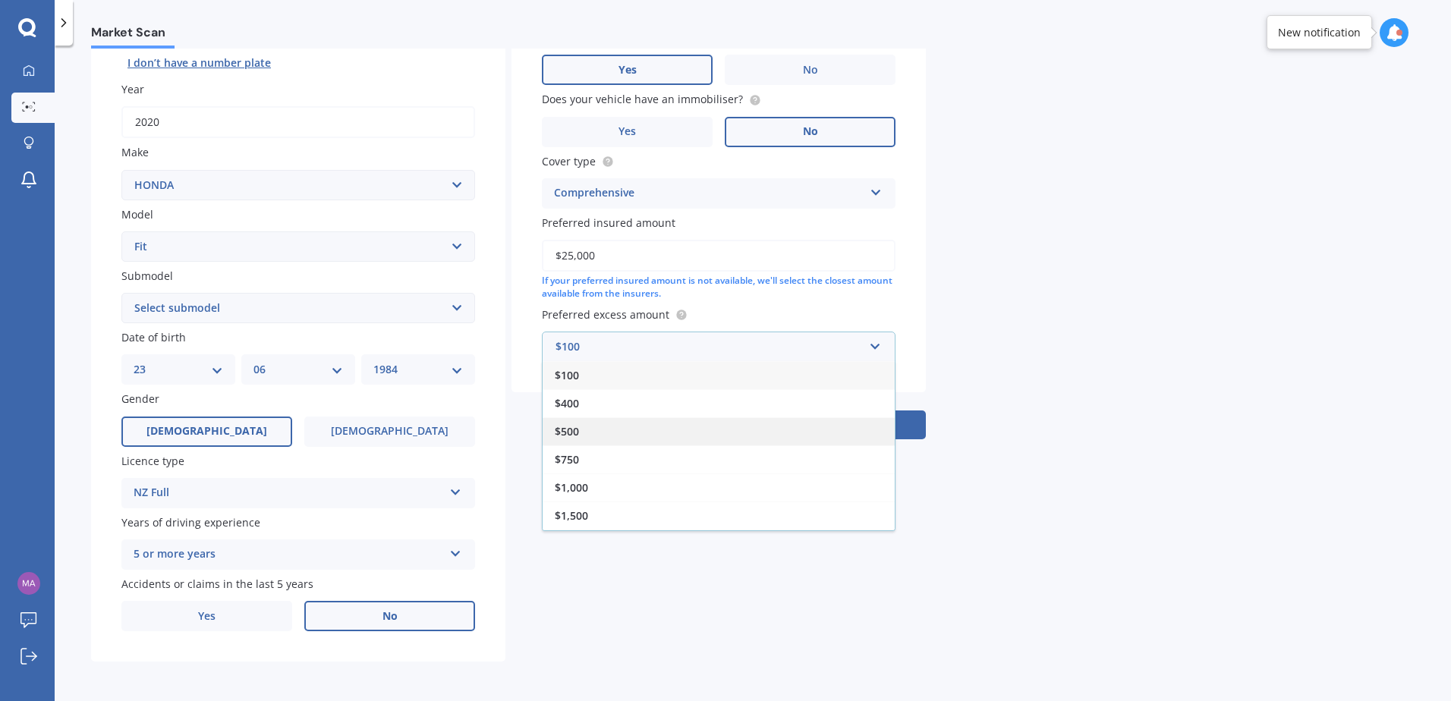
click at [591, 437] on div "$500" at bounding box center [719, 431] width 352 height 28
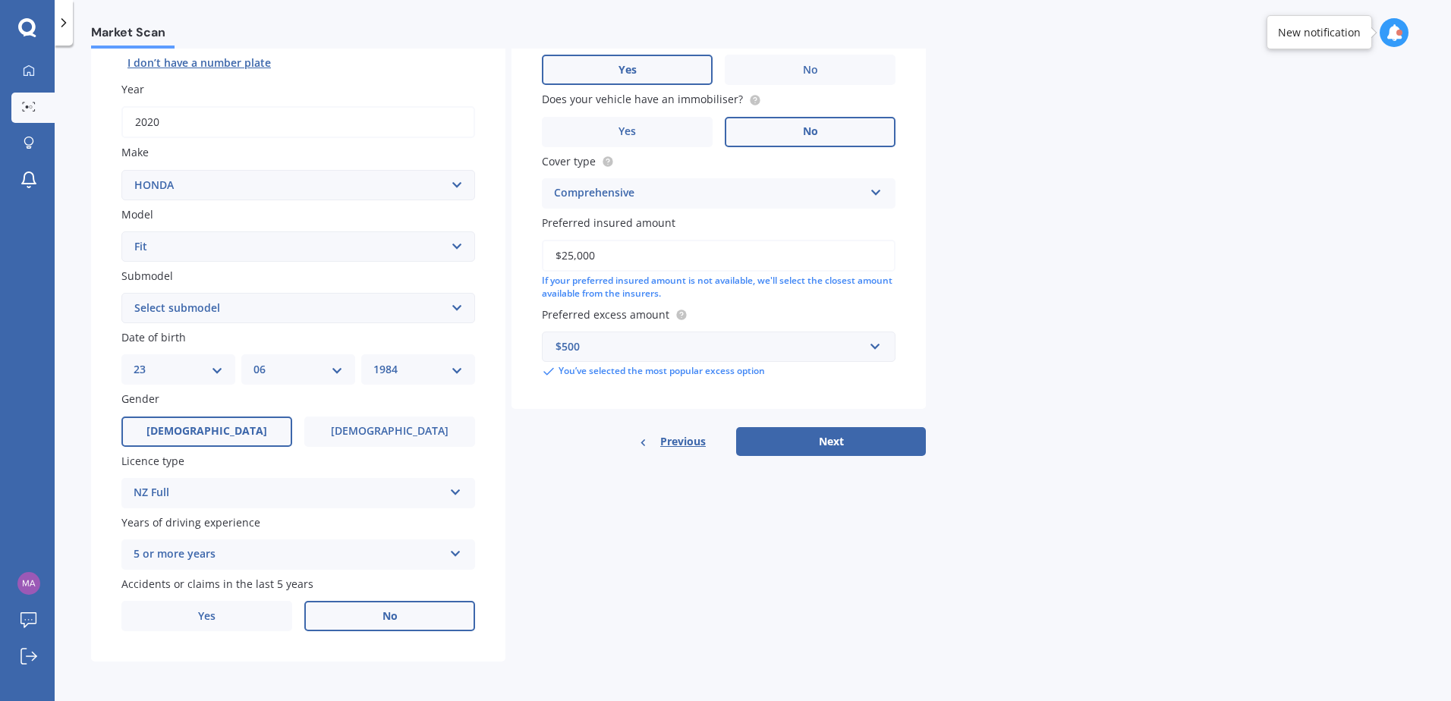
click at [1105, 508] on div "Market Scan Vehicle Market Scan 70 % We just need a few more details to provide…" at bounding box center [753, 377] width 1396 height 656
click at [870, 442] on button "Next" at bounding box center [831, 441] width 190 height 29
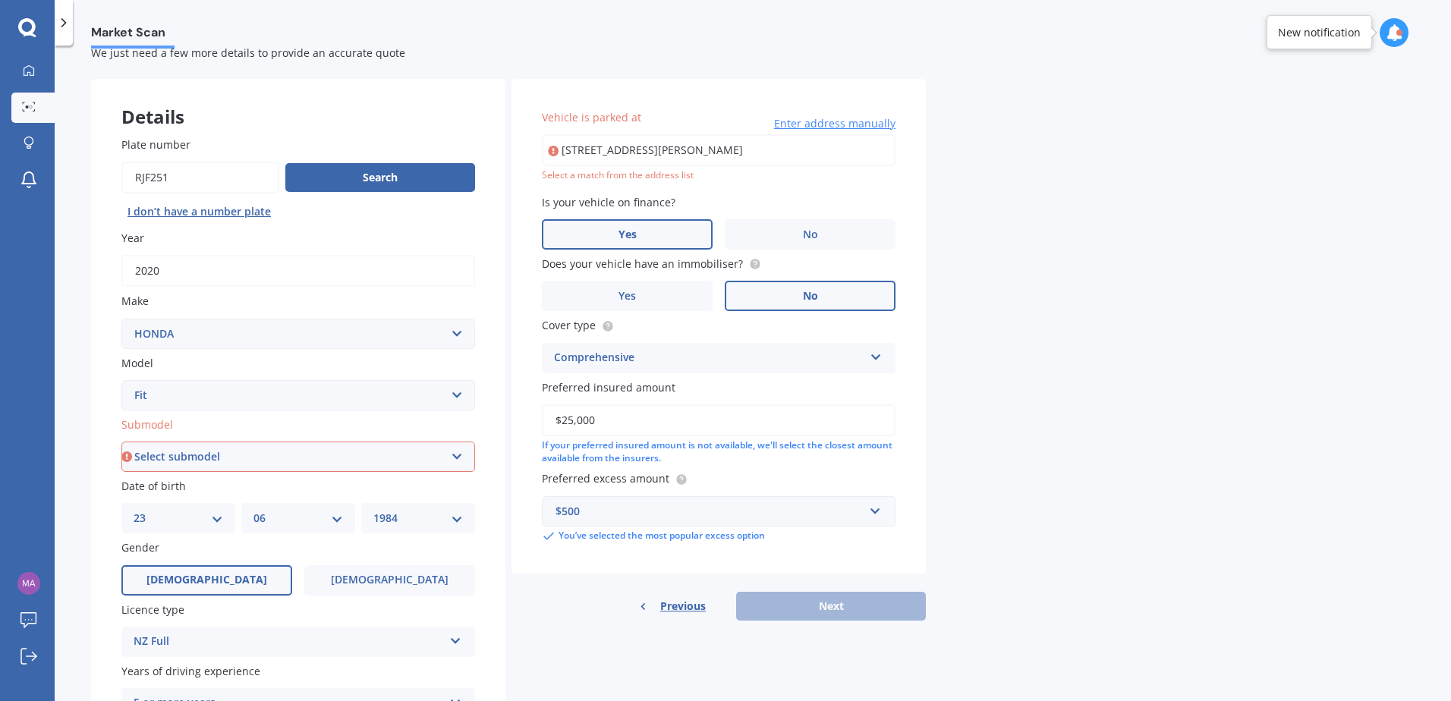
scroll to position [42, 0]
click at [447, 460] on select "Select submodel Diesel EV Hybrid Petrol" at bounding box center [298, 458] width 354 height 30
select select "HYBRID"
click at [121, 443] on select "Select submodel Diesel EV Hybrid Petrol" at bounding box center [298, 458] width 354 height 30
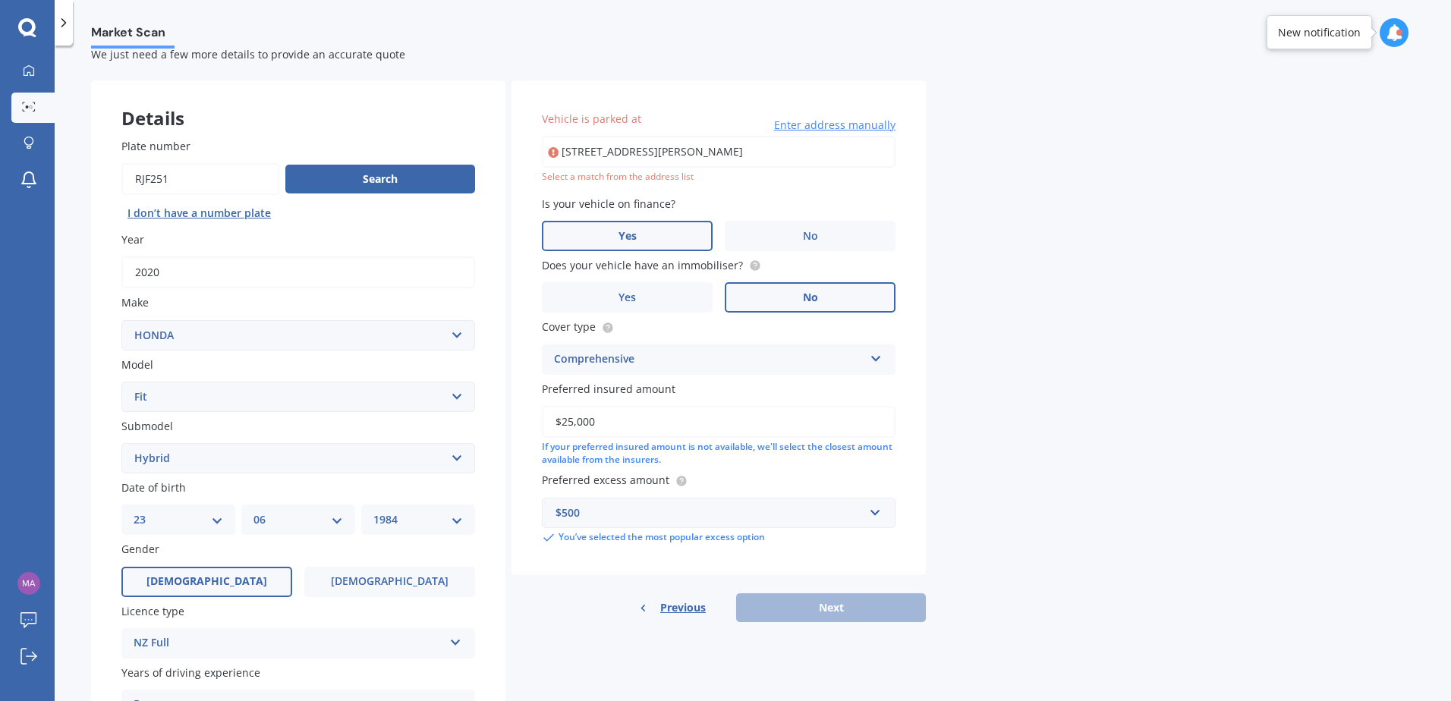
click at [1076, 465] on div "Market Scan Vehicle Market Scan 70 % We just need a few more details to provide…" at bounding box center [753, 377] width 1396 height 656
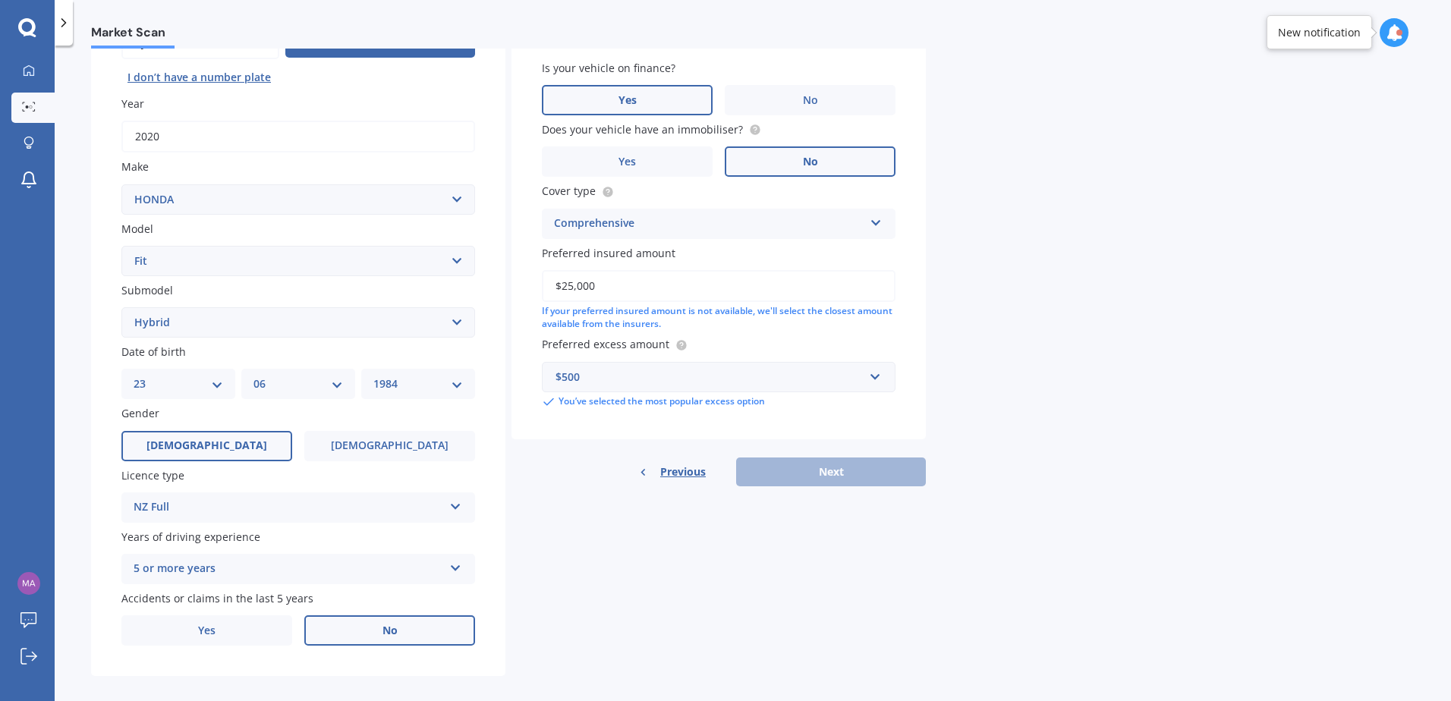
scroll to position [192, 0]
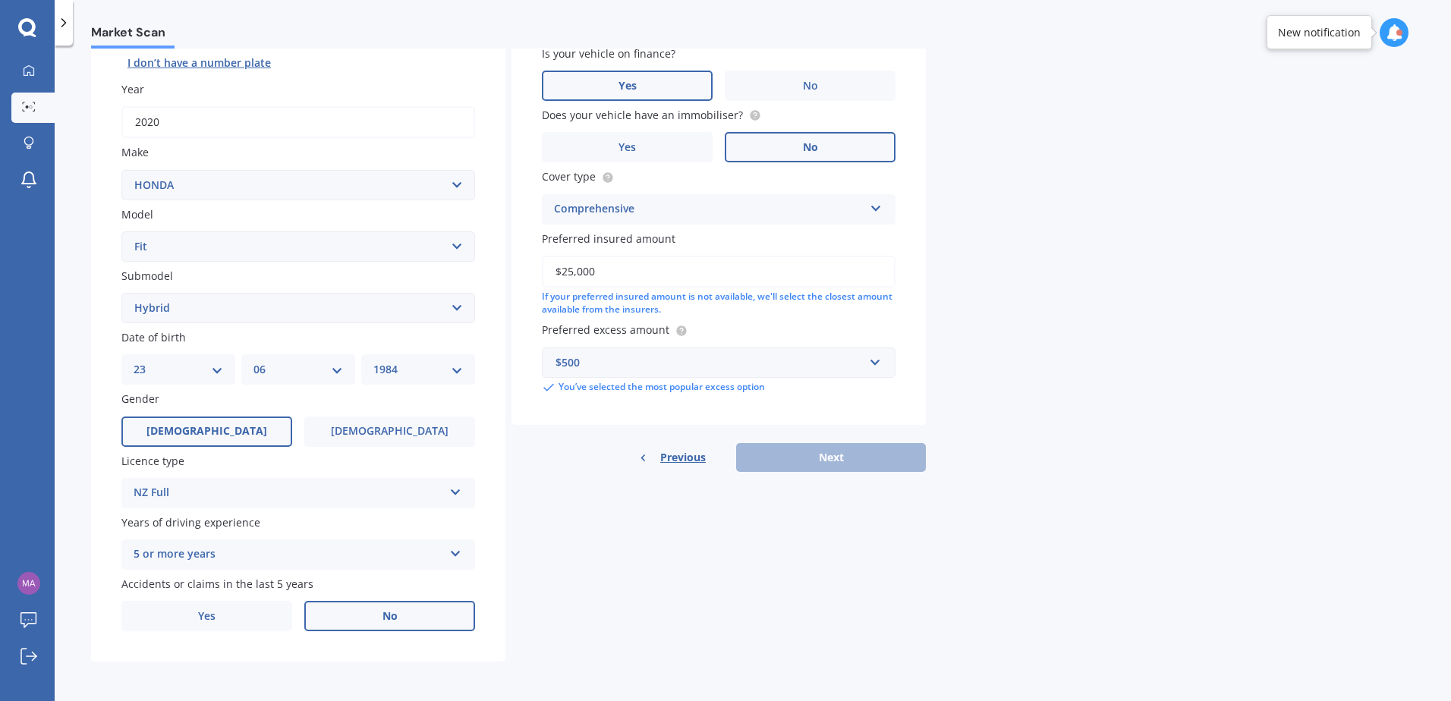
click at [700, 568] on div "Details Plate number Search I don’t have a number plate Year [DATE] Make Select…" at bounding box center [508, 296] width 835 height 732
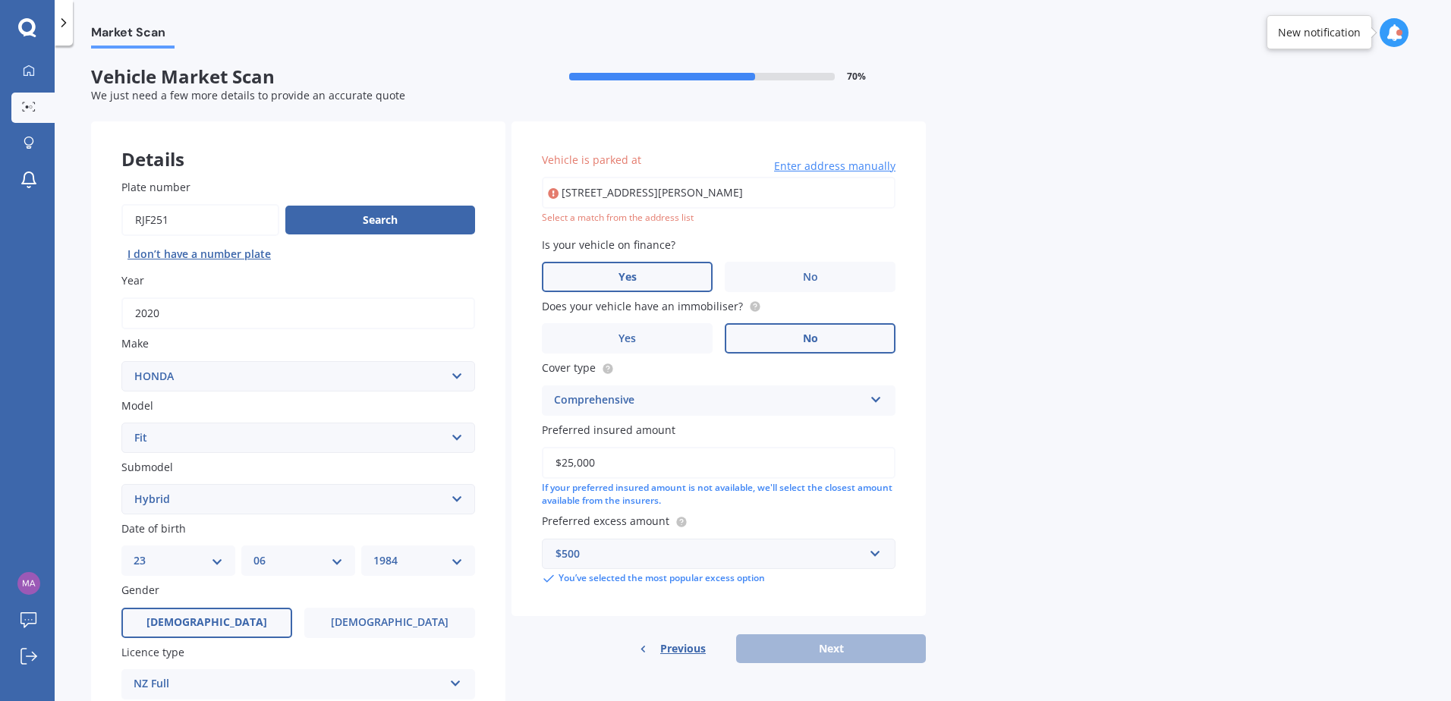
scroll to position [0, 0]
click at [838, 194] on input "[STREET_ADDRESS][PERSON_NAME]" at bounding box center [719, 194] width 354 height 32
type input "[STREET_ADDRESS][PERSON_NAME]"
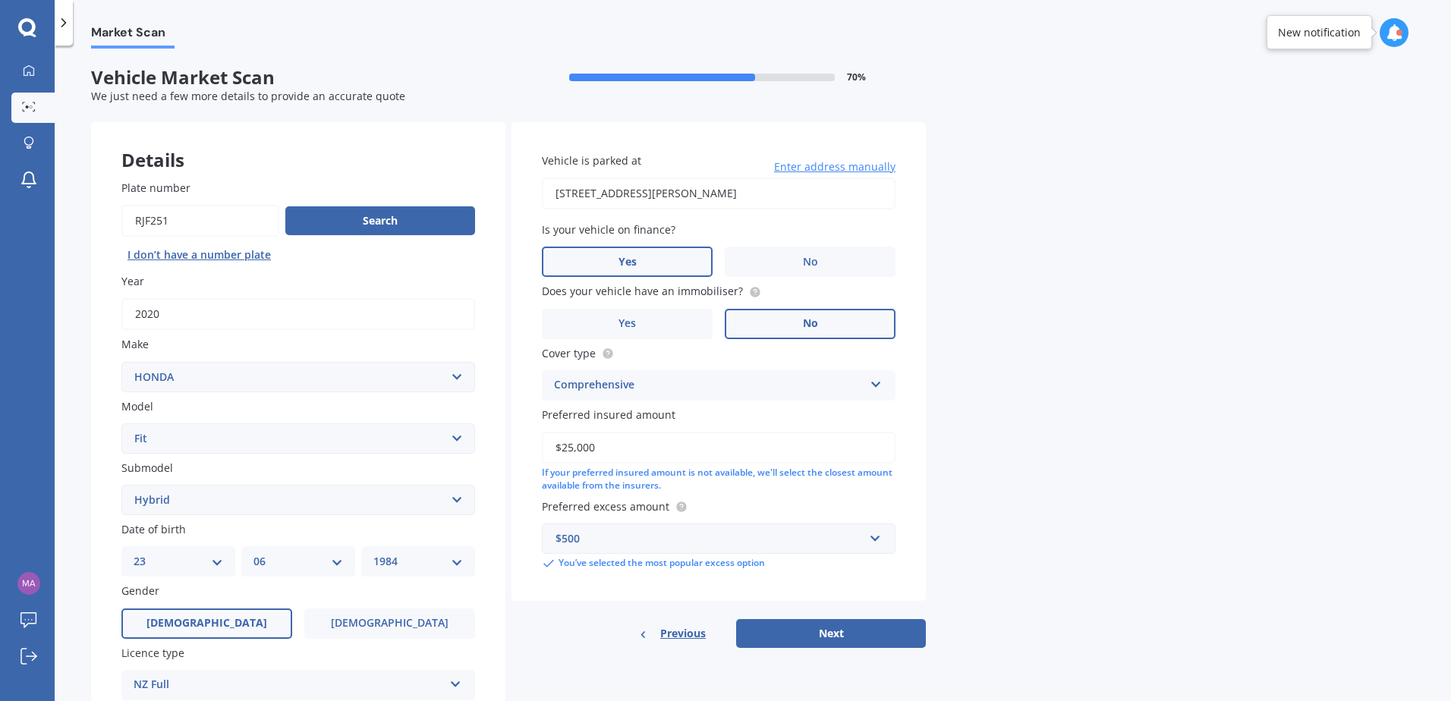
click at [1233, 409] on div "Market Scan Vehicle Market Scan 70 % We just need a few more details to provide…" at bounding box center [753, 377] width 1396 height 656
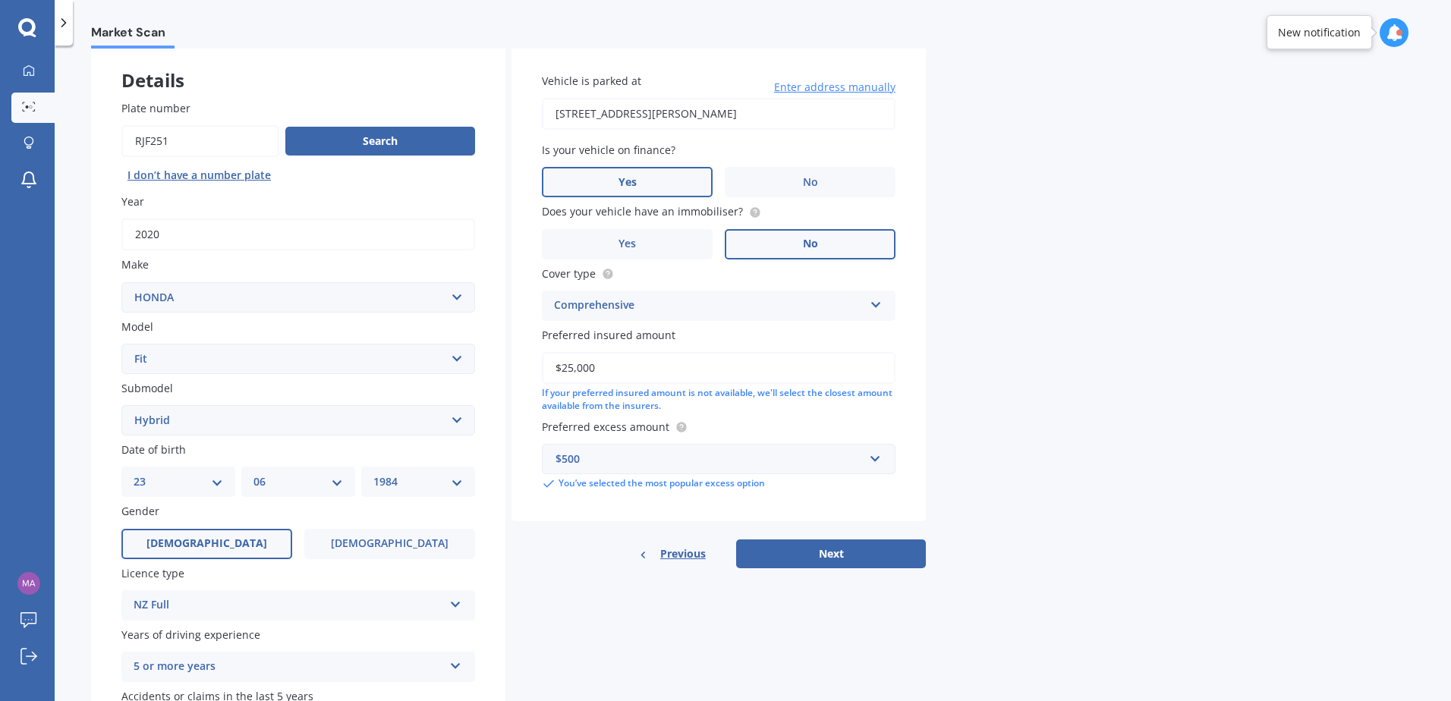
scroll to position [192, 0]
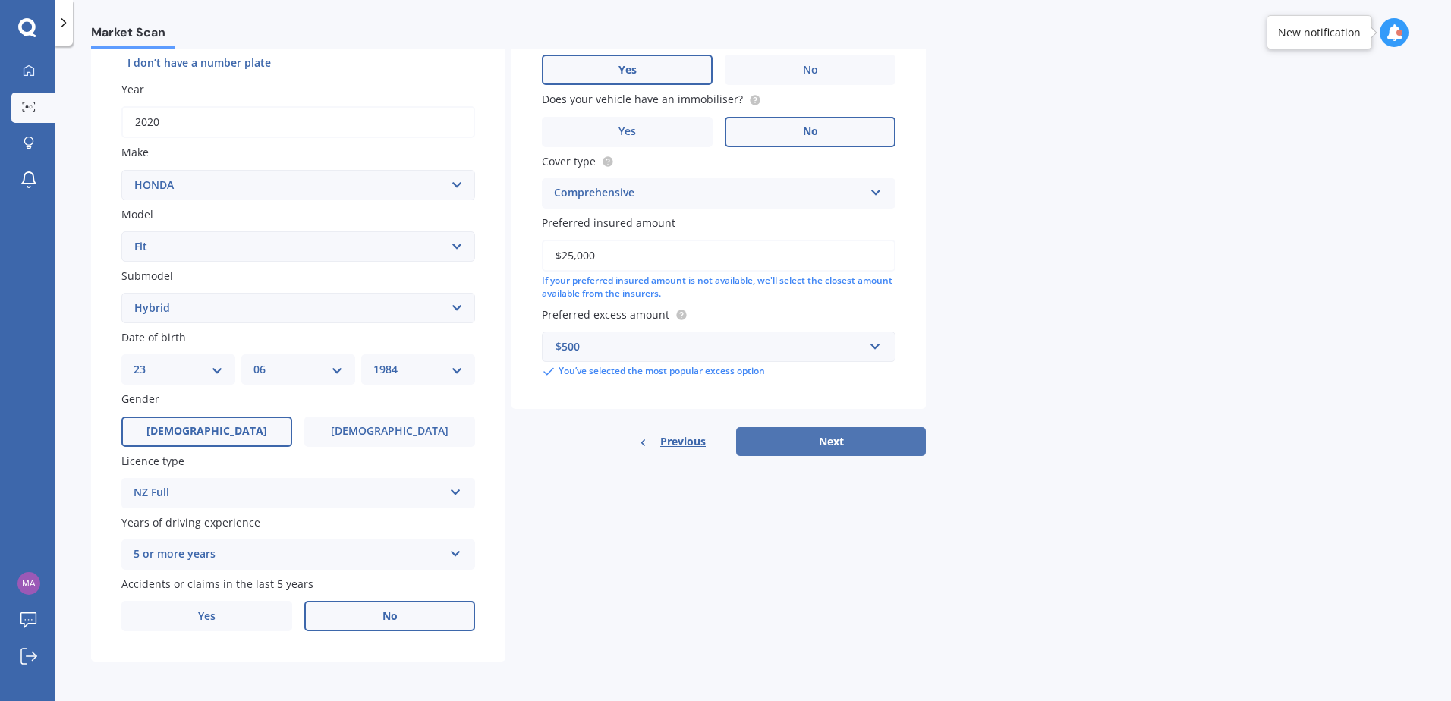
click at [851, 449] on button "Next" at bounding box center [831, 441] width 190 height 29
select select "23"
select select "06"
select select "1984"
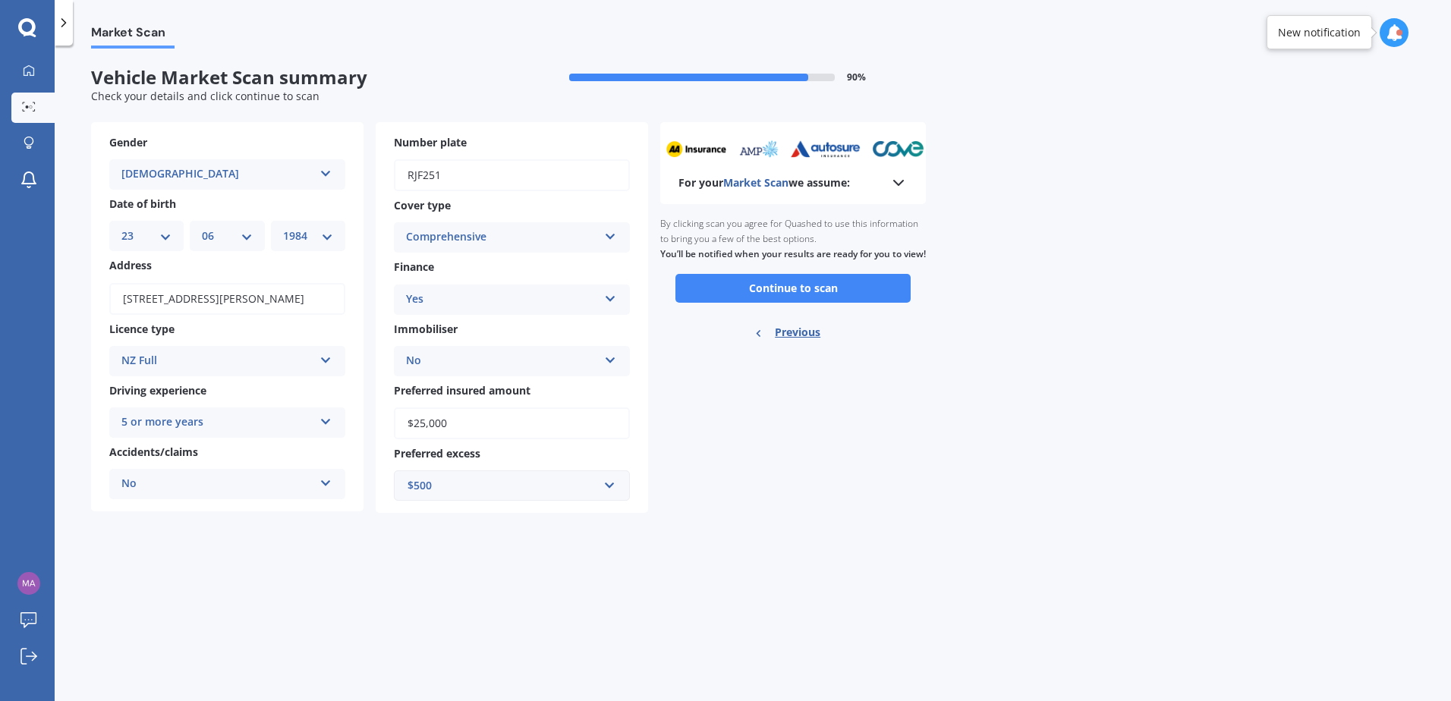
scroll to position [0, 0]
click at [768, 303] on button "Continue to scan" at bounding box center [792, 288] width 235 height 29
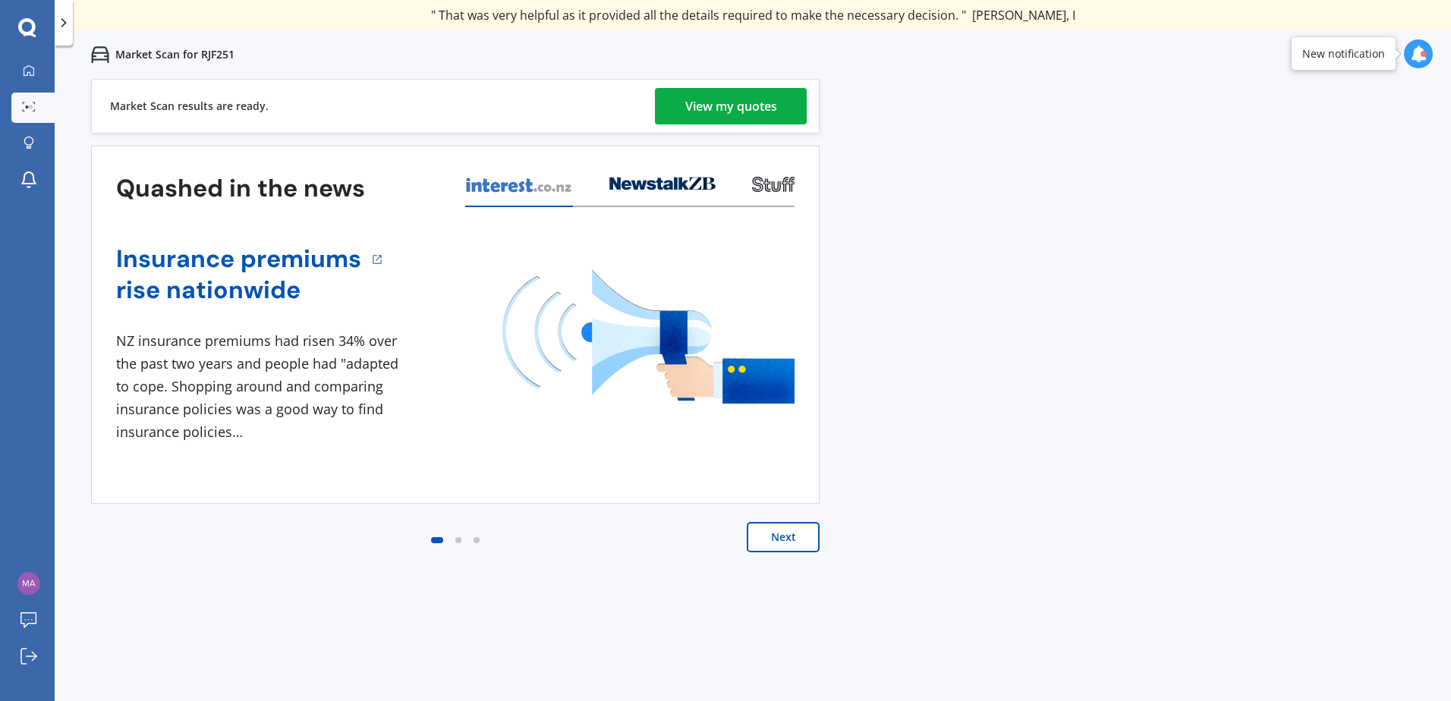
click at [735, 103] on div "View my quotes" at bounding box center [731, 106] width 92 height 36
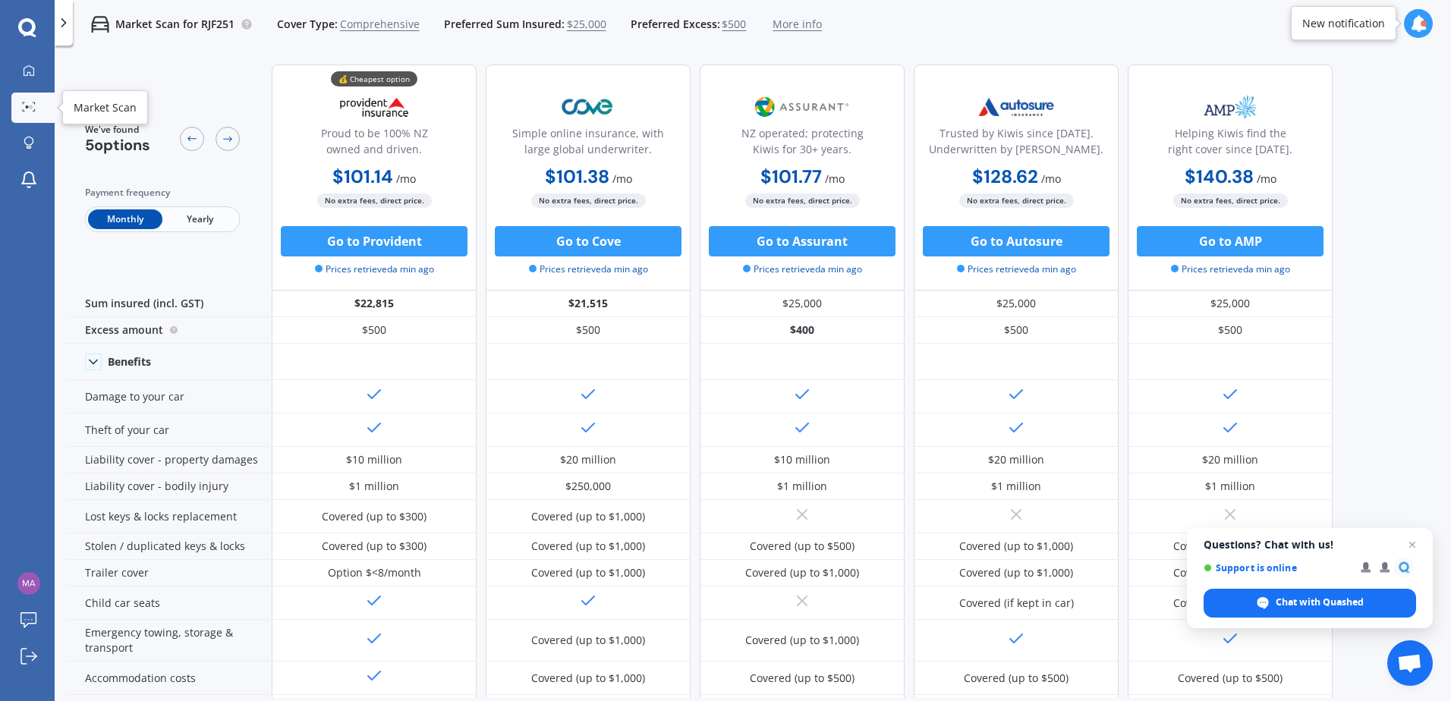
click at [21, 104] on div at bounding box center [28, 107] width 23 height 11
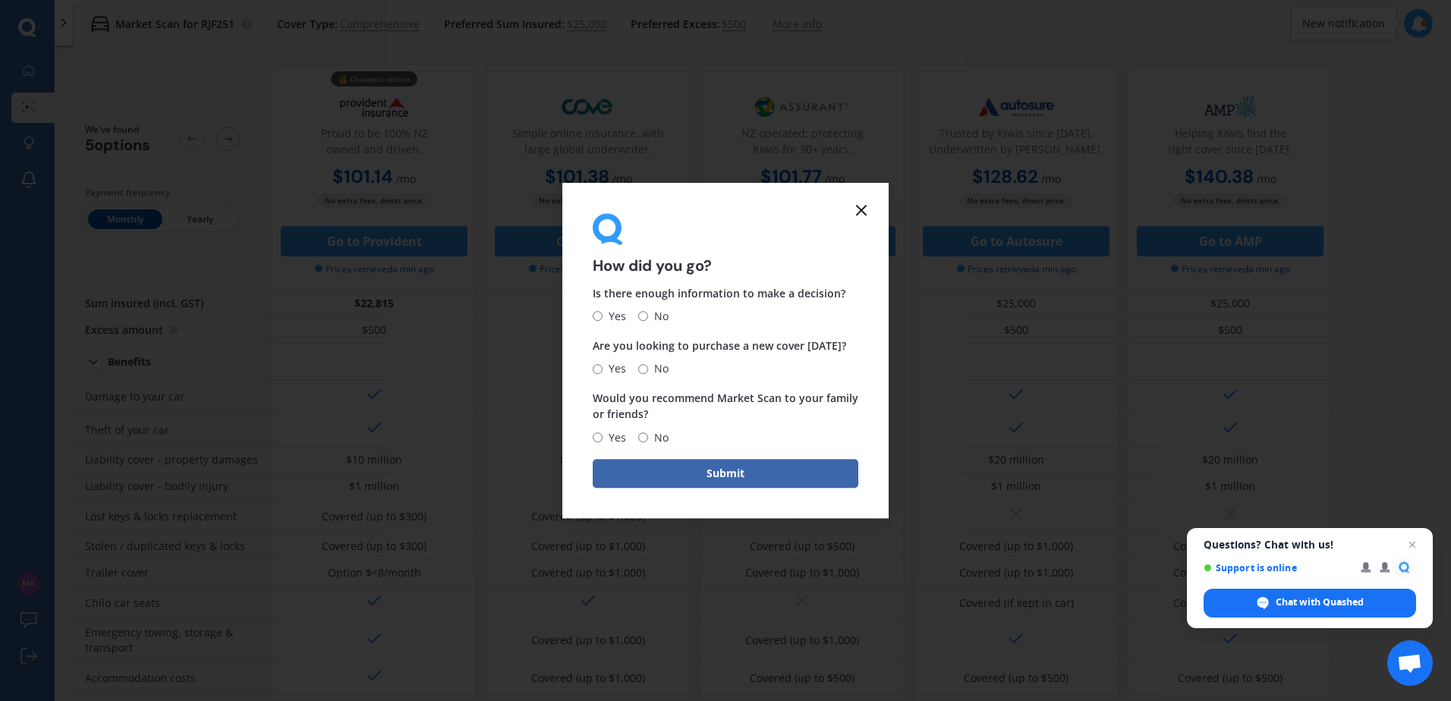
click at [597, 315] on input "Yes" at bounding box center [598, 317] width 10 height 10
radio input "true"
click at [646, 373] on input "No" at bounding box center [643, 369] width 10 height 10
radio input "true"
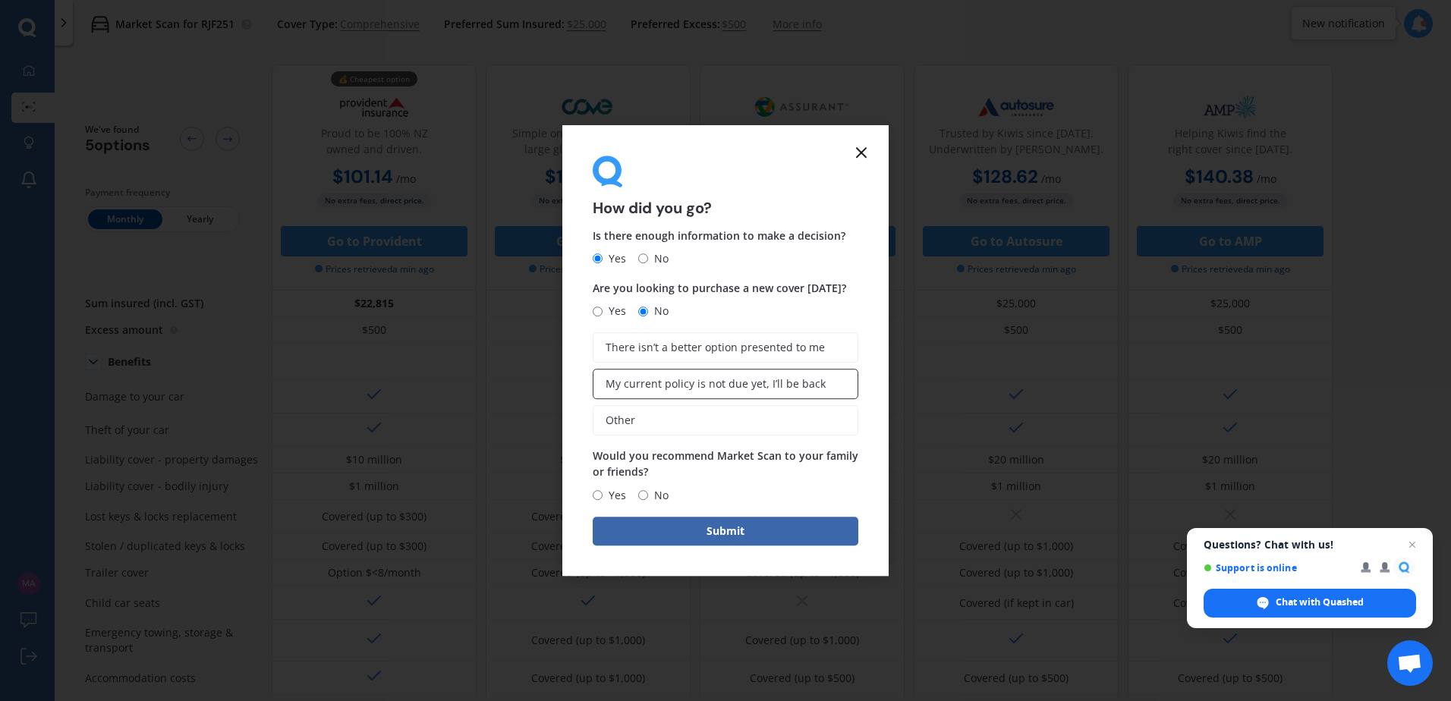
click at [700, 378] on span "My current policy is not due yet, I’ll be back" at bounding box center [716, 384] width 220 height 13
click at [0, 0] on input "My current policy is not due yet, I’ll be back" at bounding box center [0, 0] width 0 height 0
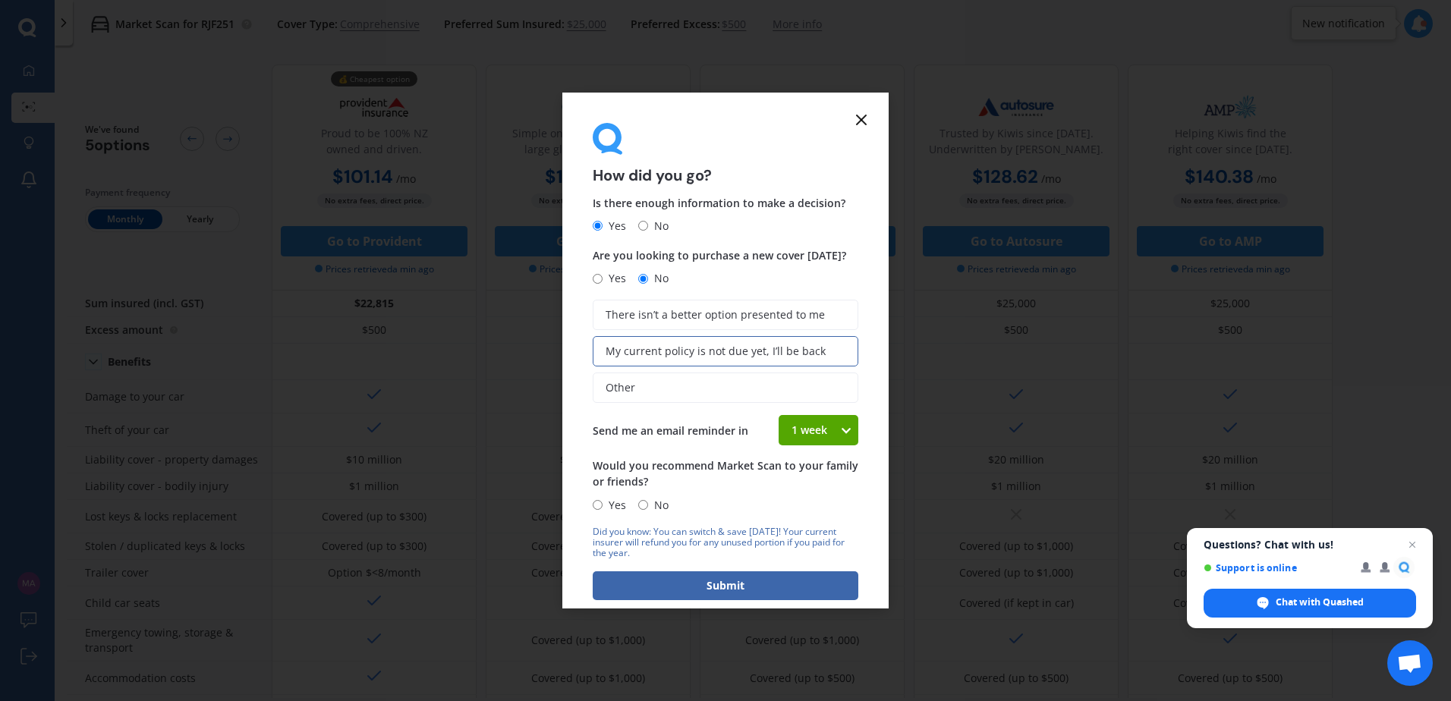
click at [648, 504] on span "No" at bounding box center [658, 505] width 20 height 18
click at [648, 504] on input "No" at bounding box center [643, 505] width 10 height 10
radio input "true"
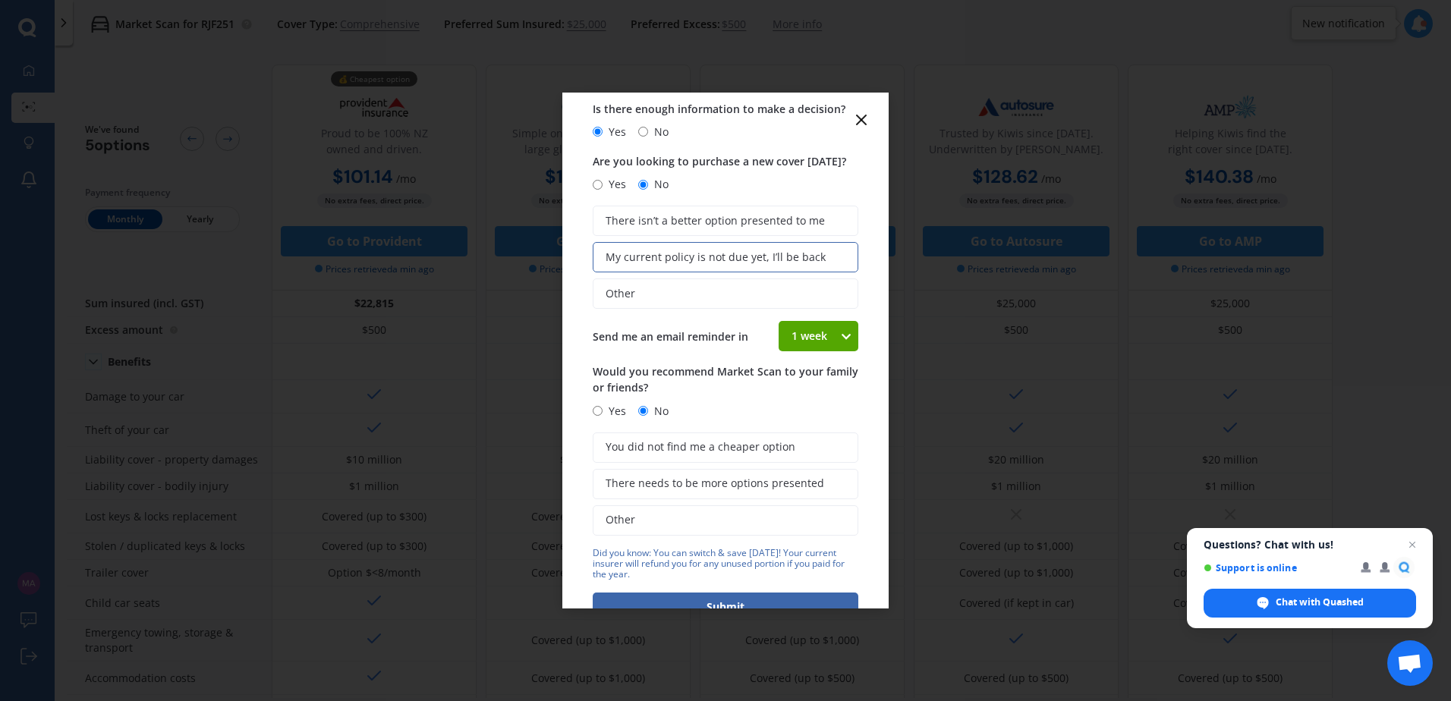
scroll to position [137, 0]
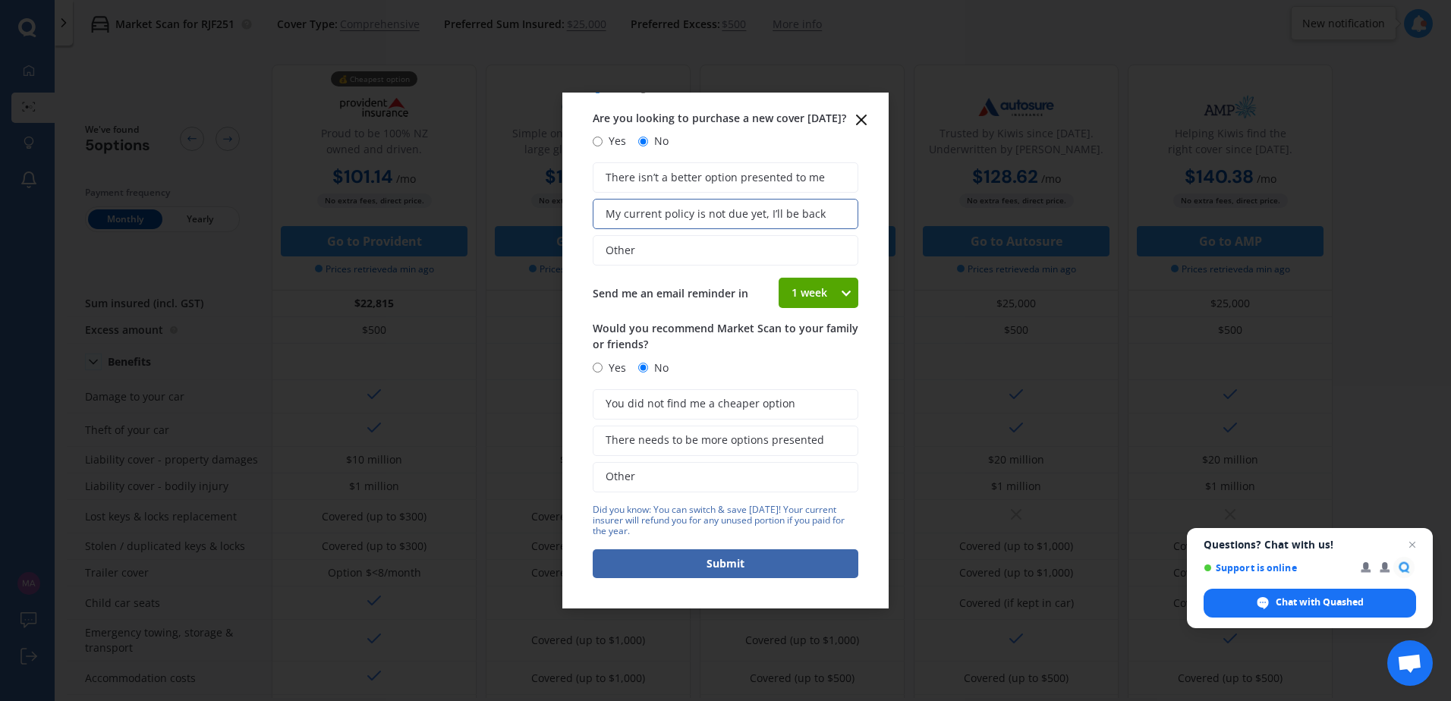
click at [687, 483] on label "Other" at bounding box center [726, 477] width 266 height 30
click at [0, 0] on input "Other" at bounding box center [0, 0] width 0 height 0
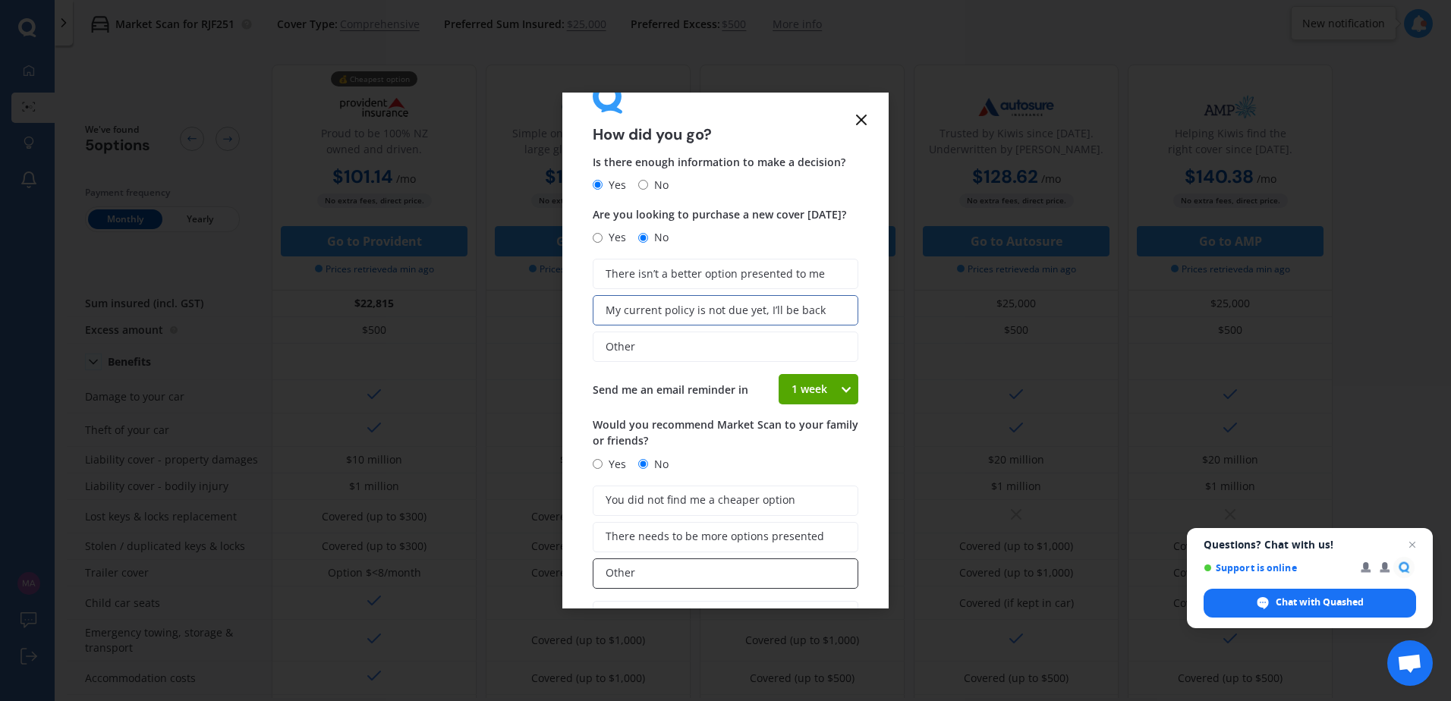
scroll to position [256, 0]
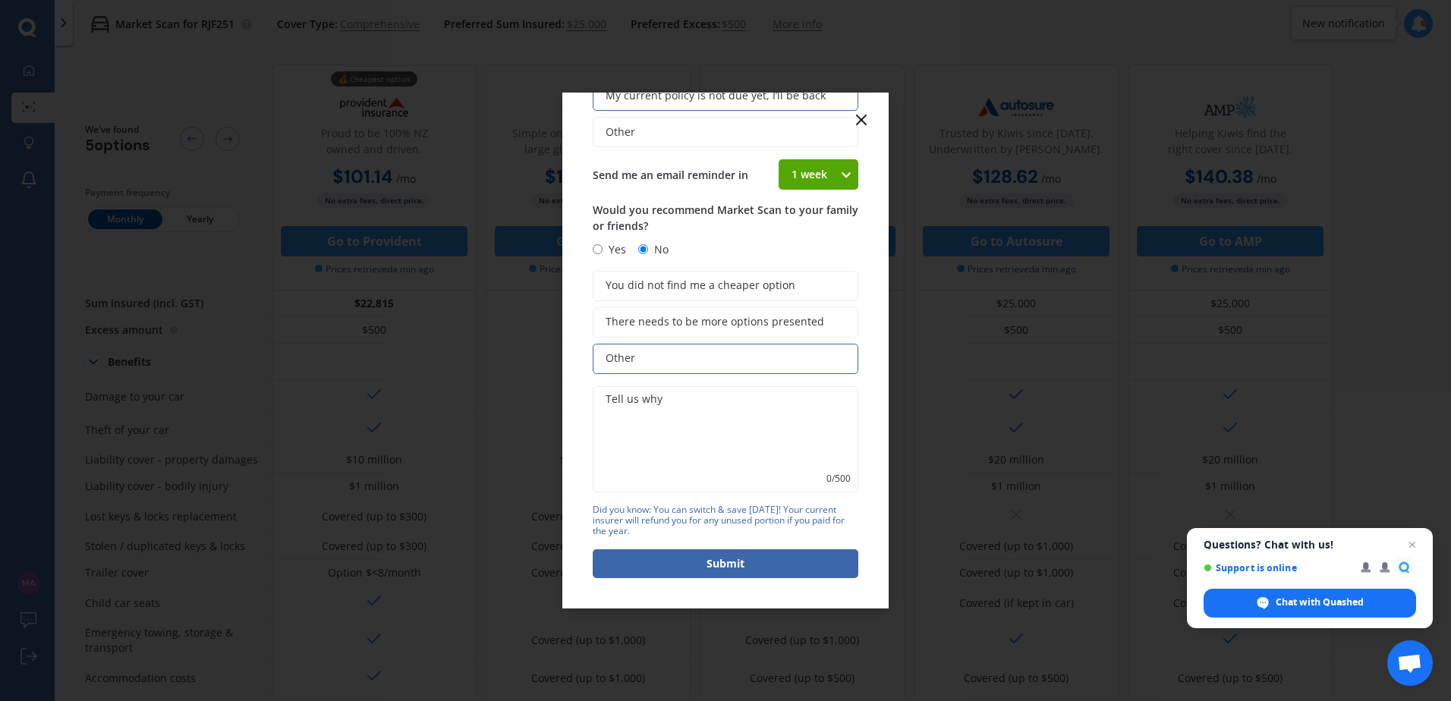
click at [593, 252] on input "Yes" at bounding box center [598, 249] width 10 height 10
radio input "true"
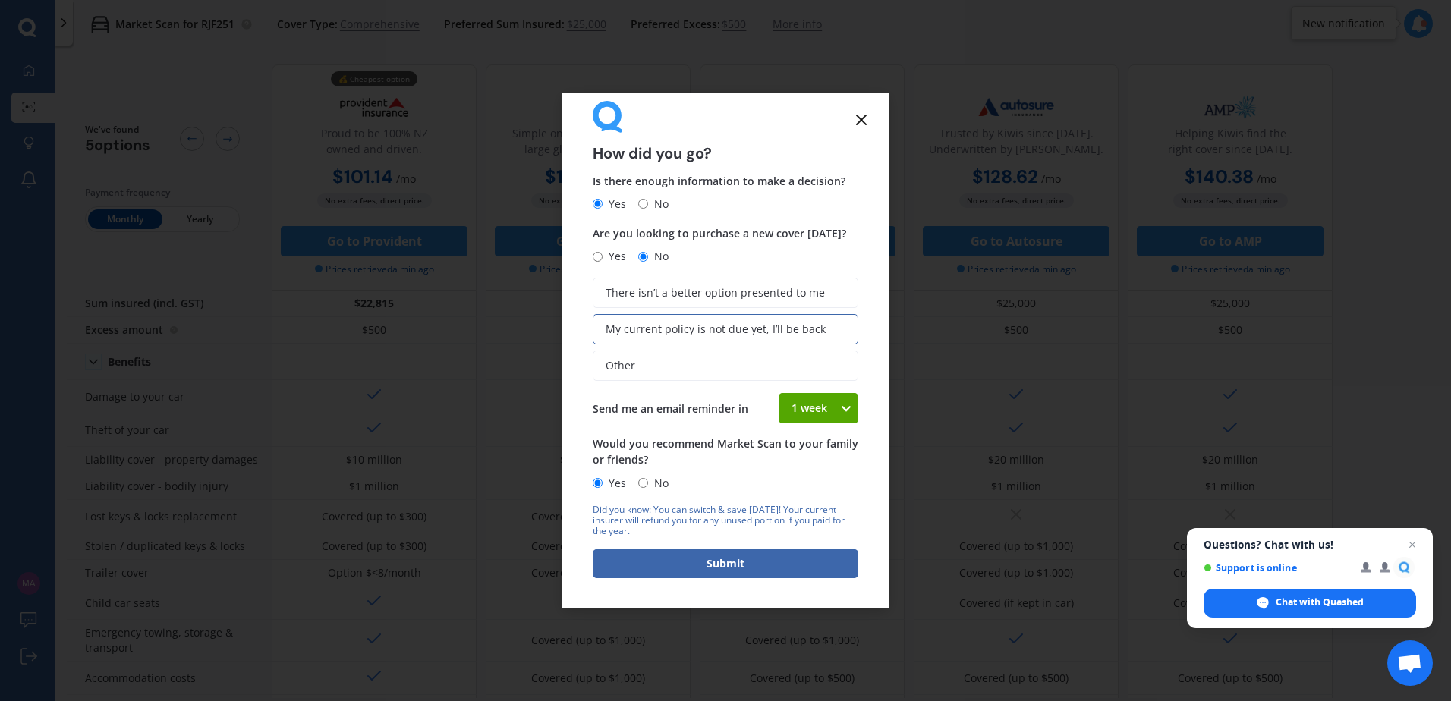
scroll to position [22, 0]
click at [729, 569] on button "Submit" at bounding box center [726, 563] width 266 height 29
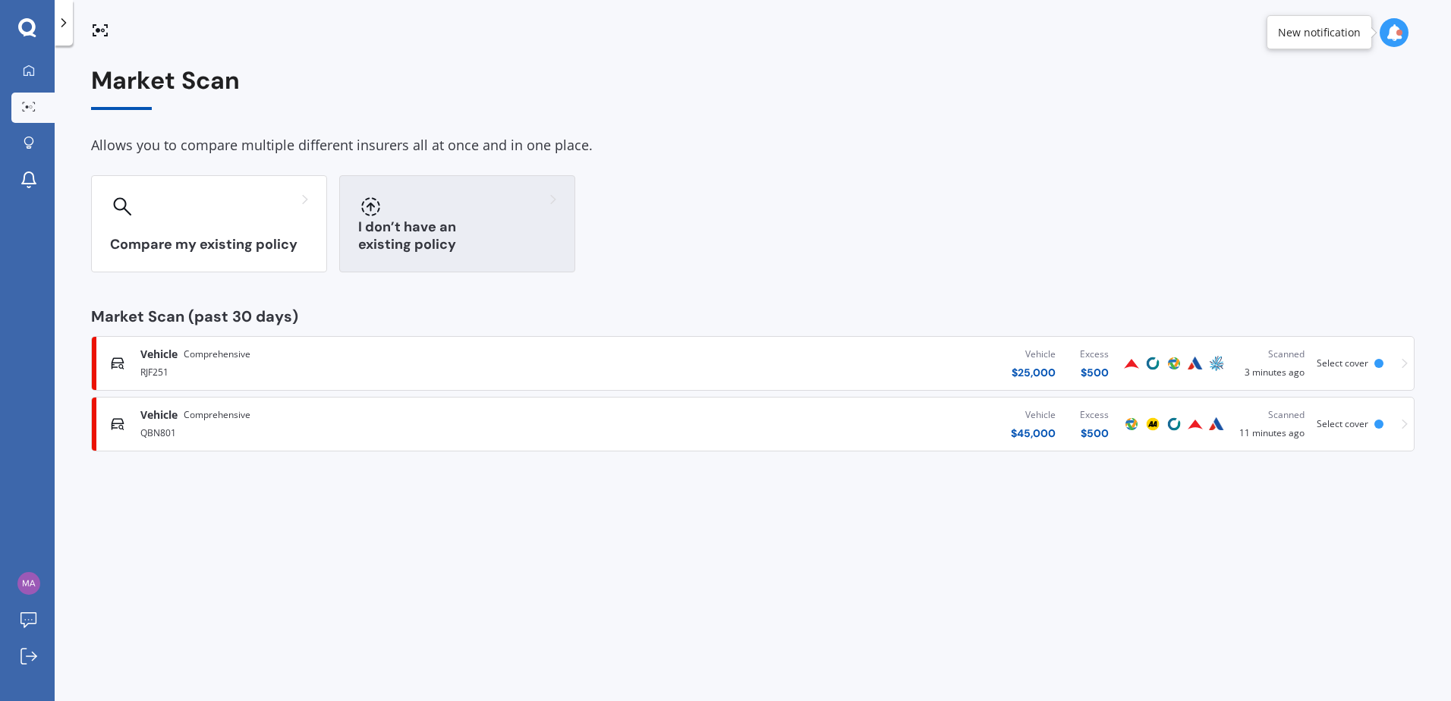
click at [465, 233] on div "I don’t have an existing policy" at bounding box center [457, 223] width 236 height 97
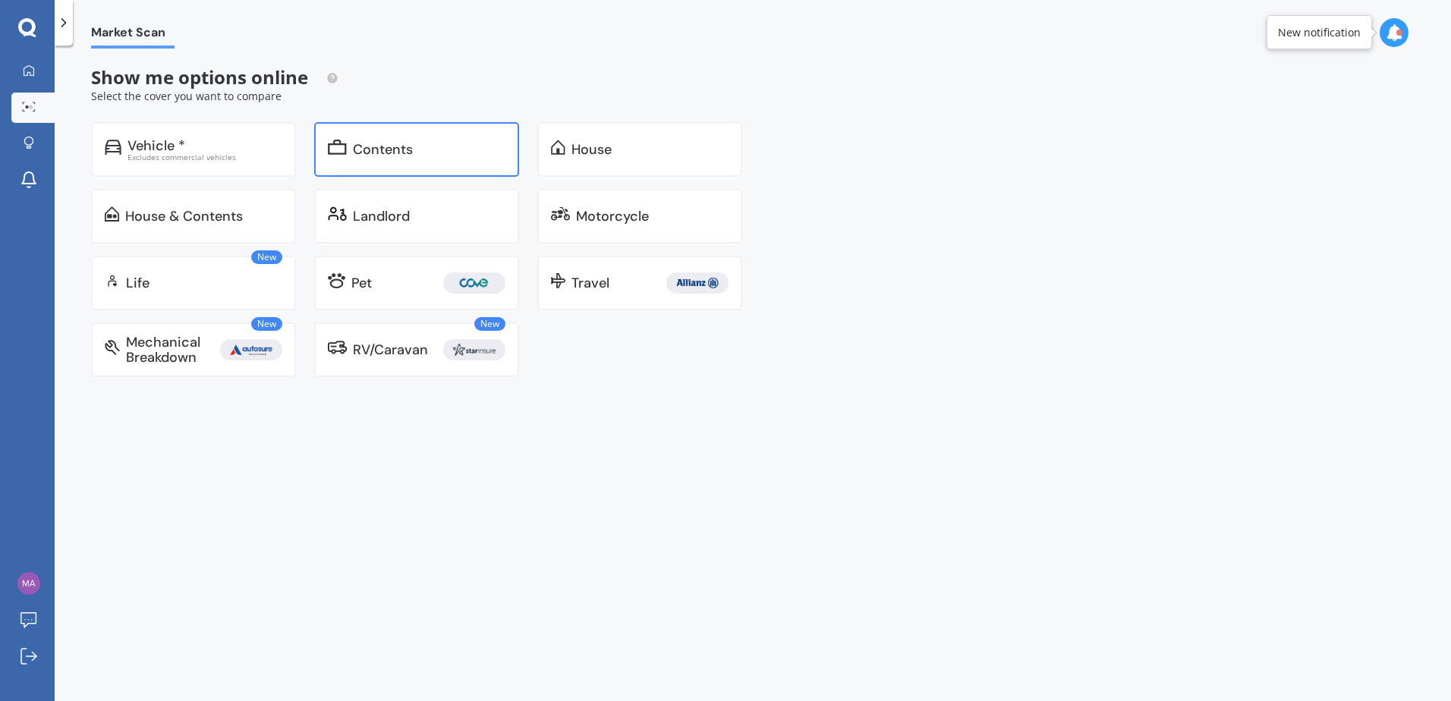
click at [356, 152] on div "Contents" at bounding box center [383, 149] width 60 height 15
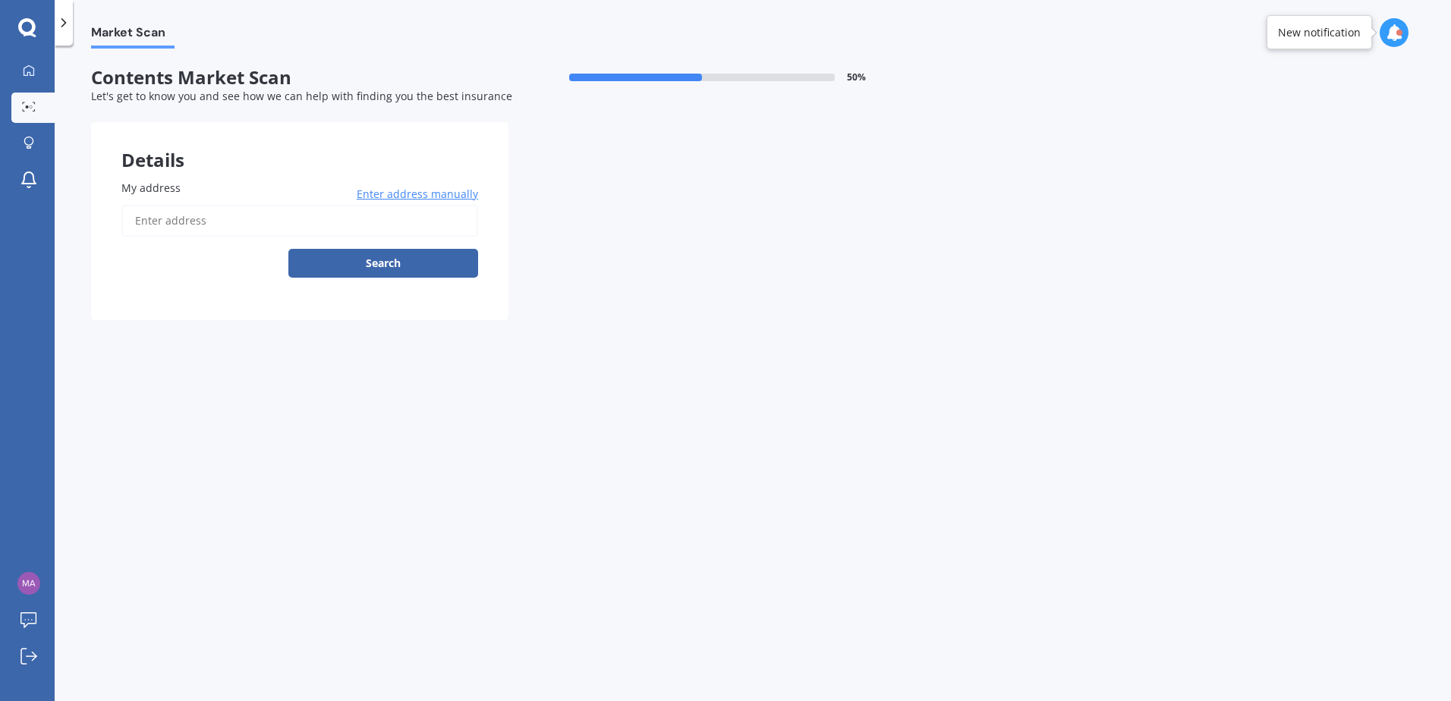
click at [279, 210] on input "My address" at bounding box center [299, 221] width 357 height 32
type input "4"
type input "[STREET_ADDRESS][PERSON_NAME]"
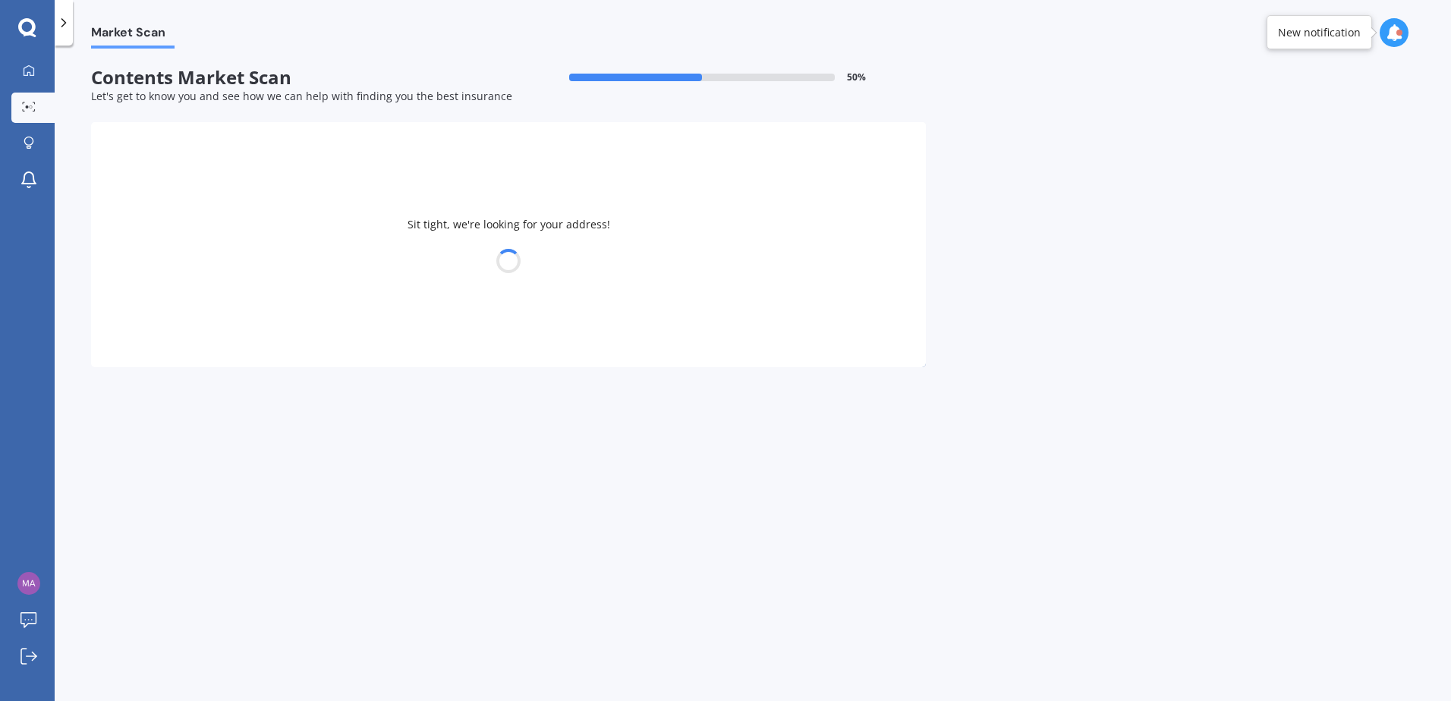
select select "23"
select select "06"
select select "1984"
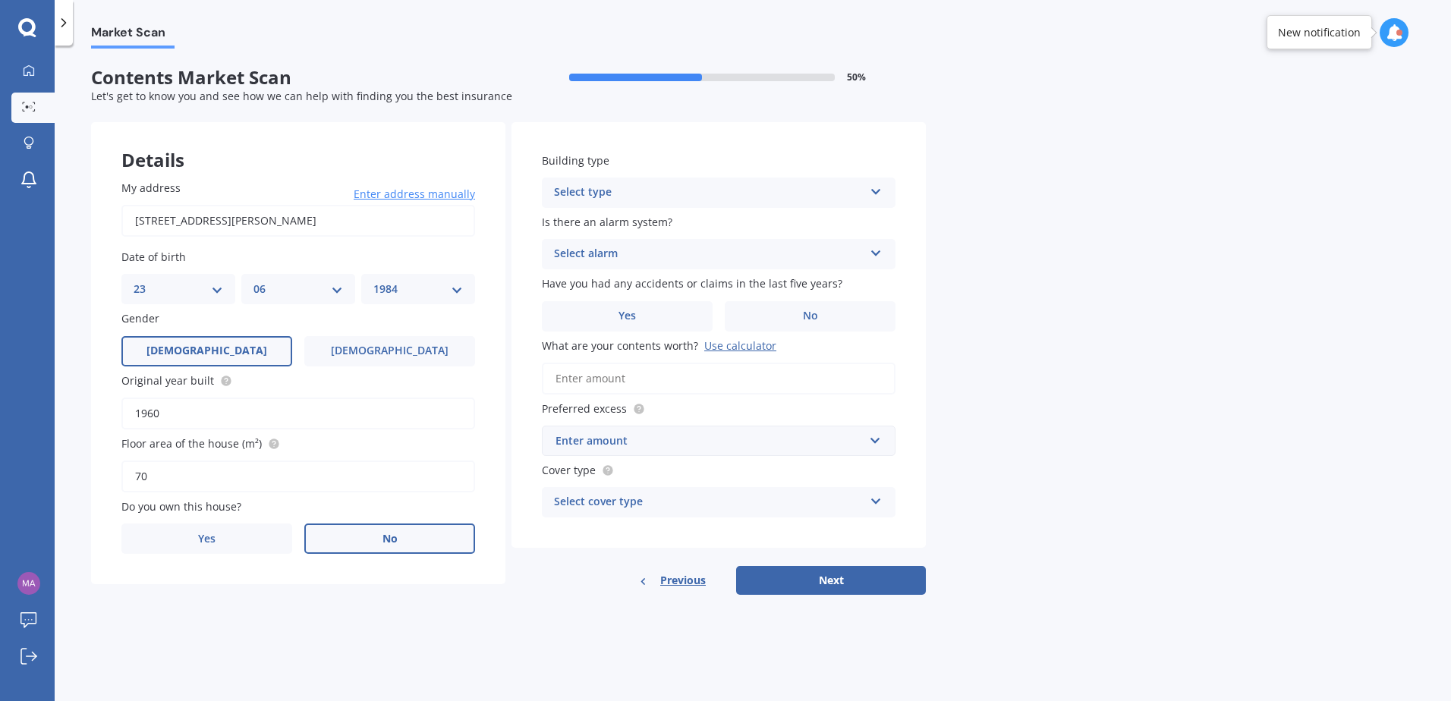
click at [418, 537] on label "No" at bounding box center [389, 539] width 171 height 30
click at [0, 0] on input "No" at bounding box center [0, 0] width 0 height 0
click at [885, 192] on div "Select type Freestanding Multi-unit (in a block of 6 or less) Multi-unit (in a …" at bounding box center [719, 193] width 354 height 30
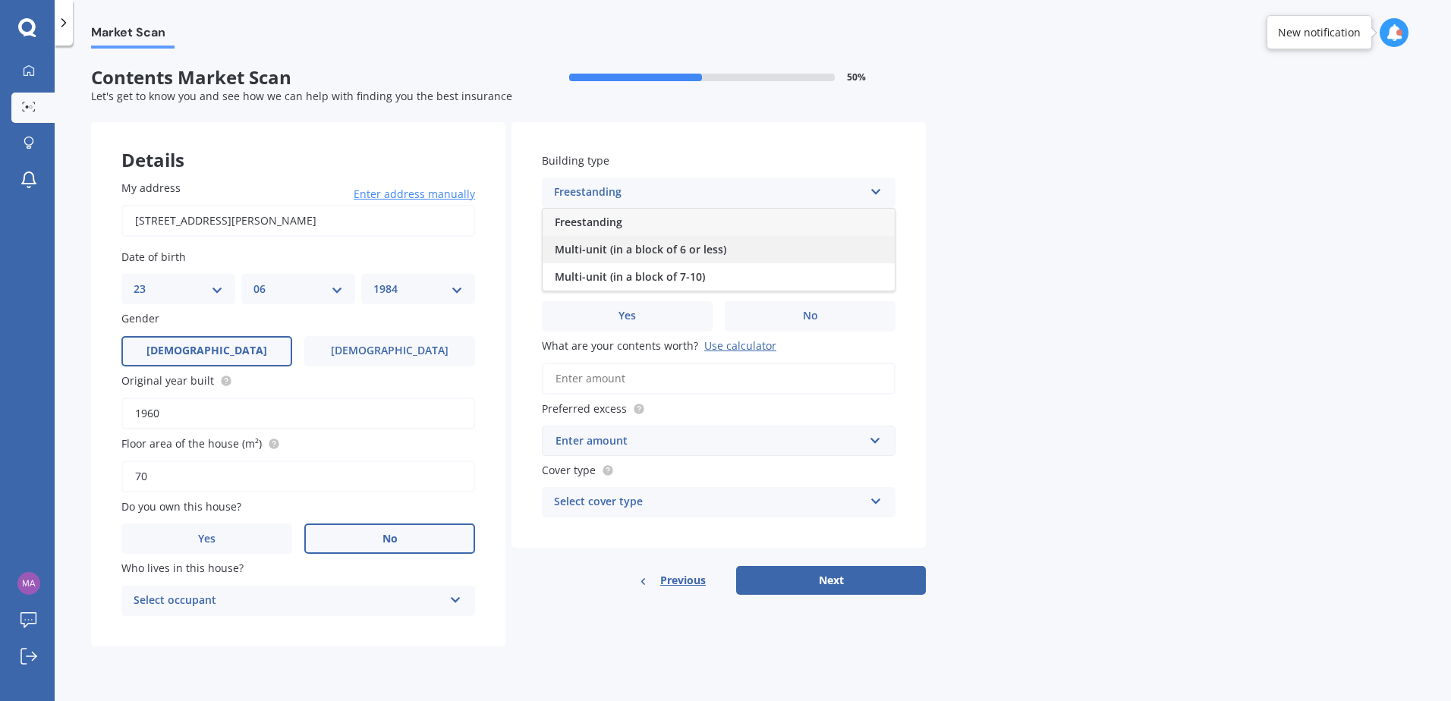
click at [814, 245] on div "Multi-unit (in a block of 6 or less)" at bounding box center [719, 249] width 352 height 27
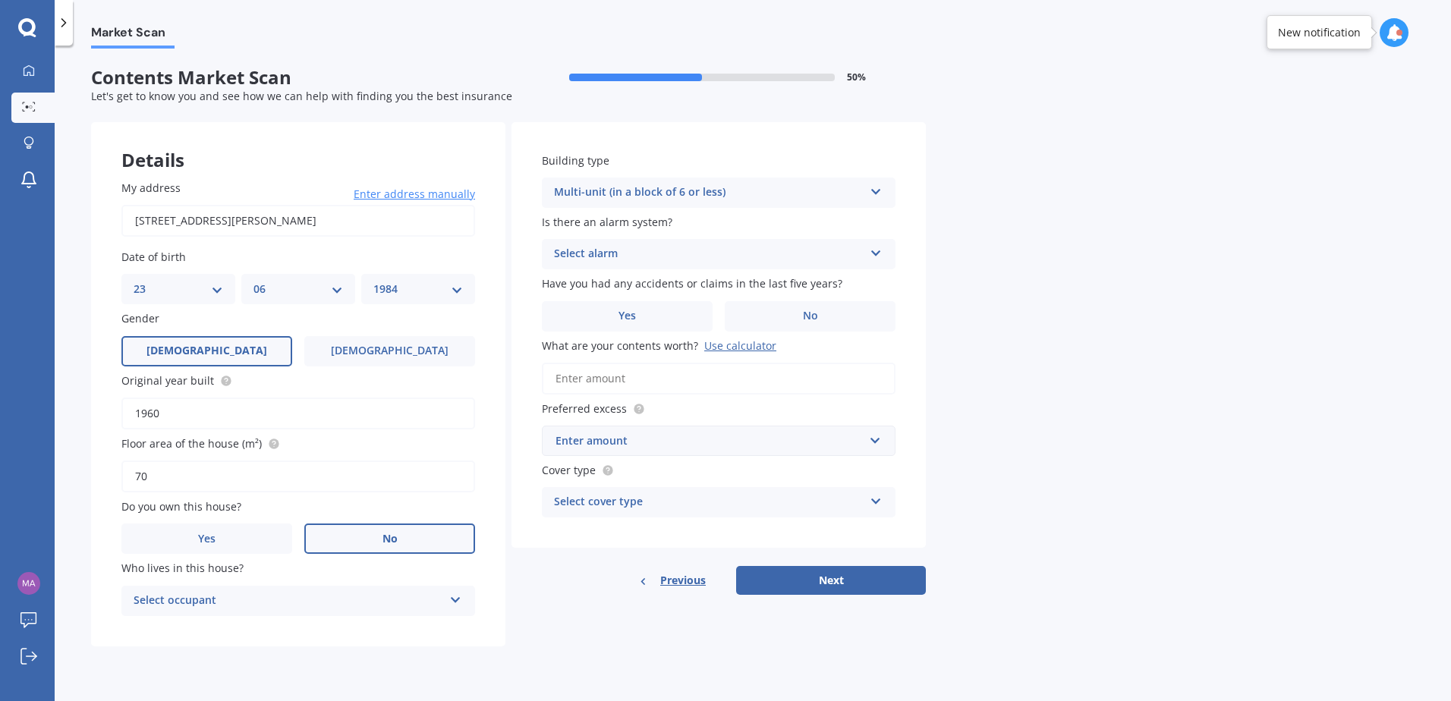
click at [866, 246] on div "Select alarm Yes, monitored Yes, not monitored No" at bounding box center [719, 254] width 354 height 30
click at [729, 343] on div "No" at bounding box center [719, 338] width 352 height 27
click at [851, 313] on label "No" at bounding box center [810, 316] width 171 height 30
click at [0, 0] on input "No" at bounding box center [0, 0] width 0 height 0
click at [854, 355] on div "What are your contents worth? Use calculator" at bounding box center [719, 366] width 354 height 57
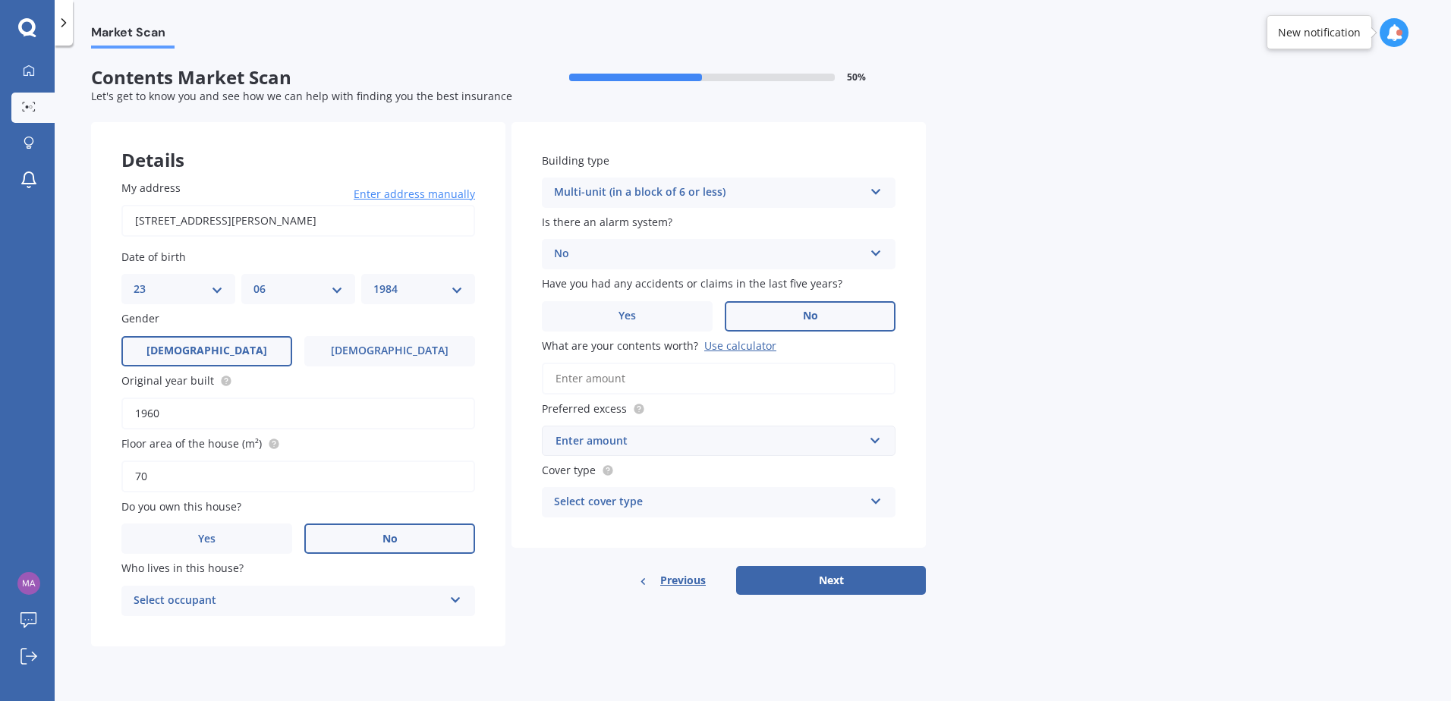
click at [766, 386] on input "What are your contents worth? Use calculator" at bounding box center [719, 379] width 354 height 32
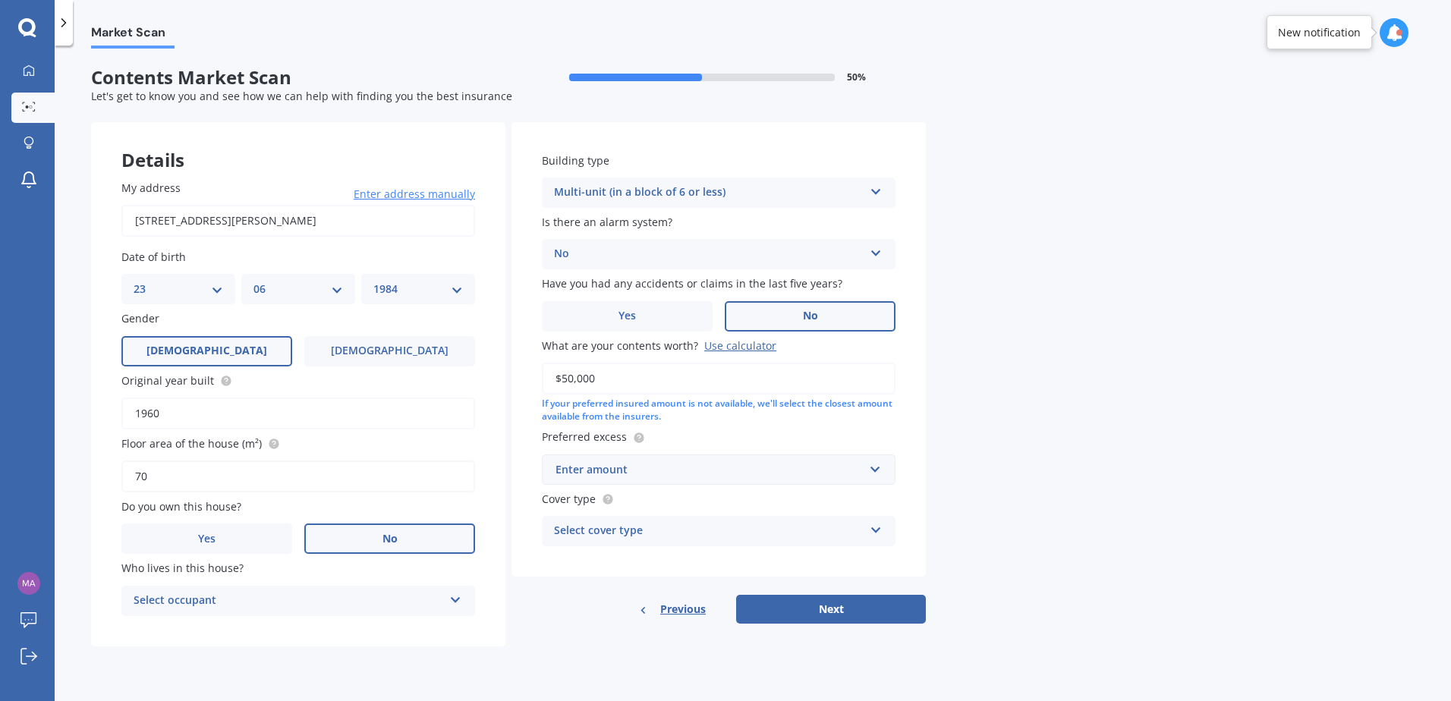
type input "$50,000"
click at [1203, 485] on div "Market Scan Contents Market Scan 50 % Let's get to know you and see how we can …" at bounding box center [753, 377] width 1396 height 656
click at [879, 467] on input "text" at bounding box center [713, 469] width 340 height 29
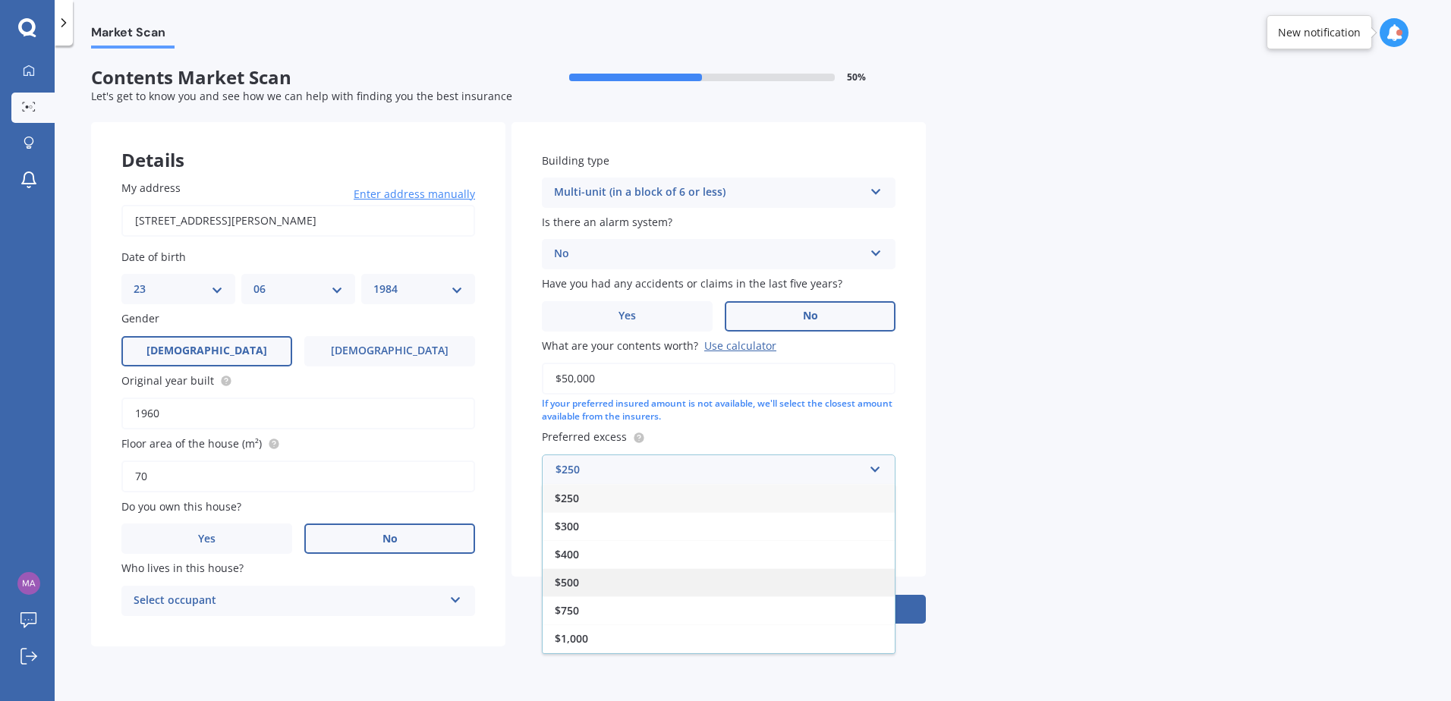
click at [622, 590] on div "$500" at bounding box center [719, 582] width 352 height 28
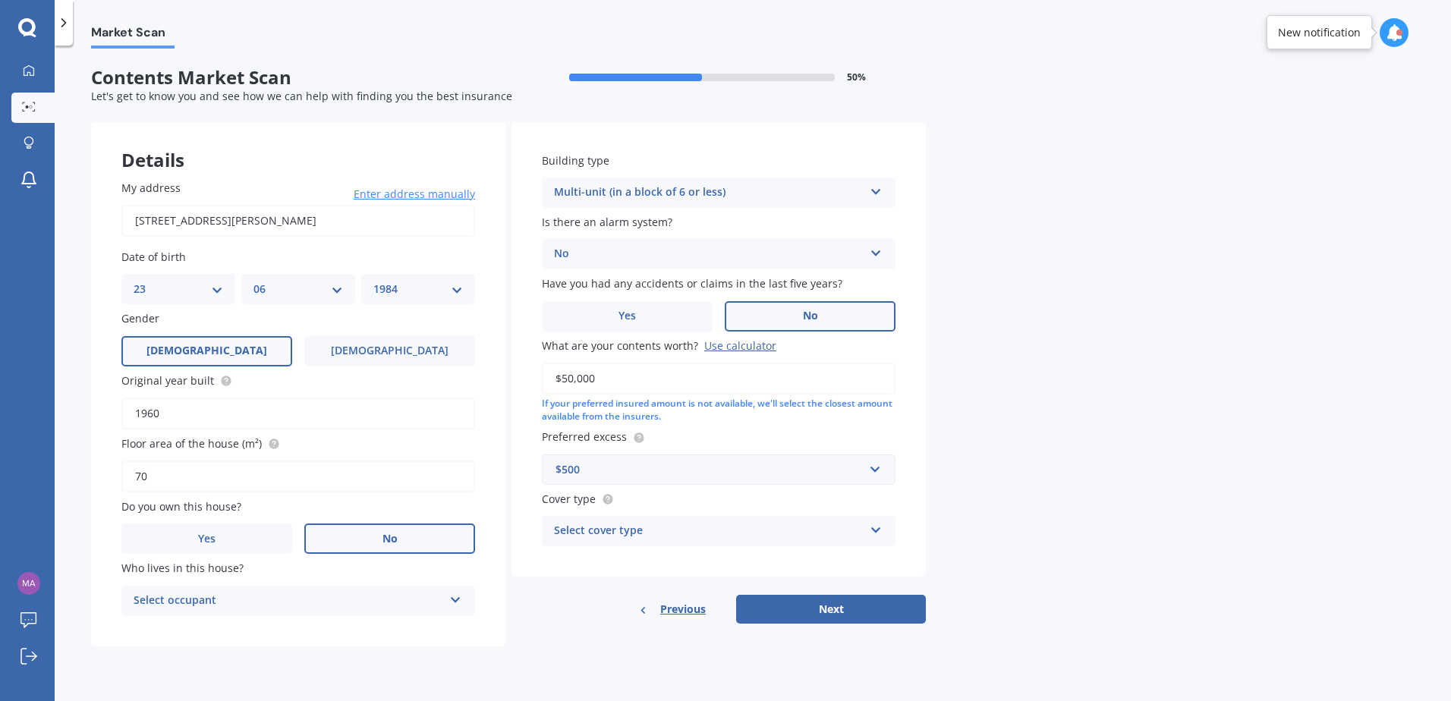
drag, startPoint x: 1186, startPoint y: 552, endPoint x: 1072, endPoint y: 541, distance: 115.1
click at [1179, 549] on div "Market Scan Contents Market Scan 50 % Let's get to know you and see how we can …" at bounding box center [753, 377] width 1396 height 656
click at [866, 528] on div "Select cover type High Medium Limited" at bounding box center [719, 531] width 354 height 30
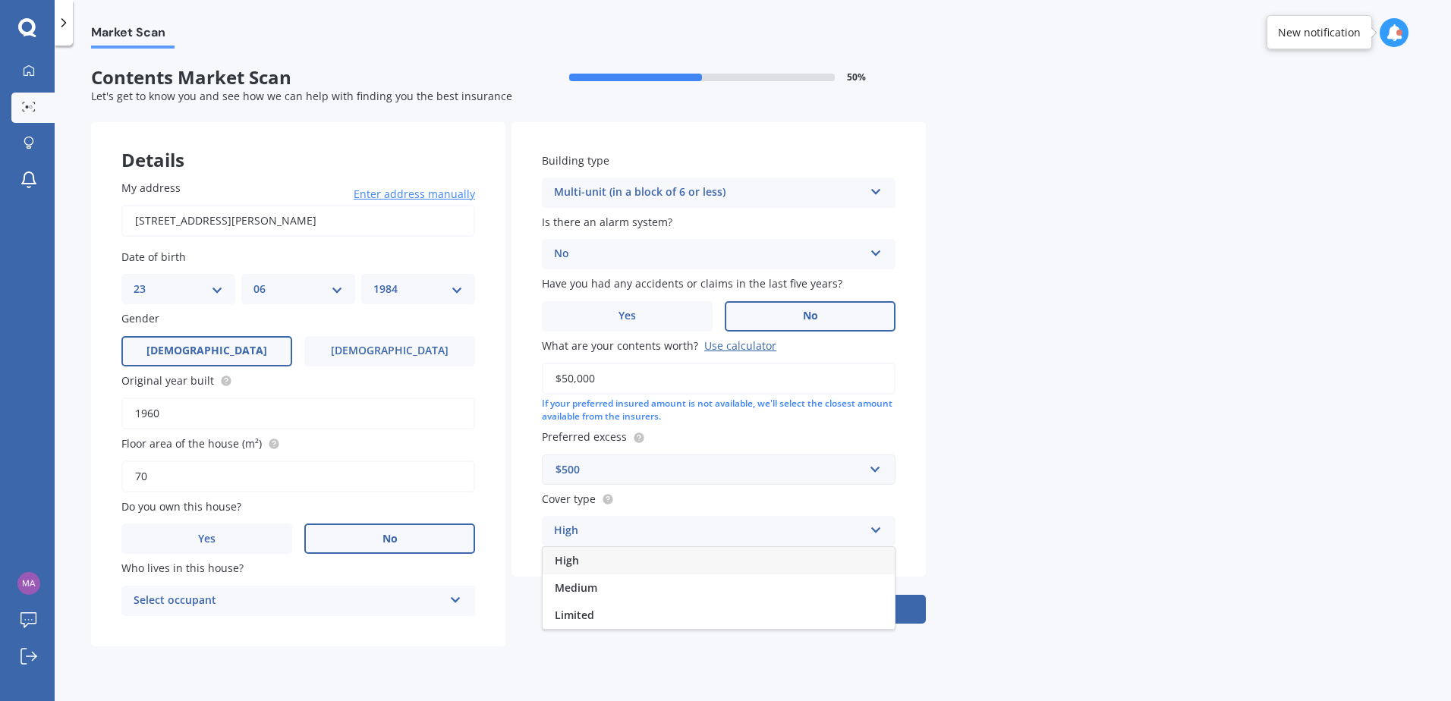
click at [835, 555] on div "High" at bounding box center [719, 560] width 352 height 27
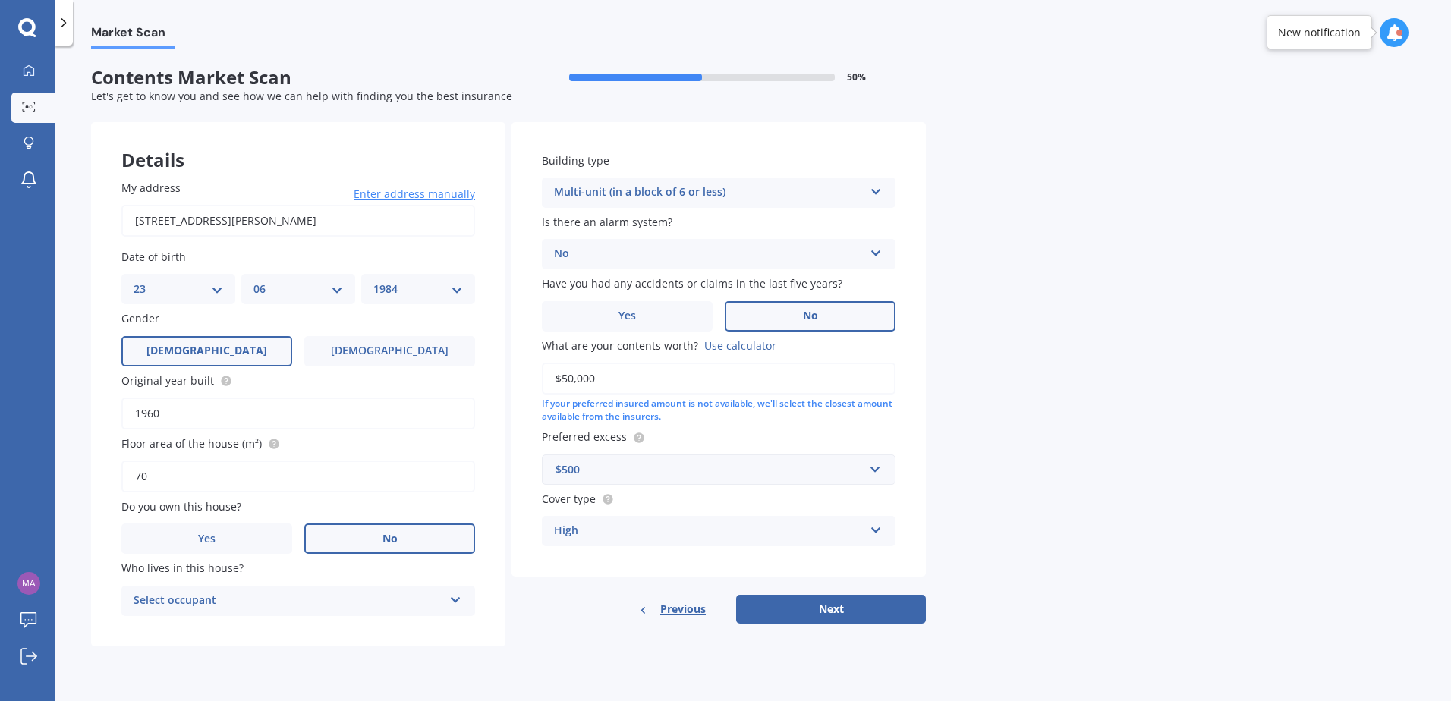
drag, startPoint x: 1181, startPoint y: 541, endPoint x: 1157, endPoint y: 545, distance: 23.8
click at [1173, 541] on div "Market Scan Contents Market Scan 50 % Let's get to know you and see how we can …" at bounding box center [753, 377] width 1396 height 656
click at [820, 606] on button "Next" at bounding box center [831, 609] width 190 height 29
click at [379, 607] on div "Select occupant" at bounding box center [291, 601] width 302 height 17
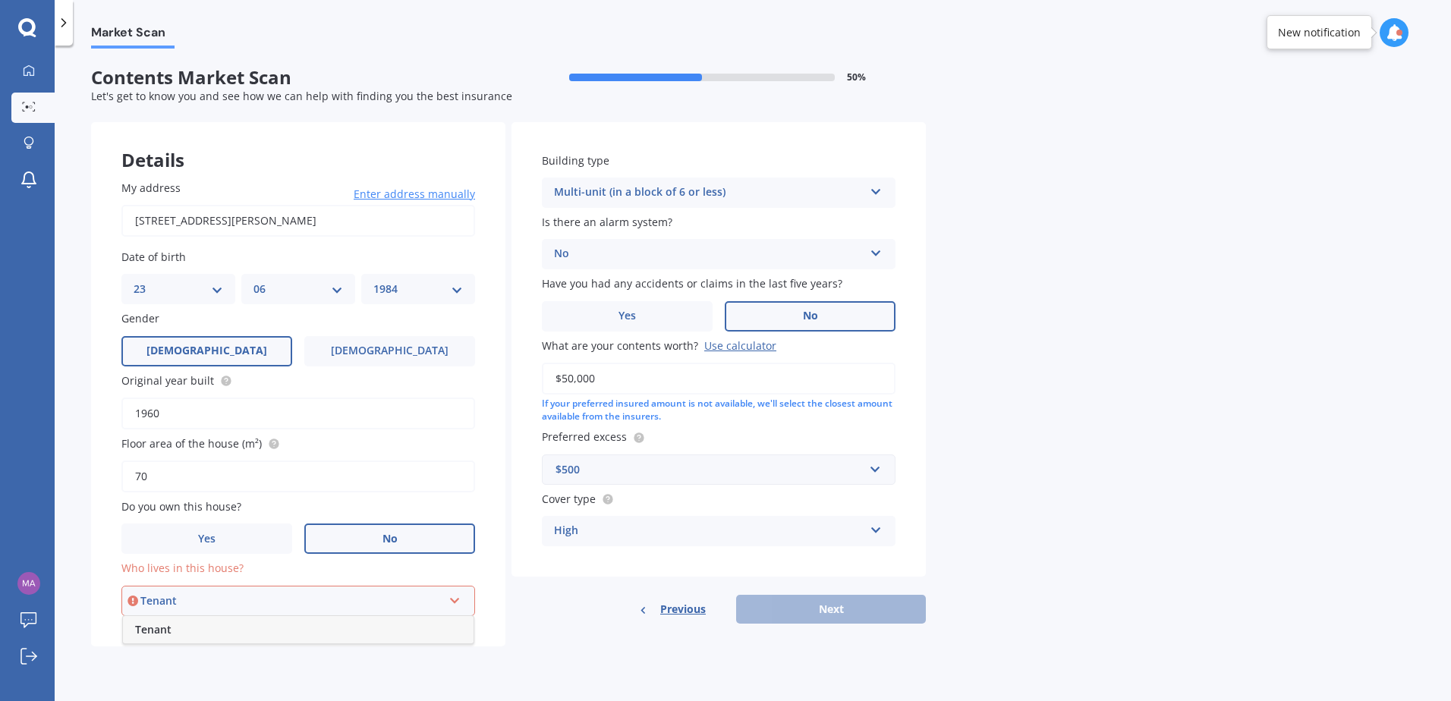
click at [373, 634] on div "Tenant" at bounding box center [298, 629] width 351 height 27
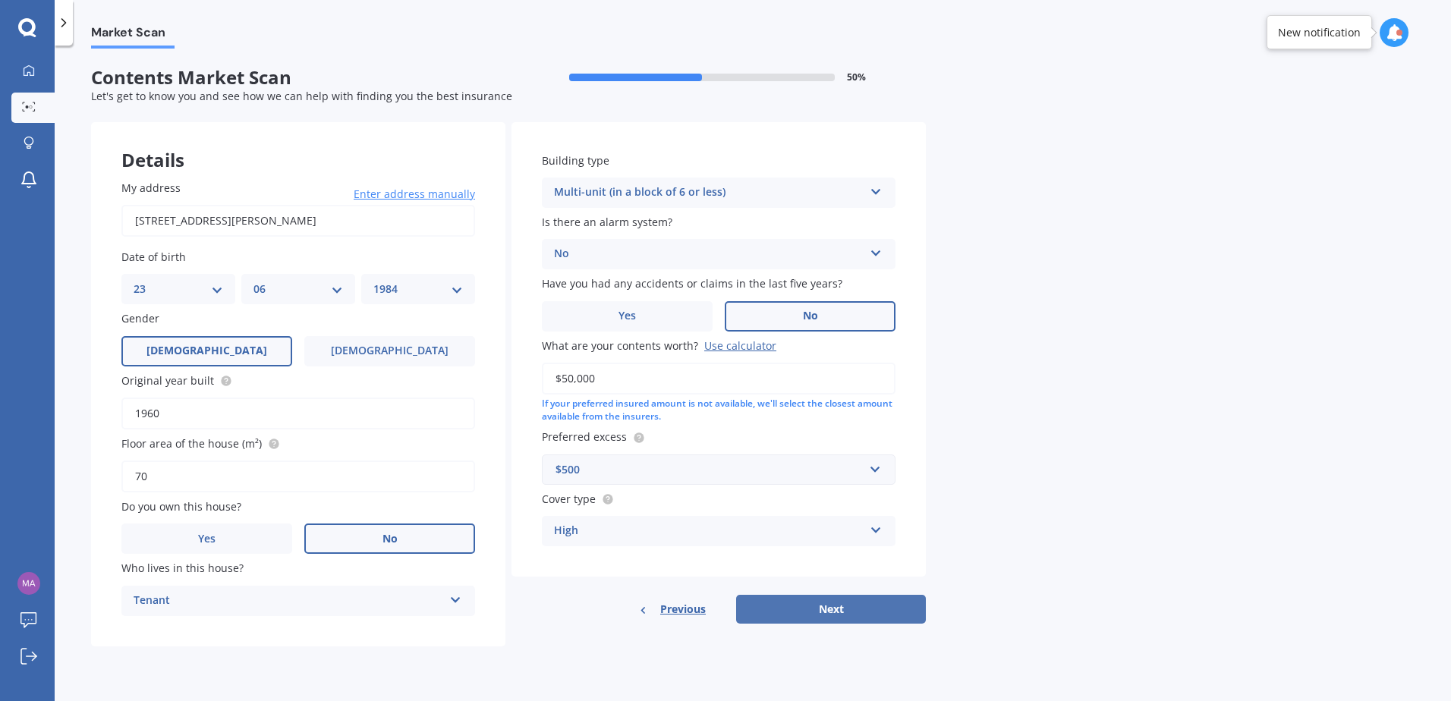
click at [803, 612] on button "Next" at bounding box center [831, 609] width 190 height 29
select select "23"
select select "06"
select select "1984"
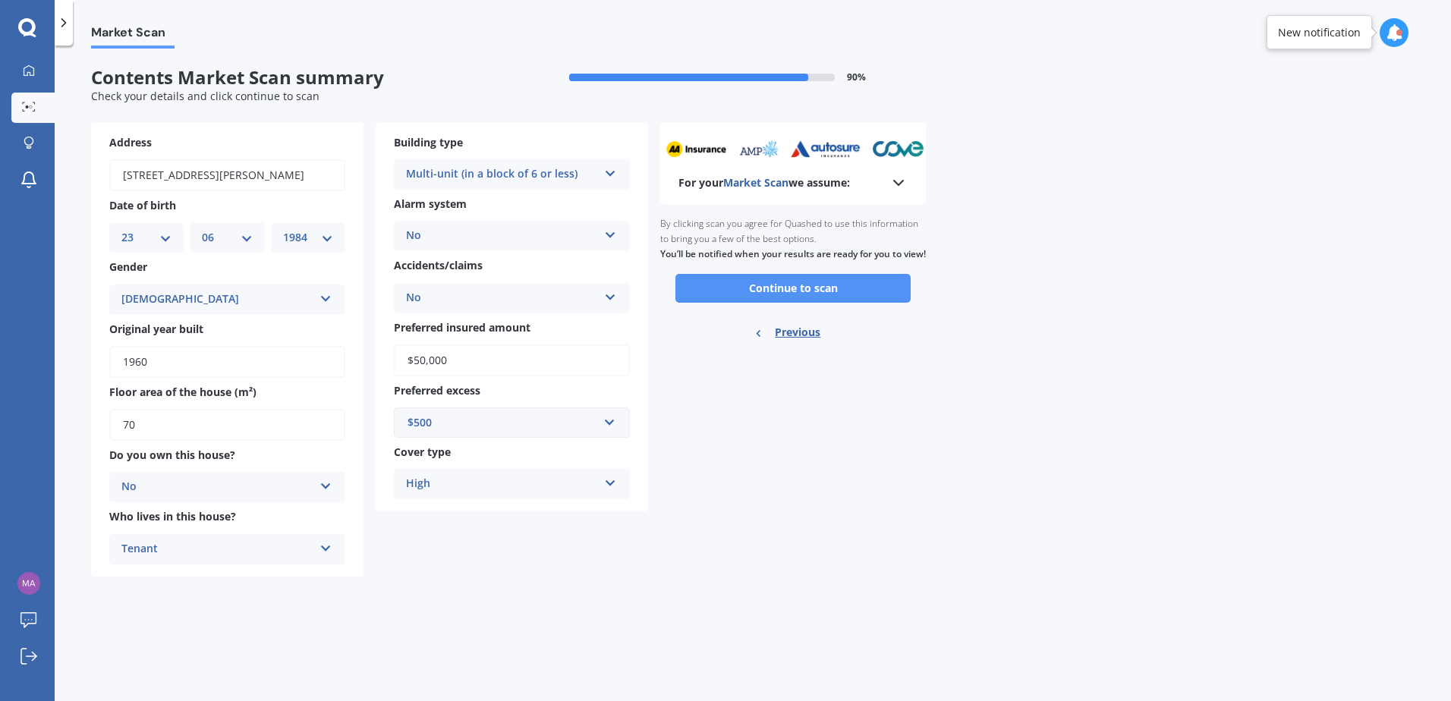
click at [754, 294] on button "Continue to scan" at bounding box center [792, 288] width 235 height 29
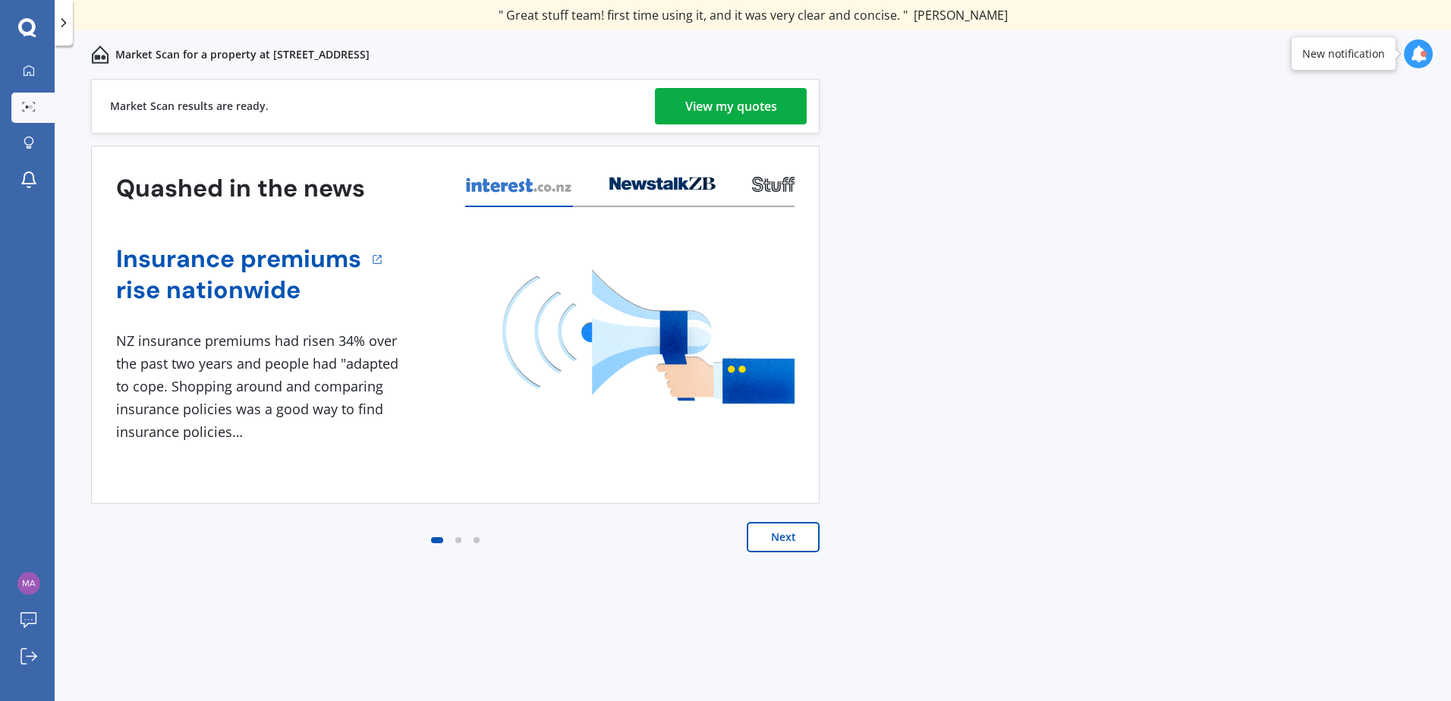
click at [752, 117] on div "View my quotes" at bounding box center [731, 106] width 92 height 36
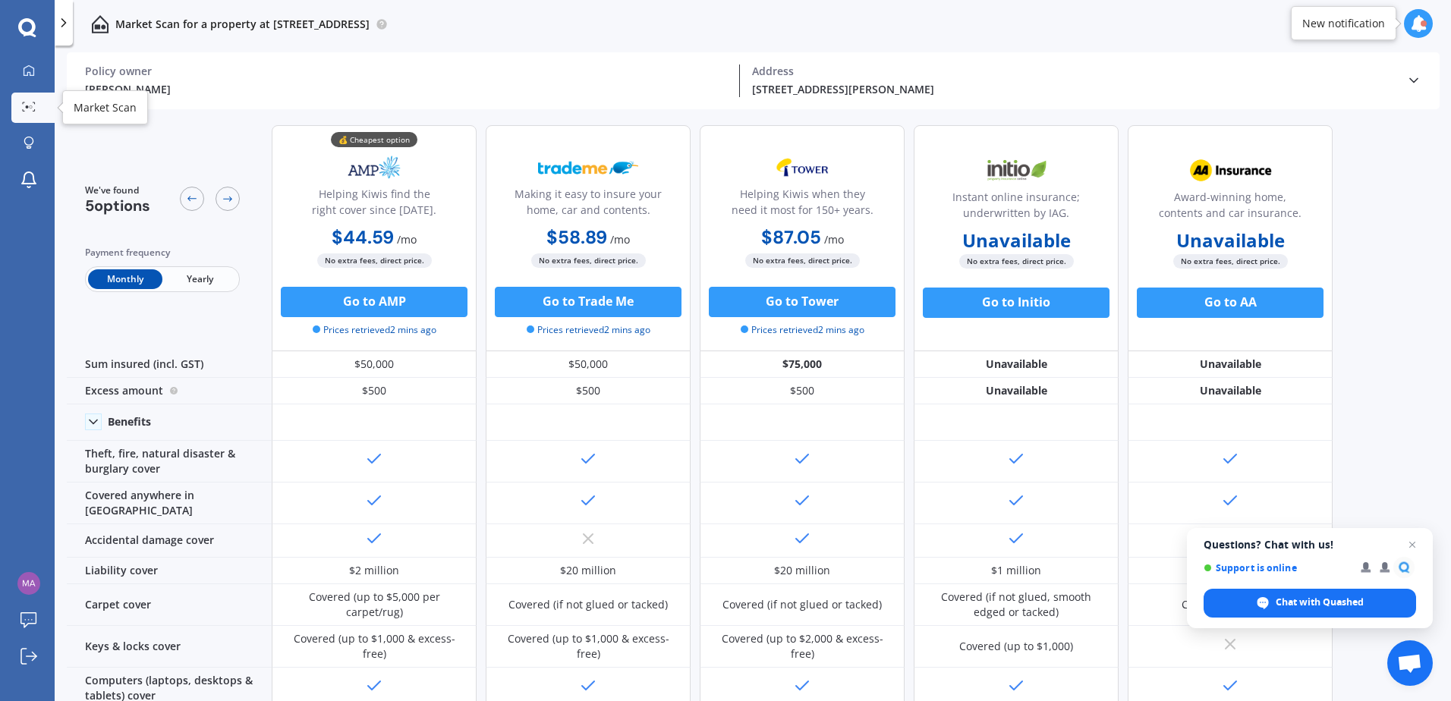
click at [33, 109] on icon at bounding box center [29, 107] width 14 height 10
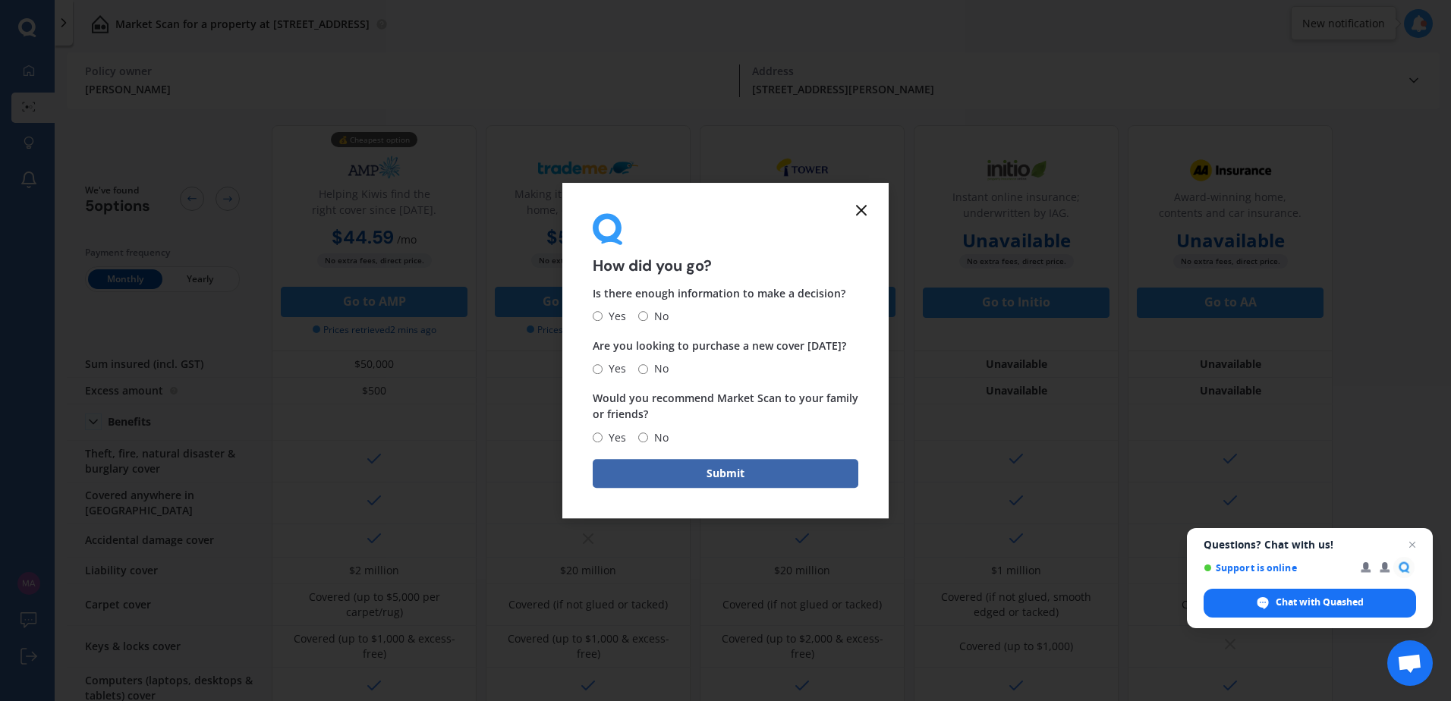
click at [596, 312] on input "Yes" at bounding box center [598, 317] width 10 height 10
radio input "true"
click at [646, 368] on input "No" at bounding box center [643, 369] width 10 height 10
radio input "true"
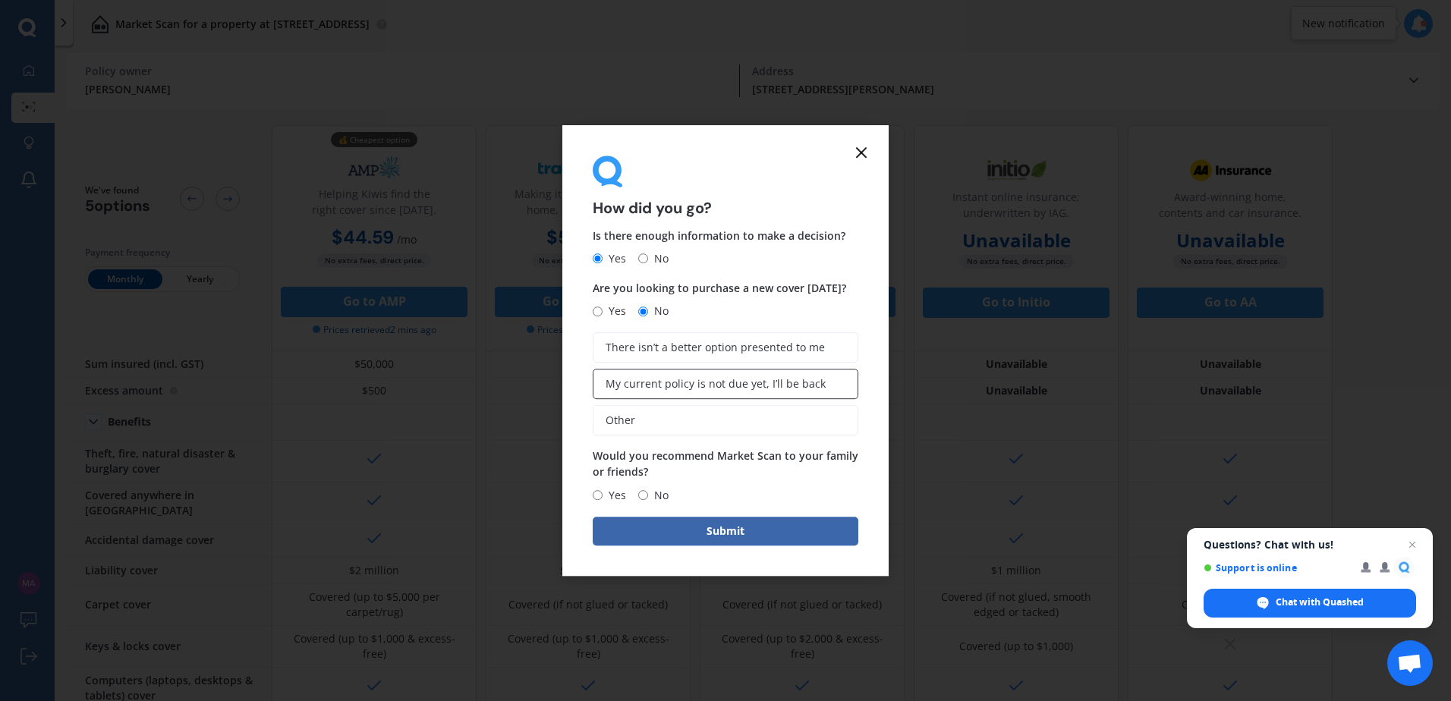
click at [669, 371] on label "My current policy is not due yet, I’ll be back" at bounding box center [726, 384] width 266 height 30
click at [0, 0] on input "My current policy is not due yet, I’ll be back" at bounding box center [0, 0] width 0 height 0
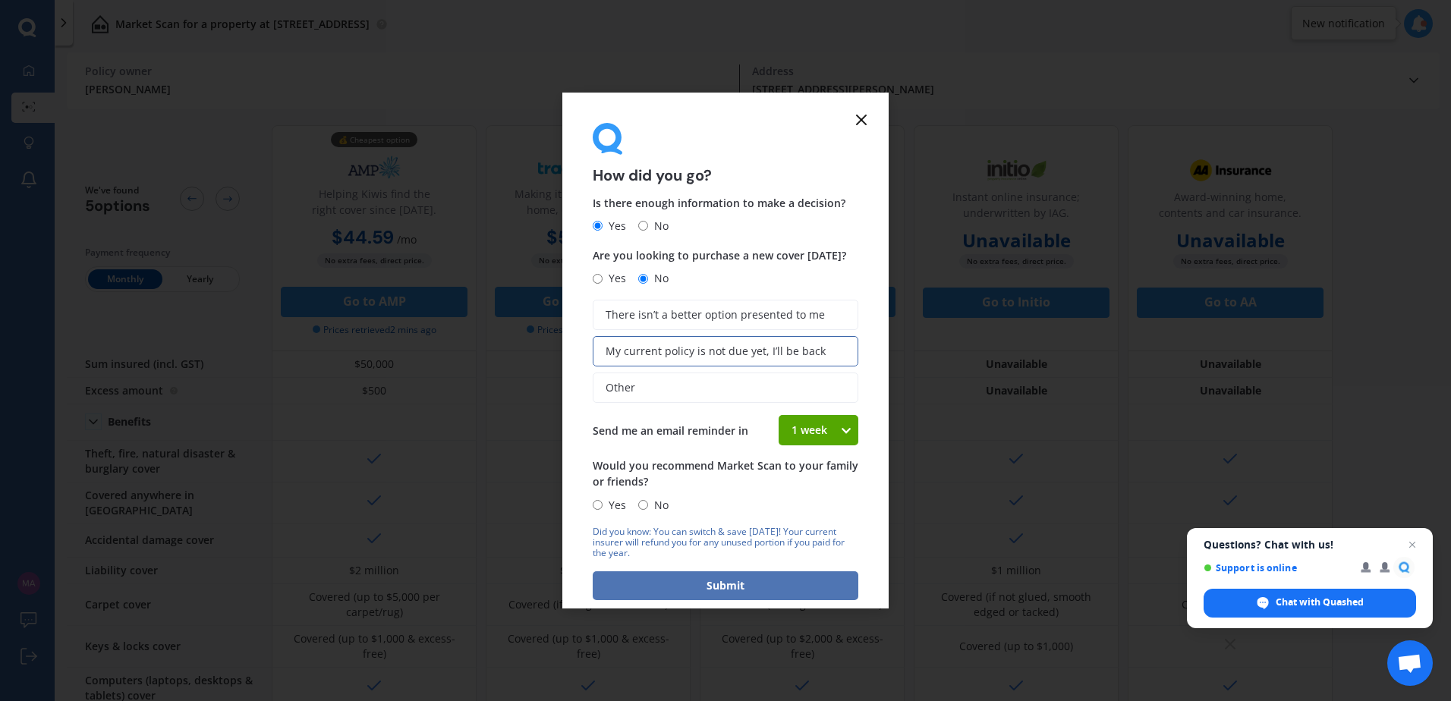
click at [694, 582] on button "Submit" at bounding box center [726, 585] width 266 height 29
click at [611, 502] on input "Yes" at bounding box center [613, 505] width 10 height 10
radio input "true"
click at [653, 578] on button "Submit" at bounding box center [726, 585] width 266 height 29
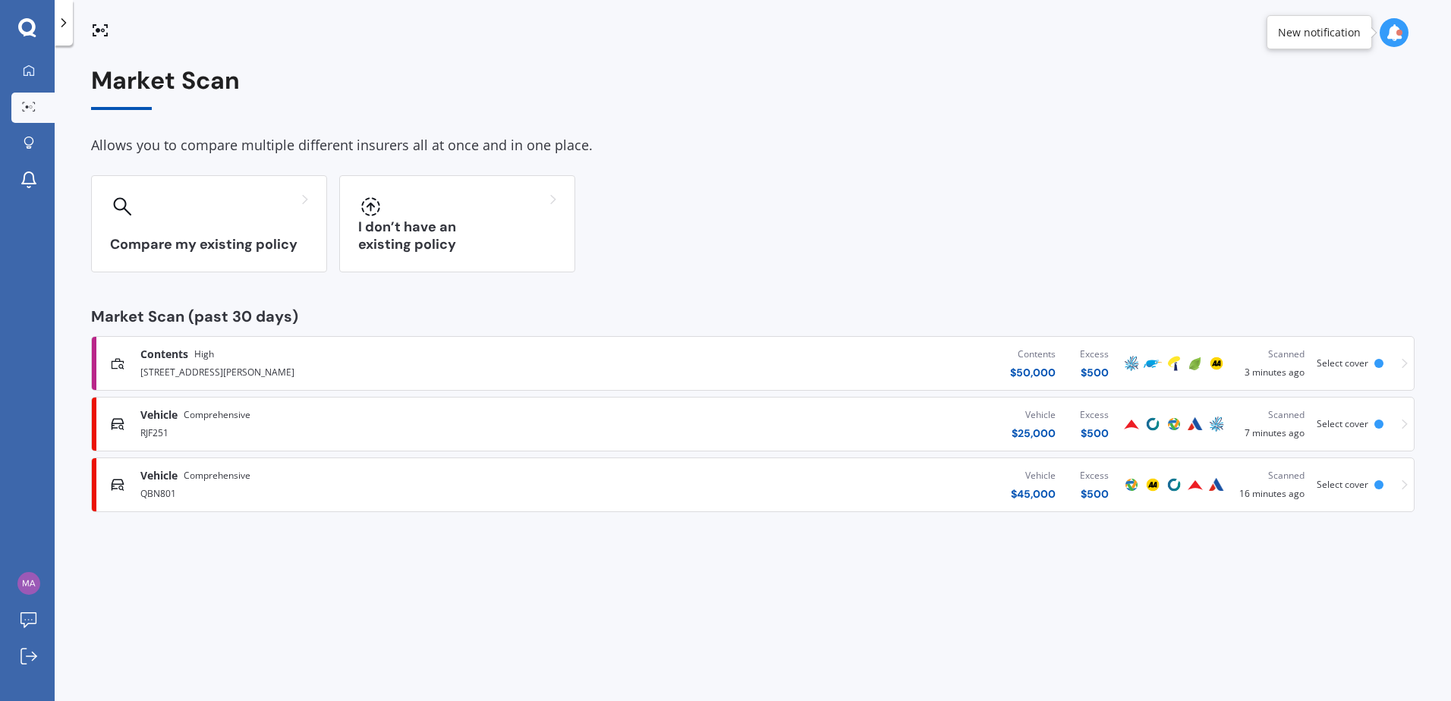
click at [273, 480] on div "Vehicle Comprehensive" at bounding box center [377, 475] width 475 height 15
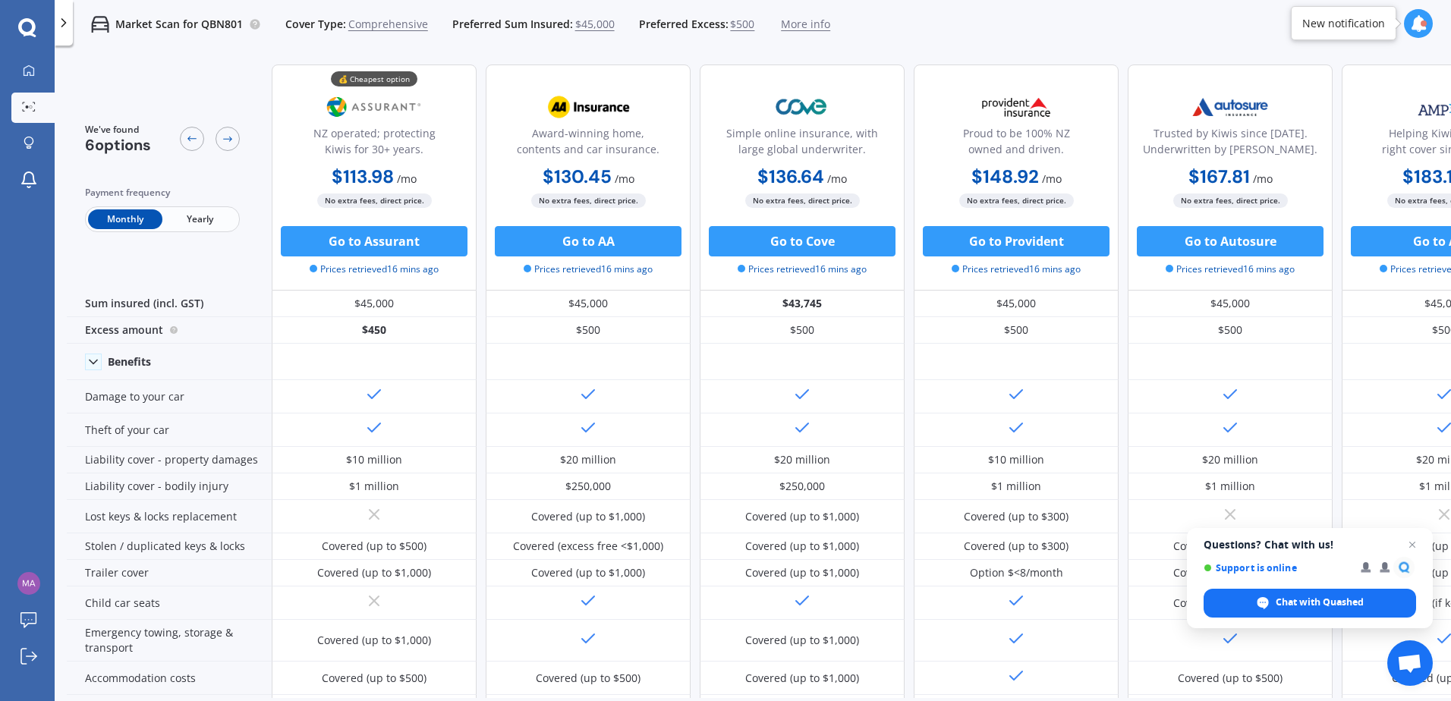
click at [734, 24] on span "$500" at bounding box center [742, 24] width 24 height 15
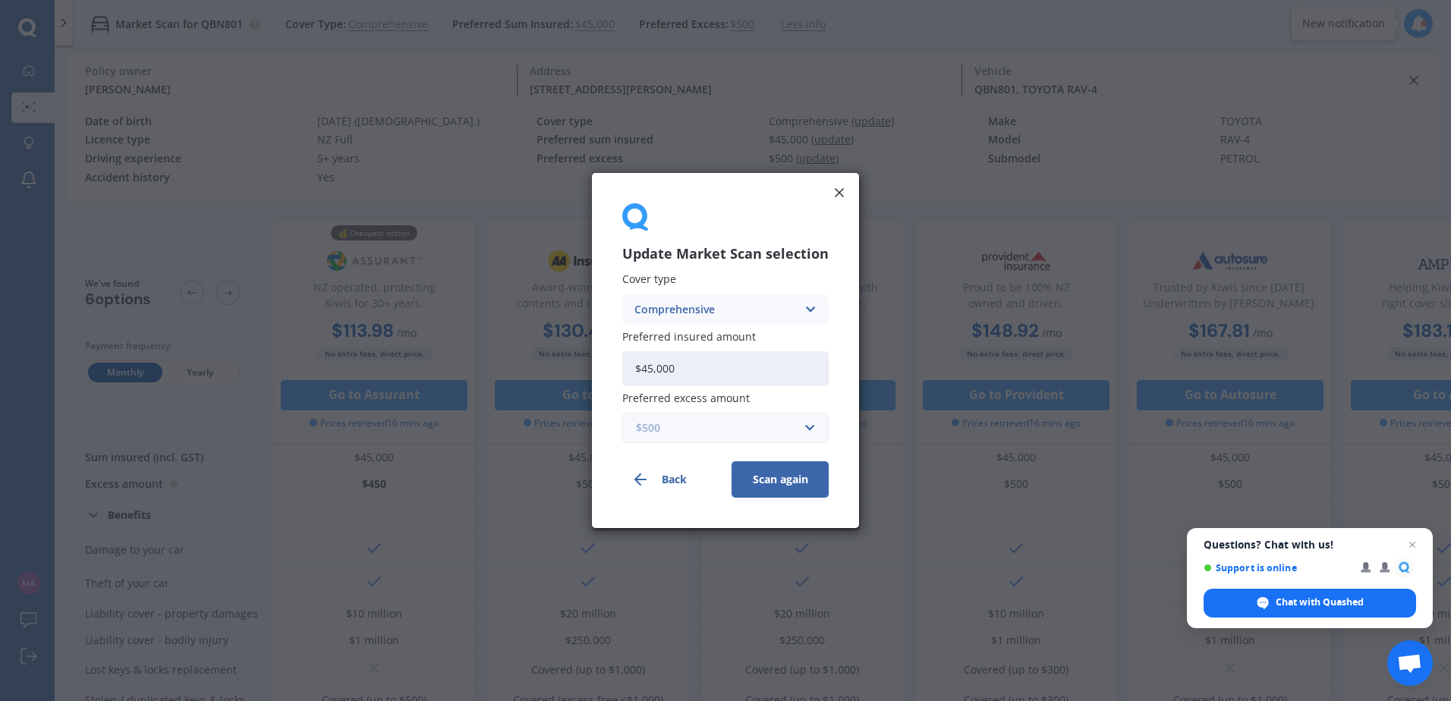
click at [810, 422] on input "text" at bounding box center [720, 428] width 193 height 29
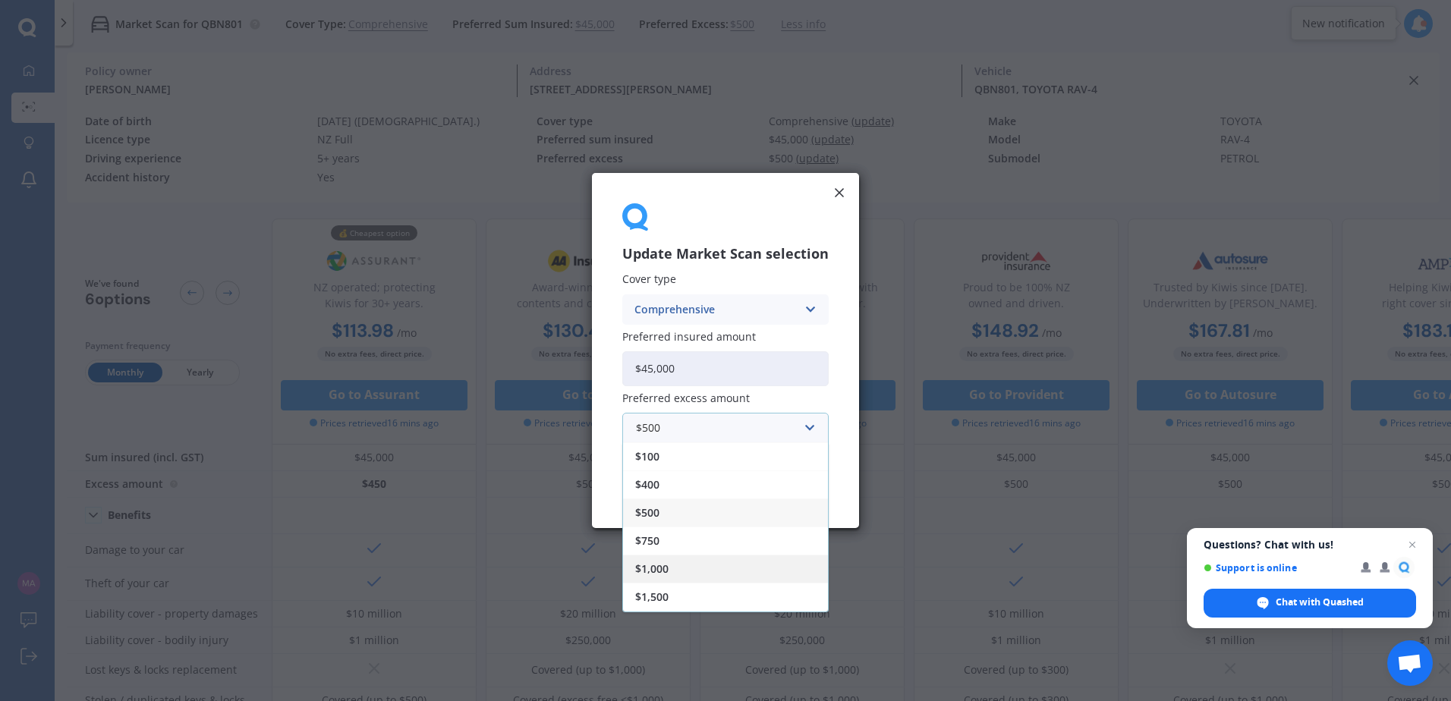
click at [703, 571] on div "$1,000" at bounding box center [725, 569] width 205 height 28
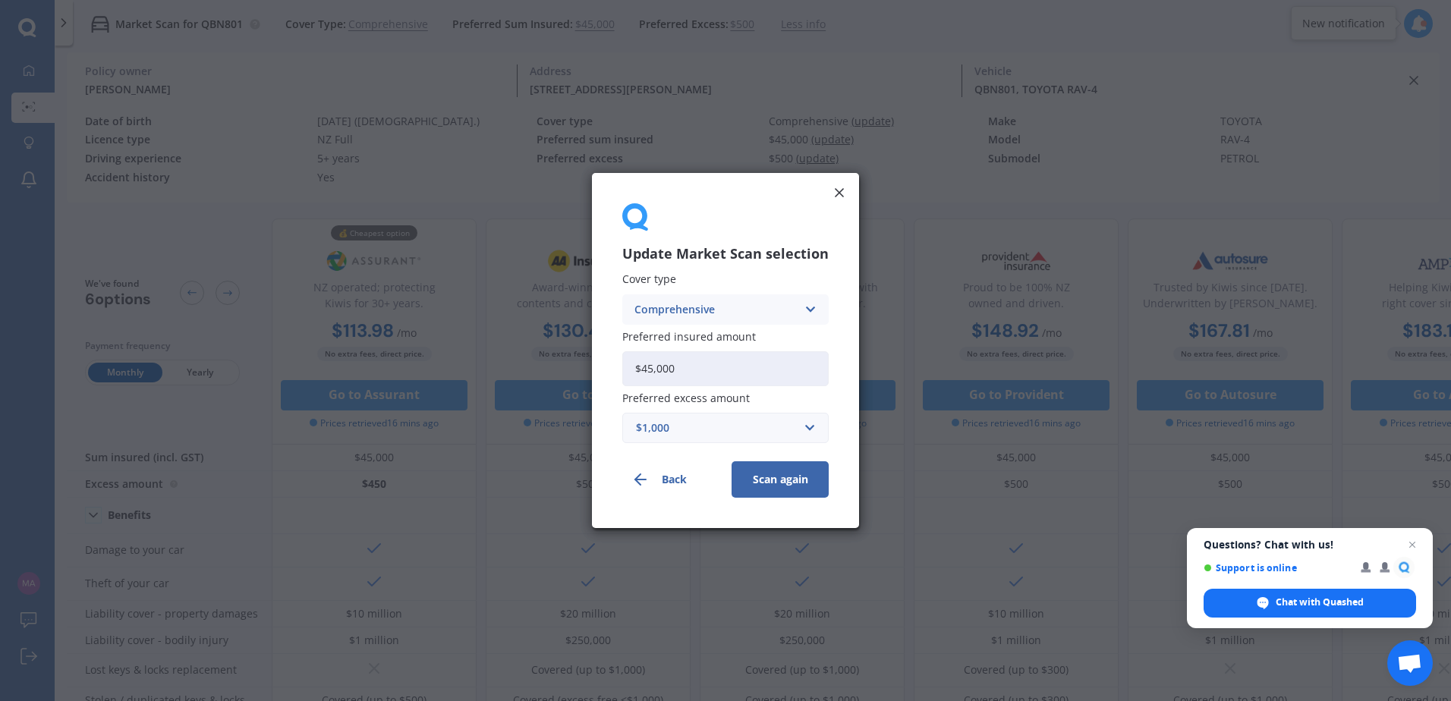
click at [776, 480] on button "Scan again" at bounding box center [780, 479] width 97 height 36
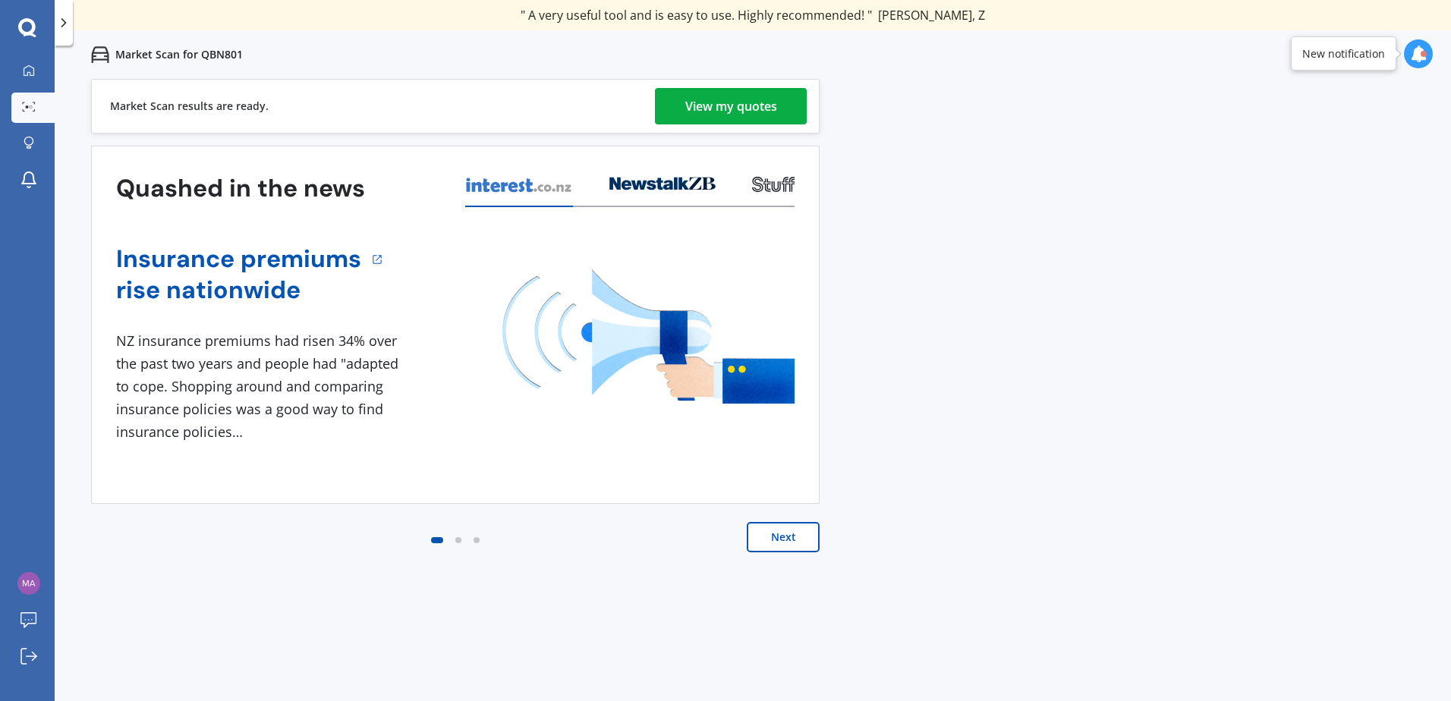
click at [756, 103] on div "View my quotes" at bounding box center [731, 106] width 92 height 36
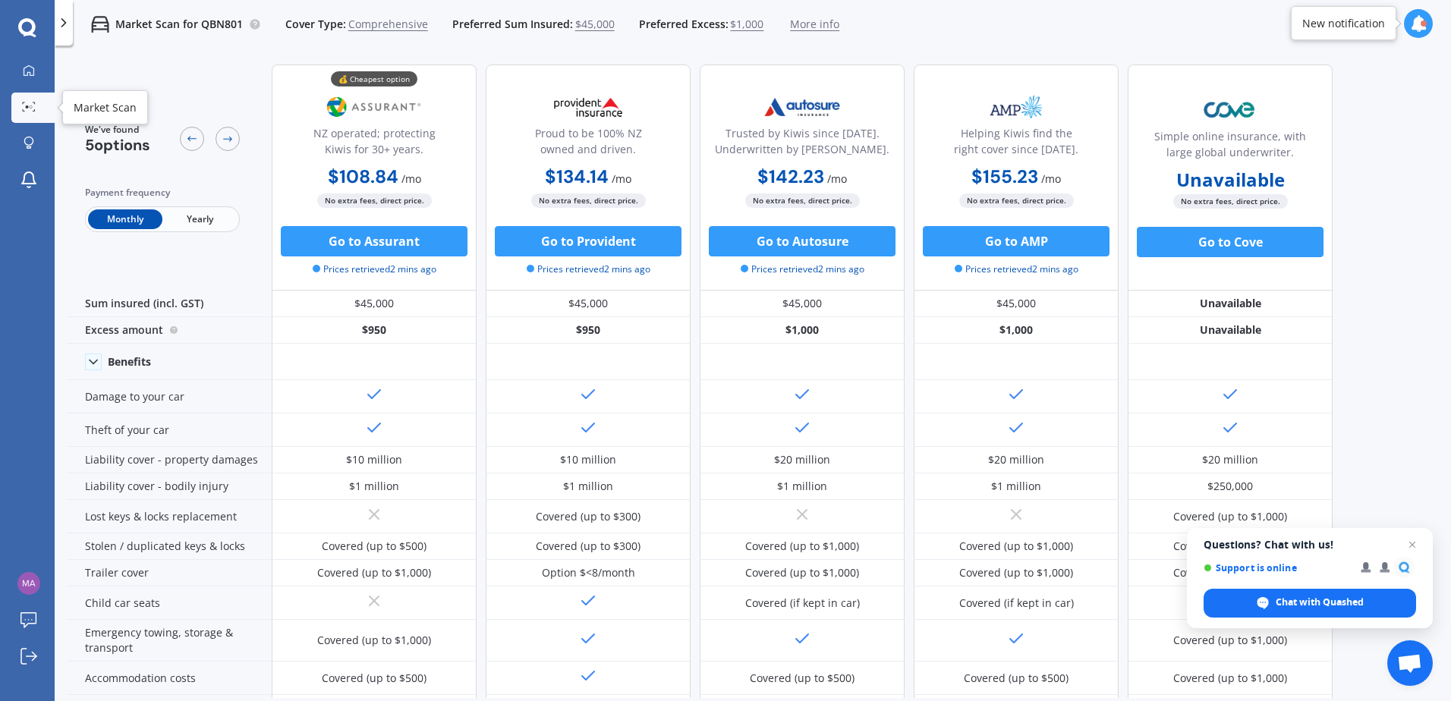
click at [24, 107] on icon at bounding box center [29, 107] width 14 height 10
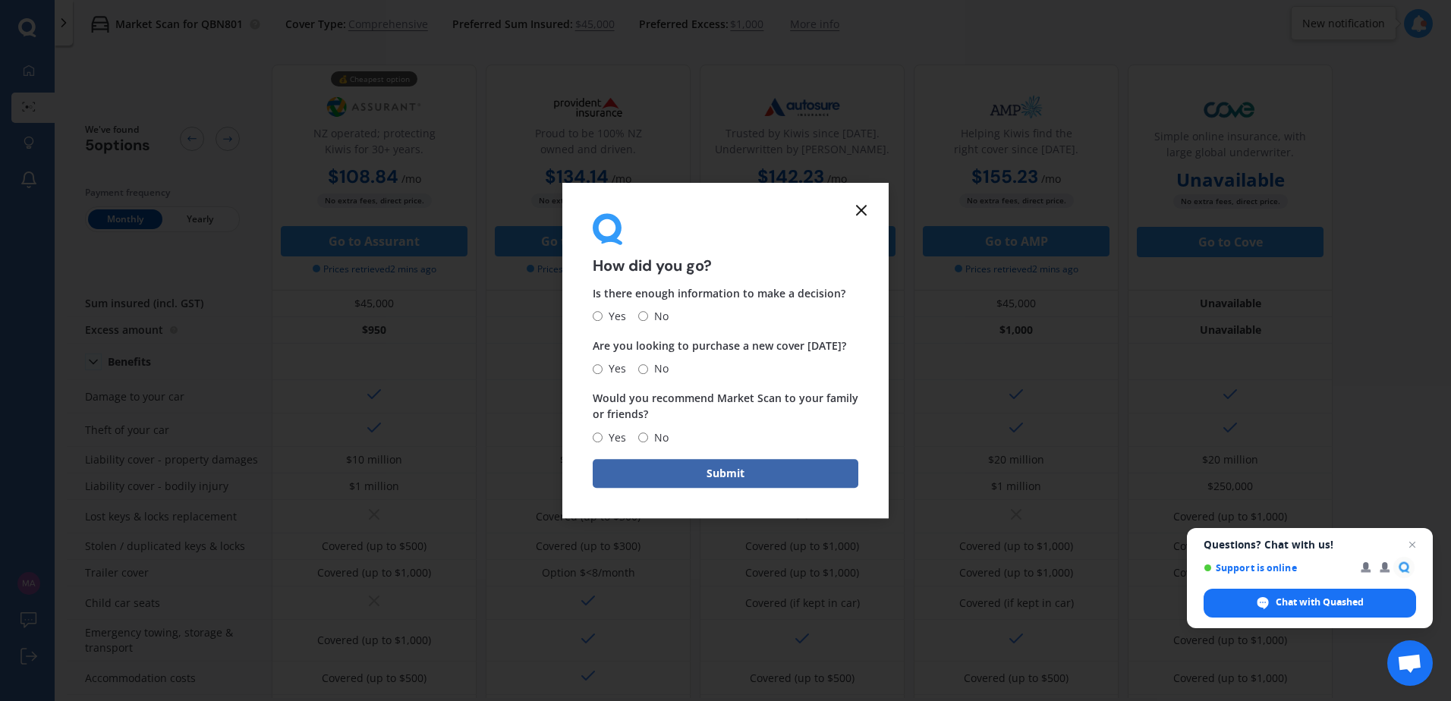
click at [597, 315] on input "Yes" at bounding box center [598, 317] width 10 height 10
radio input "true"
click at [644, 366] on input "No" at bounding box center [643, 369] width 10 height 10
radio input "true"
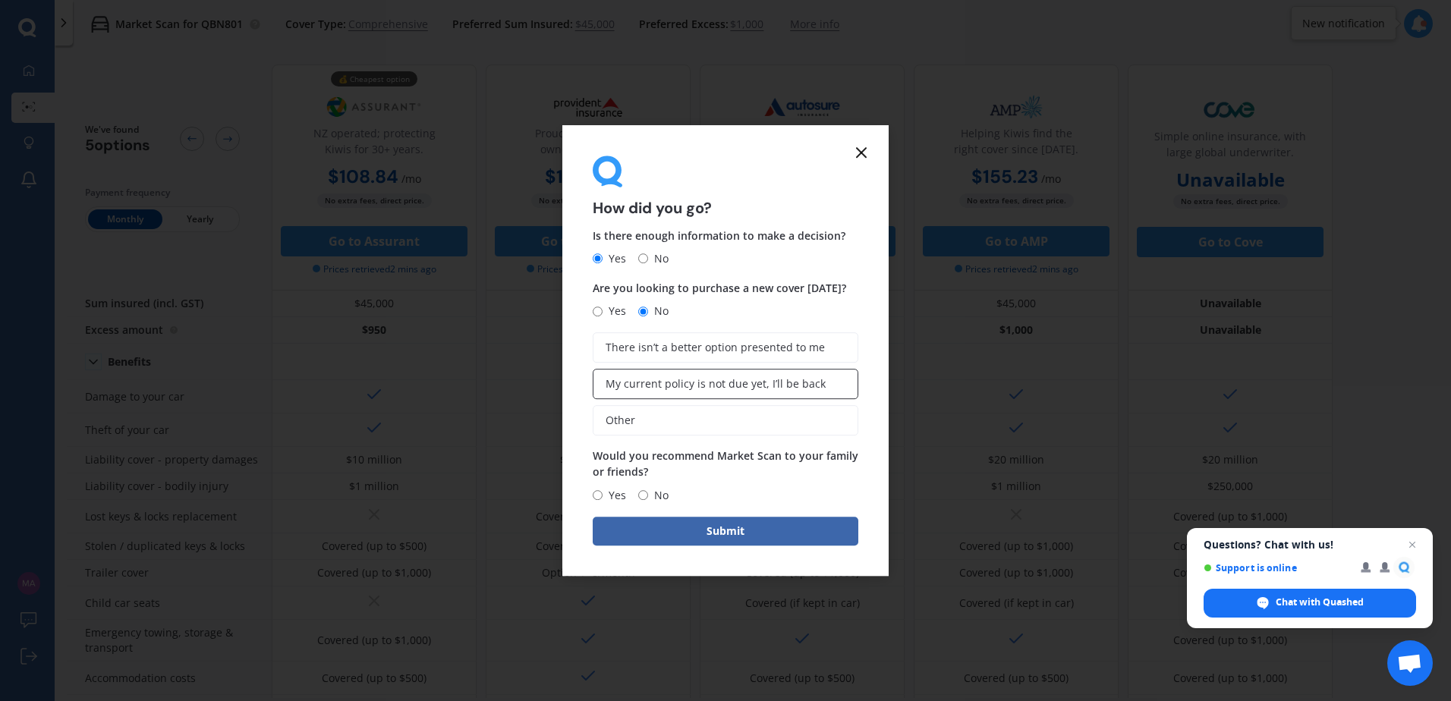
click at [689, 376] on label "My current policy is not due yet, I’ll be back" at bounding box center [726, 384] width 266 height 30
click at [0, 0] on input "My current policy is not due yet, I’ll be back" at bounding box center [0, 0] width 0 height 0
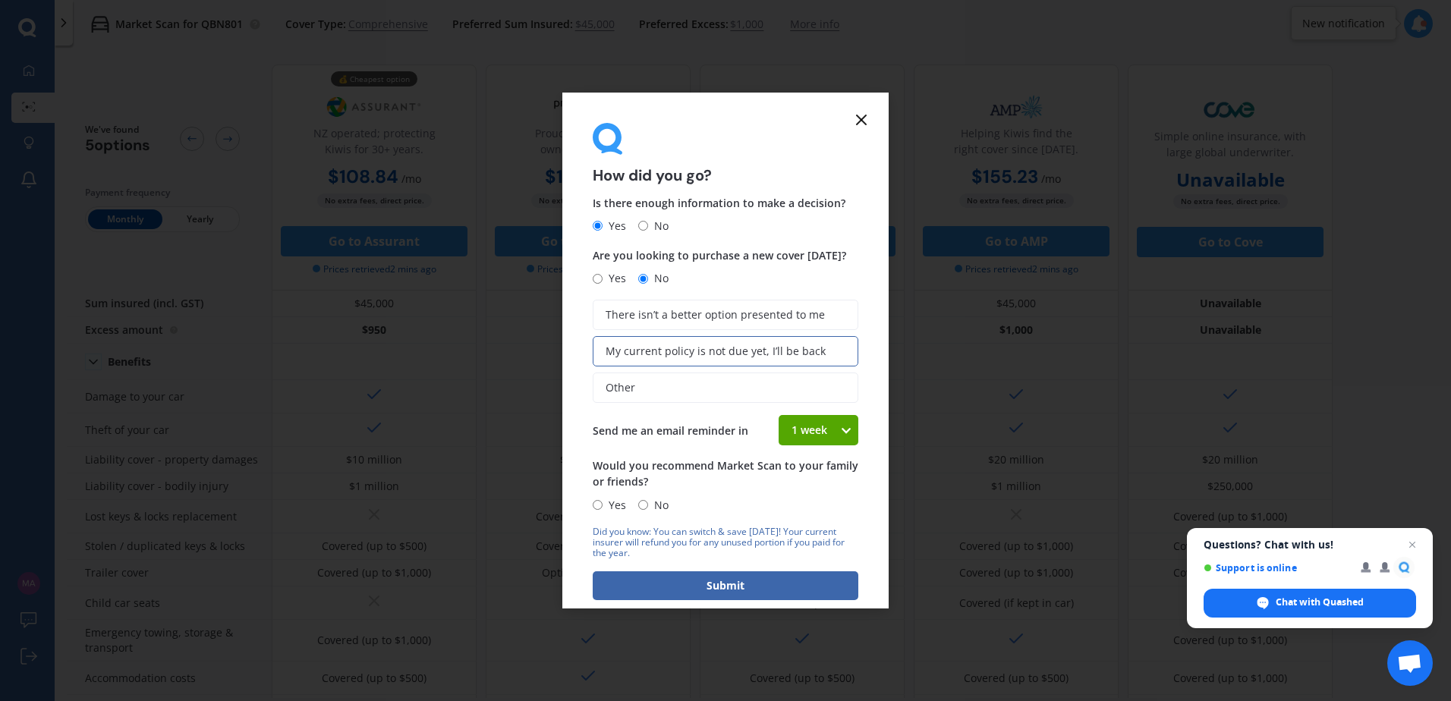
click at [598, 508] on input "Yes" at bounding box center [598, 505] width 10 height 10
radio input "true"
click at [693, 584] on button "Submit" at bounding box center [726, 585] width 266 height 29
